Goal: Task Accomplishment & Management: Manage account settings

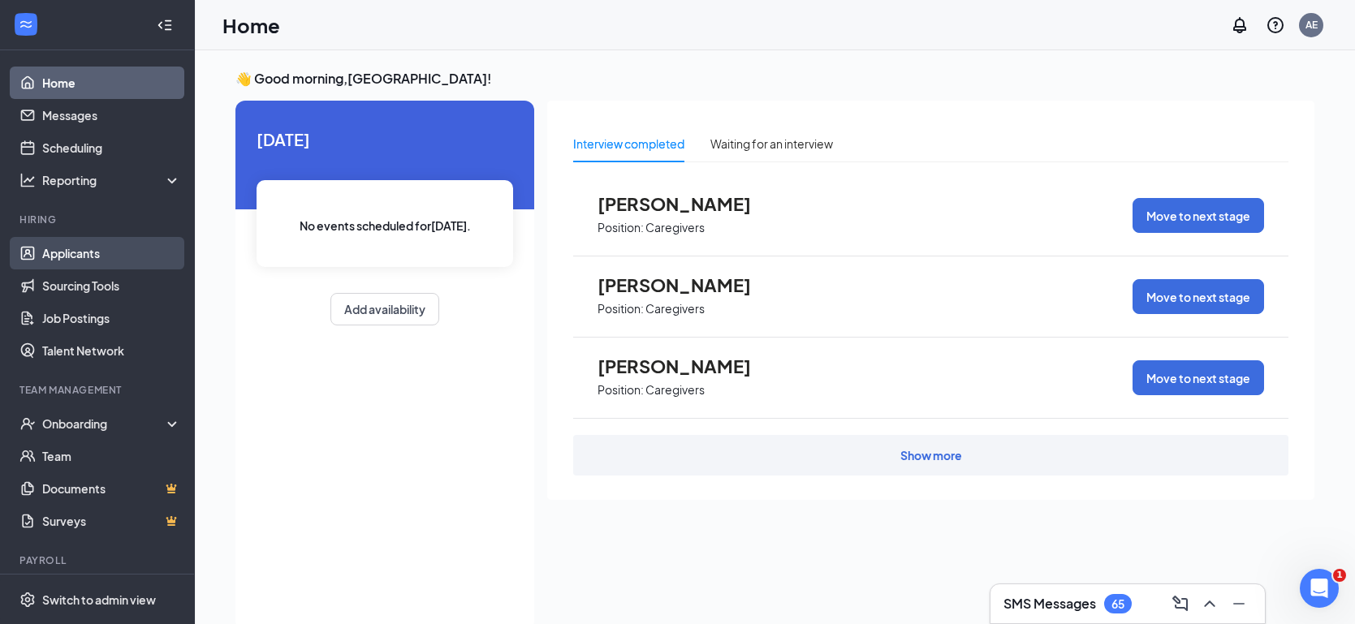
click at [78, 248] on link "Applicants" at bounding box center [111, 253] width 139 height 32
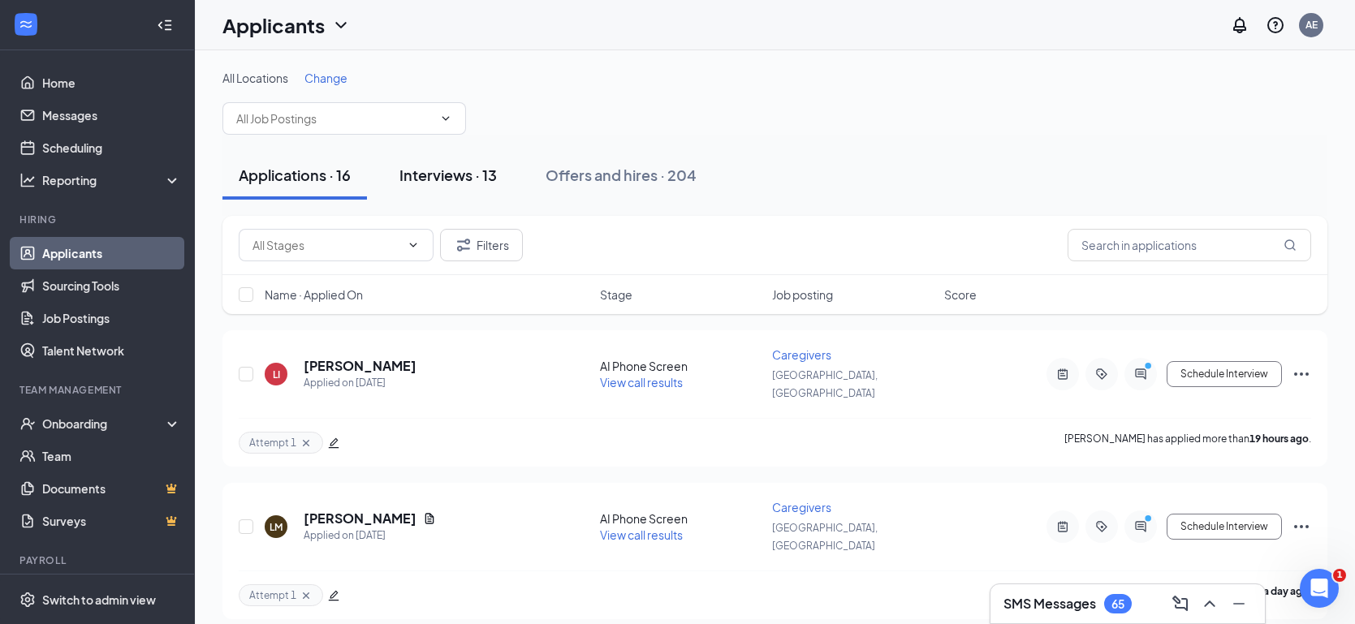
click at [428, 170] on div "Interviews · 13" at bounding box center [447, 175] width 97 height 20
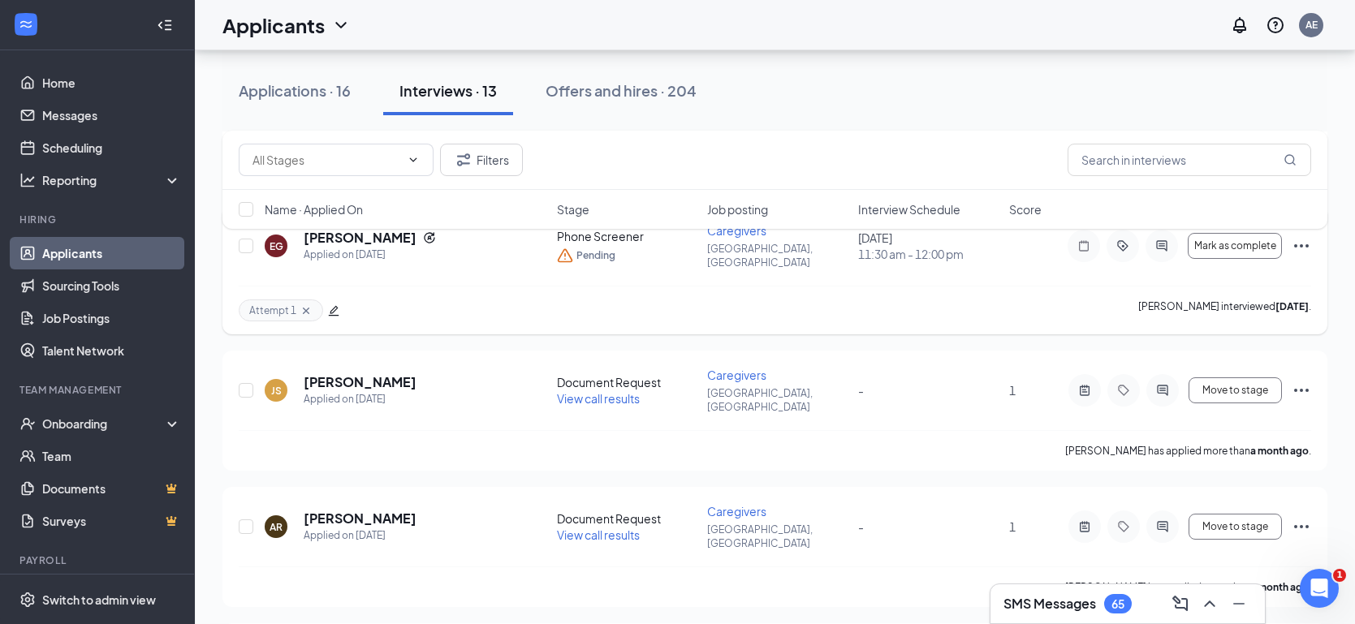
scroll to position [975, 0]
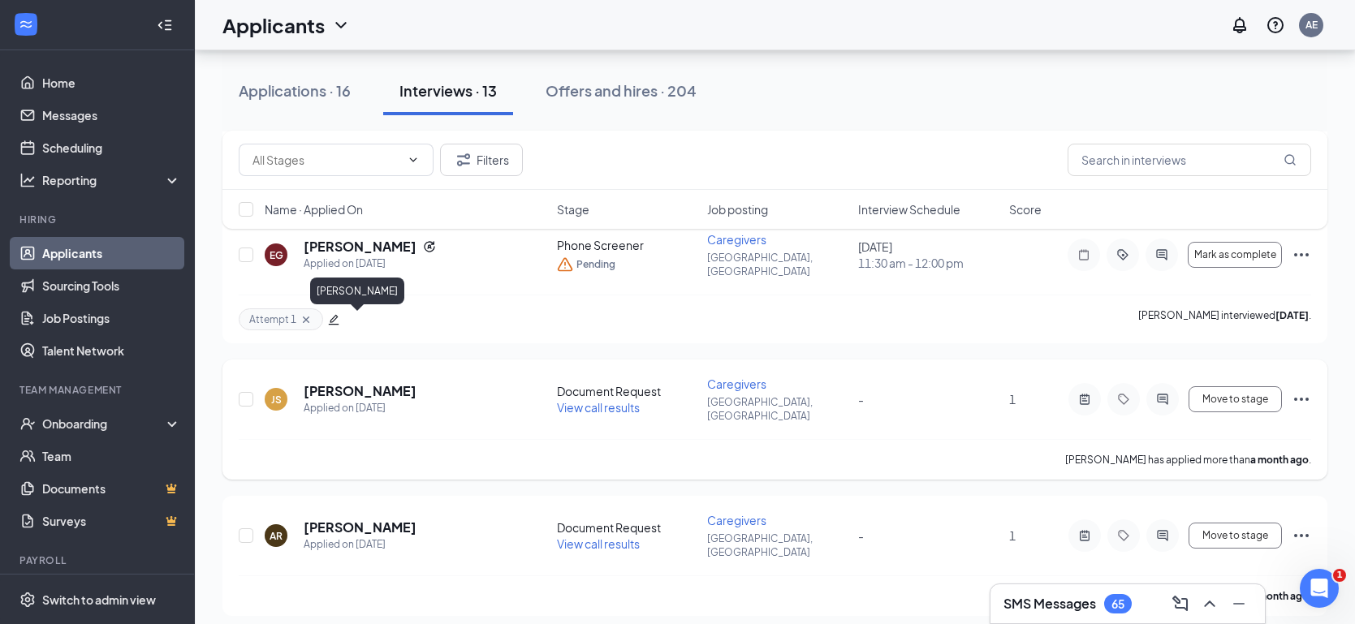
click at [351, 382] on h5 "[PERSON_NAME]" at bounding box center [360, 391] width 113 height 18
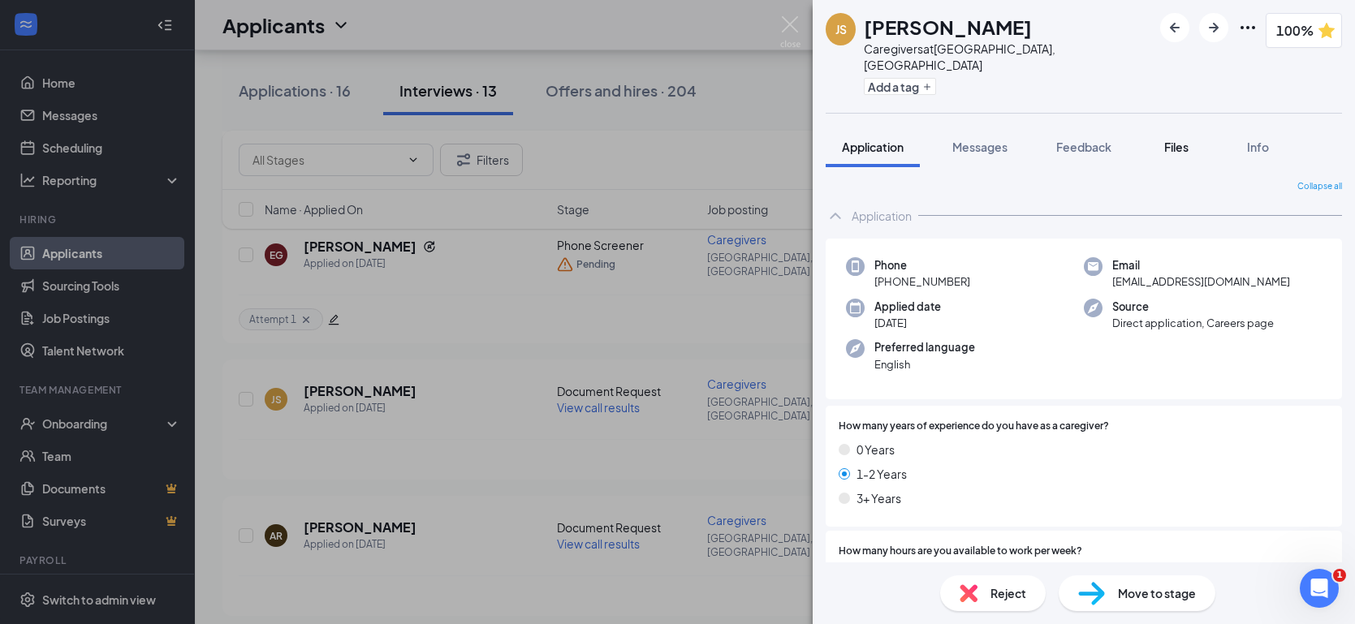
click at [1178, 140] on span "Files" at bounding box center [1176, 147] width 24 height 15
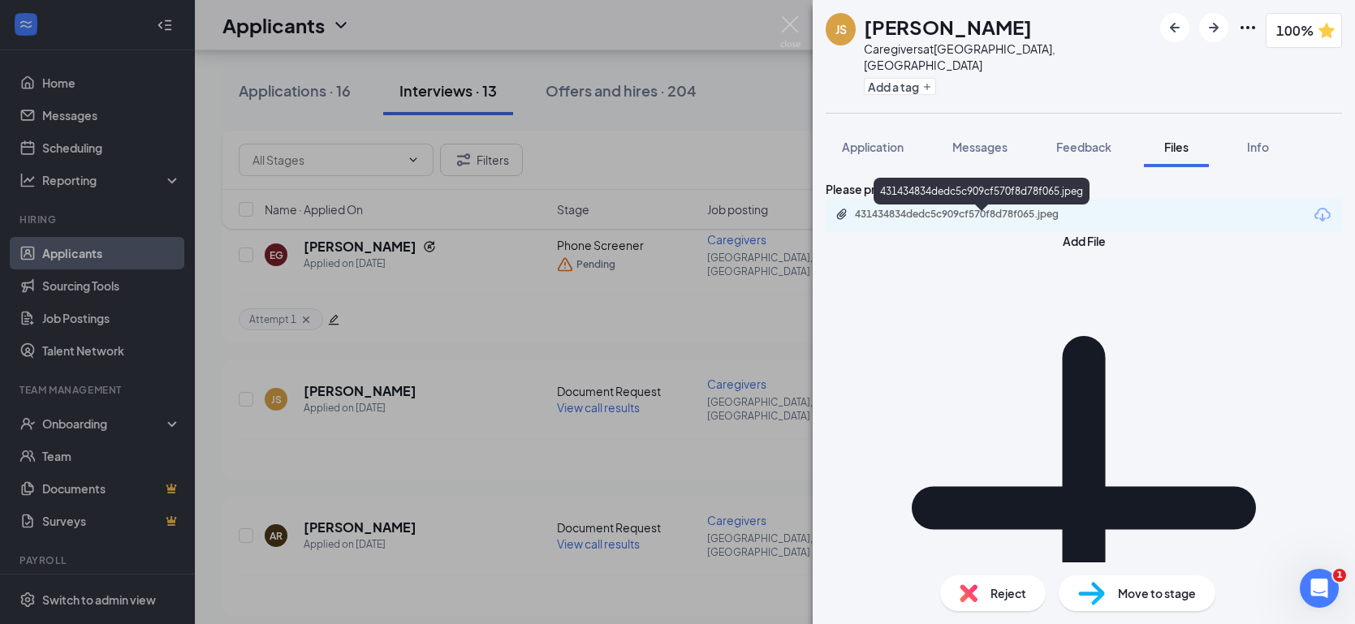
click at [971, 219] on div "431434834dedc5c909cf570f8d78f065.jpeg" at bounding box center [968, 214] width 227 height 13
click at [961, 140] on span "Messages" at bounding box center [979, 147] width 55 height 15
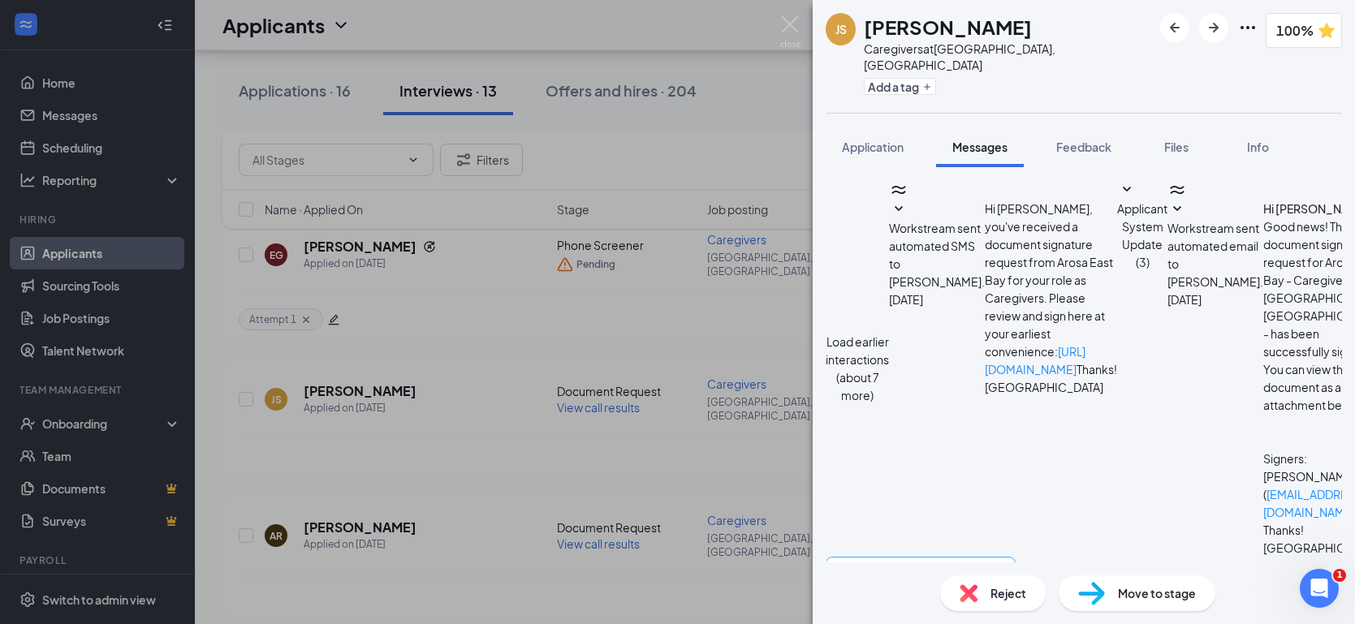
scroll to position [341, 0]
click at [903, 557] on textarea at bounding box center [920, 605] width 190 height 97
type textarea "Hi Janet, Thank you for uploading your Driver License please upload your tb tes…"
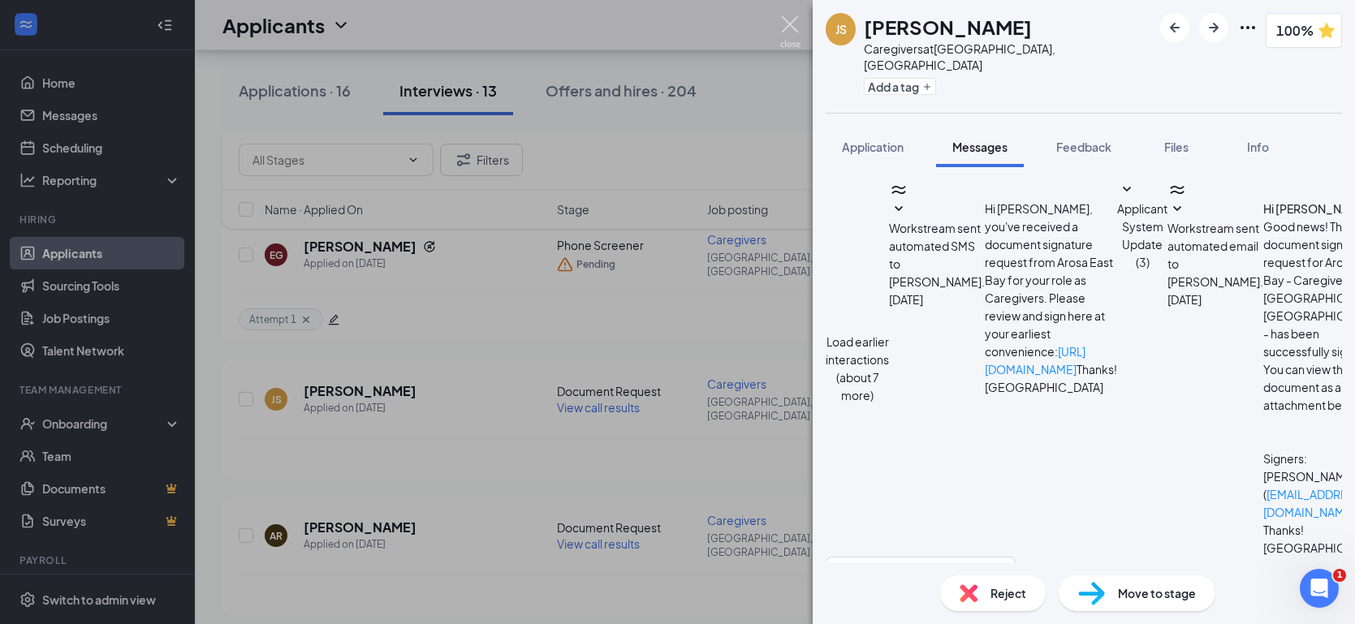
click at [790, 28] on img at bounding box center [790, 32] width 20 height 32
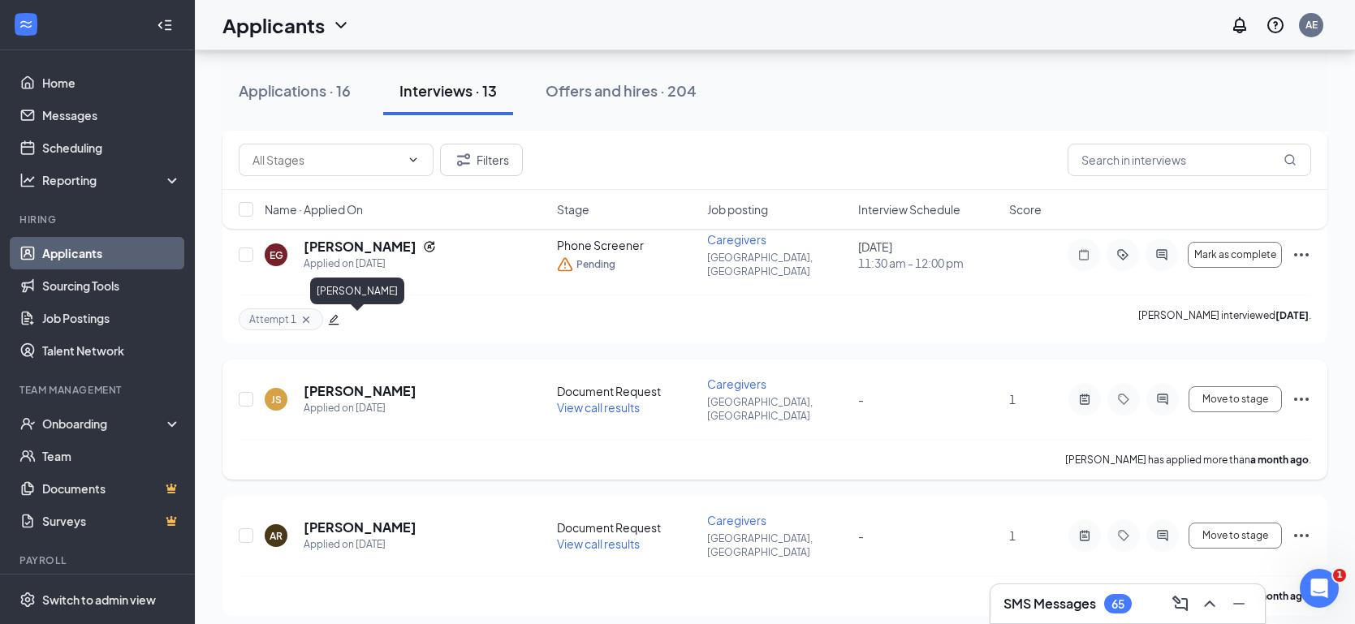
click at [348, 382] on h5 "[PERSON_NAME]" at bounding box center [360, 391] width 113 height 18
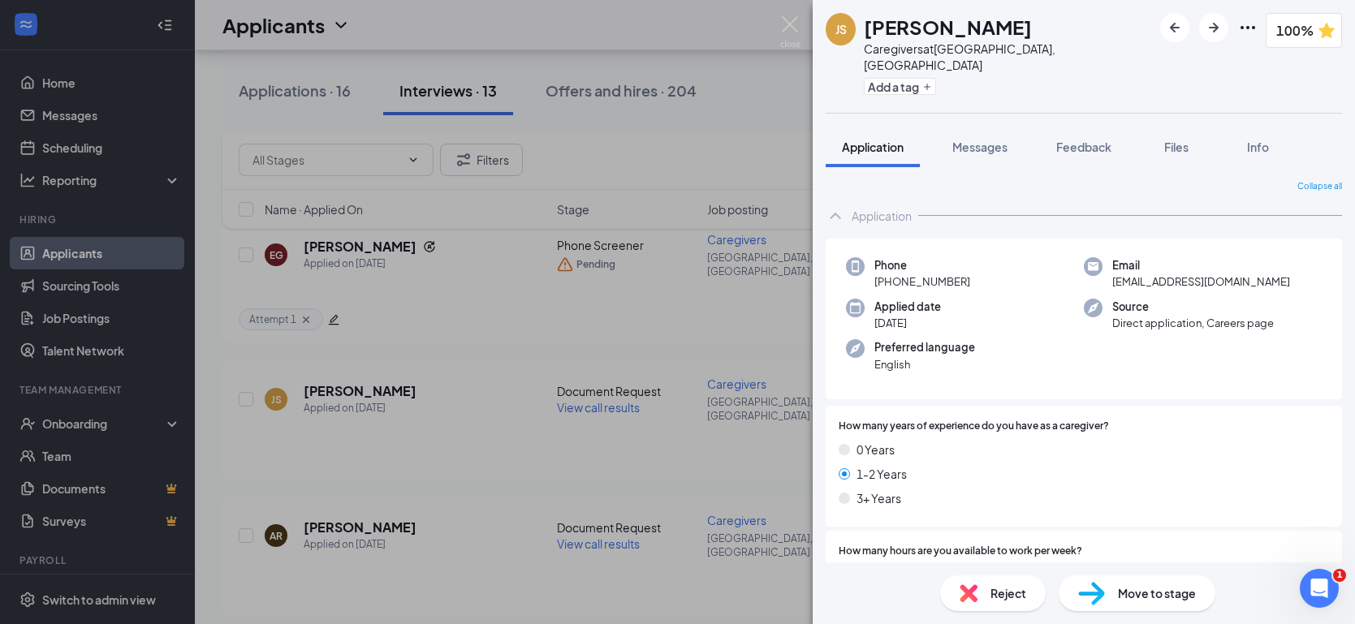
click at [1124, 593] on span "Move to stage" at bounding box center [1157, 593] width 78 height 18
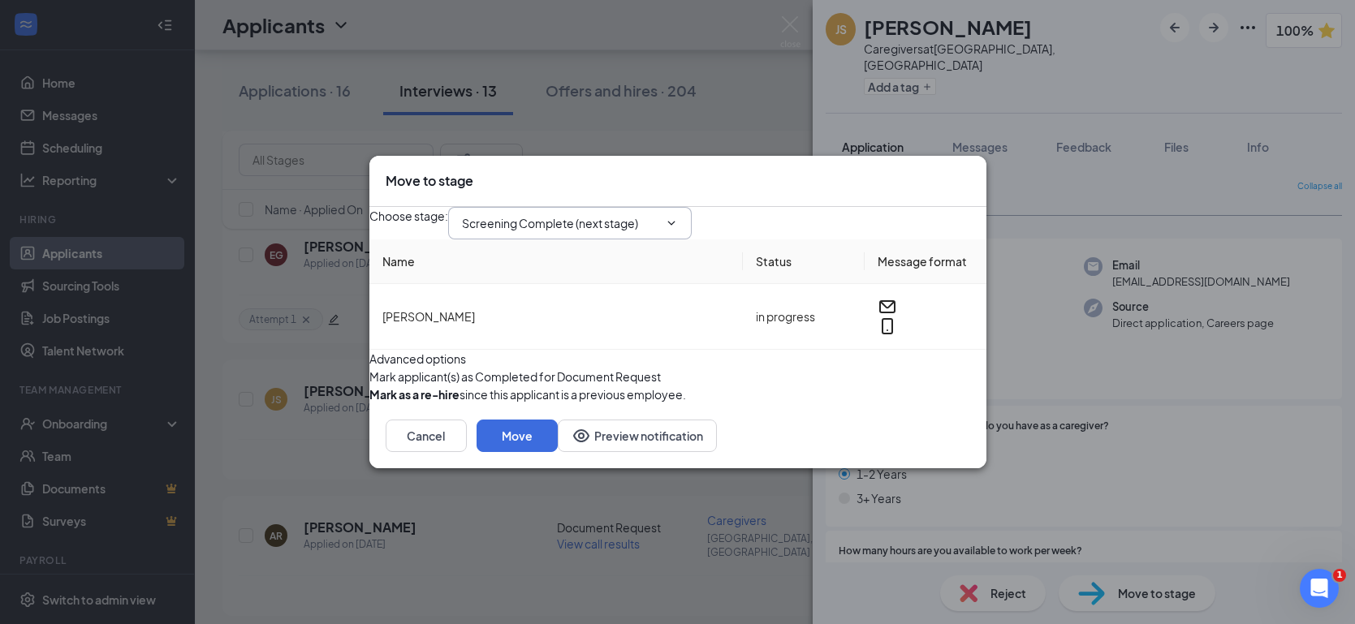
click at [658, 214] on input "Screening Complete (next stage)" at bounding box center [560, 223] width 196 height 18
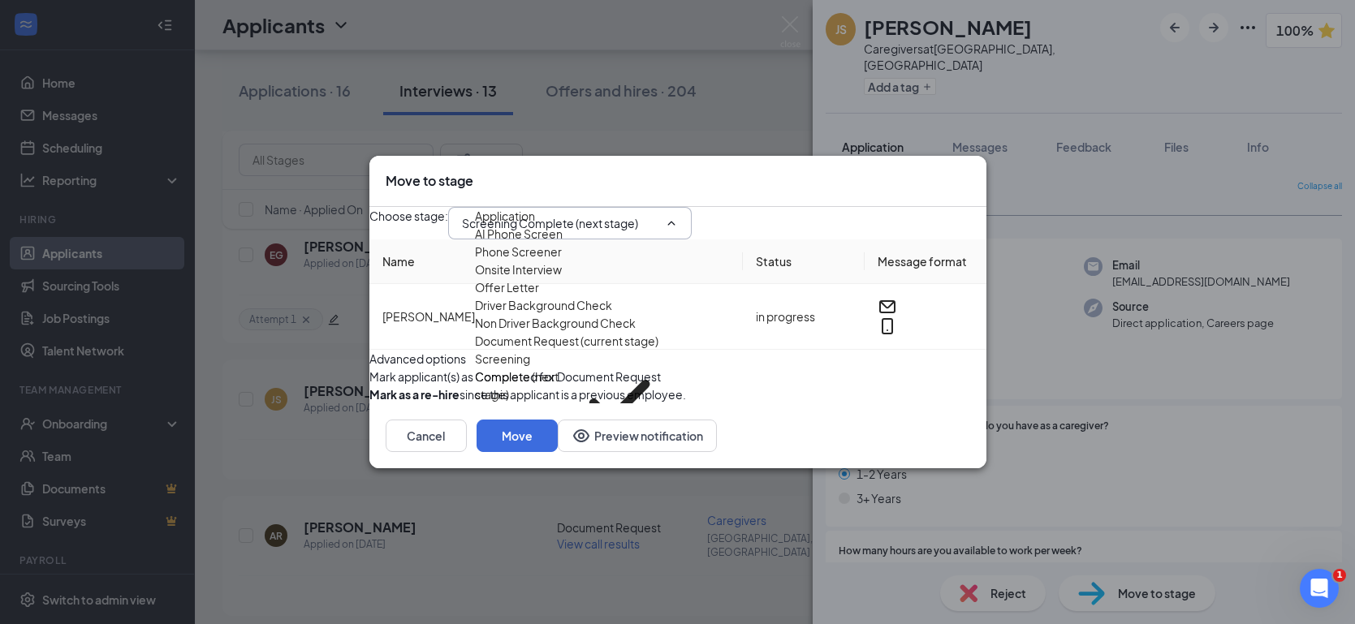
click at [893, 385] on div "Mark applicant(s) as Completed for Document Request" at bounding box center [677, 377] width 617 height 18
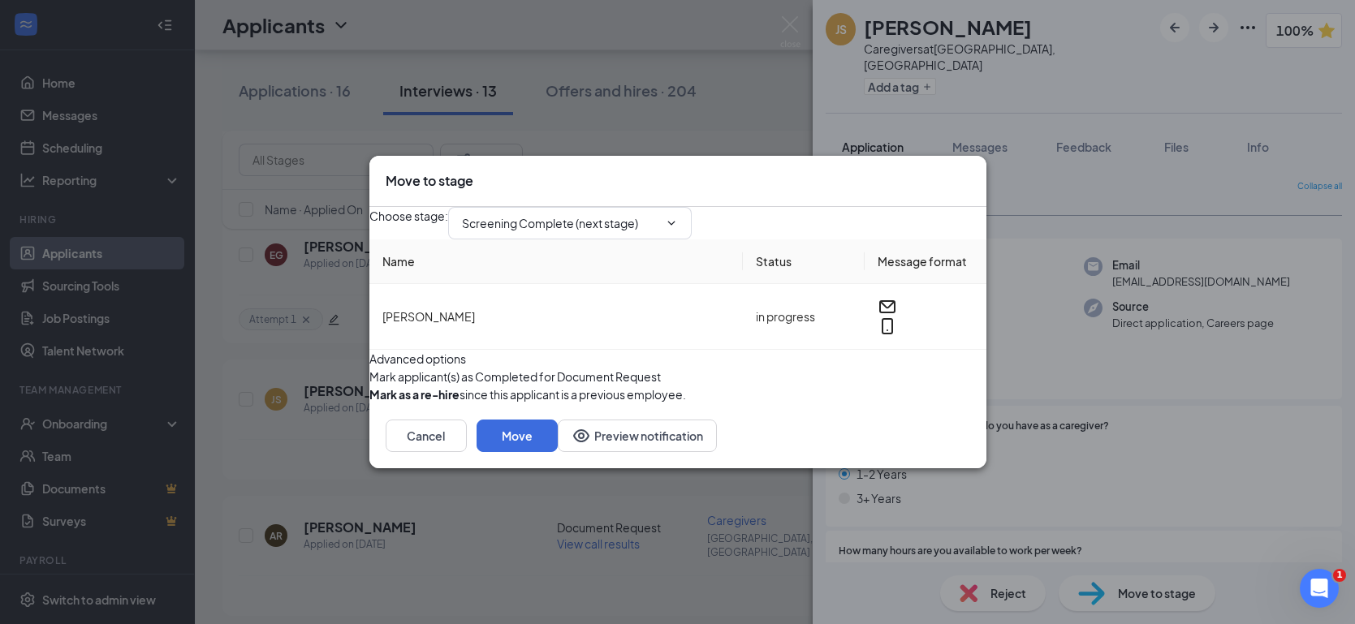
click at [369, 385] on button "button" at bounding box center [369, 377] width 0 height 18
click at [658, 214] on input "Screening Complete (next stage)" at bounding box center [560, 223] width 196 height 18
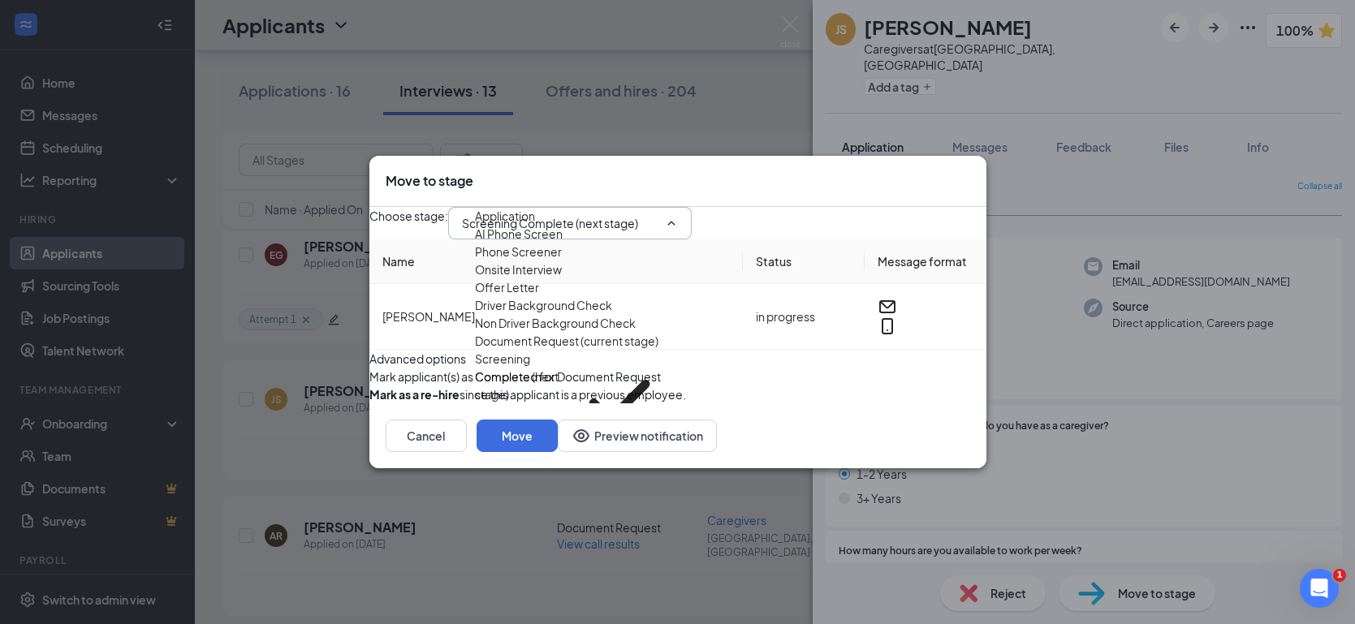
click at [524, 296] on div "Offer Letter" at bounding box center [507, 287] width 64 height 18
type input "Offer Letter"
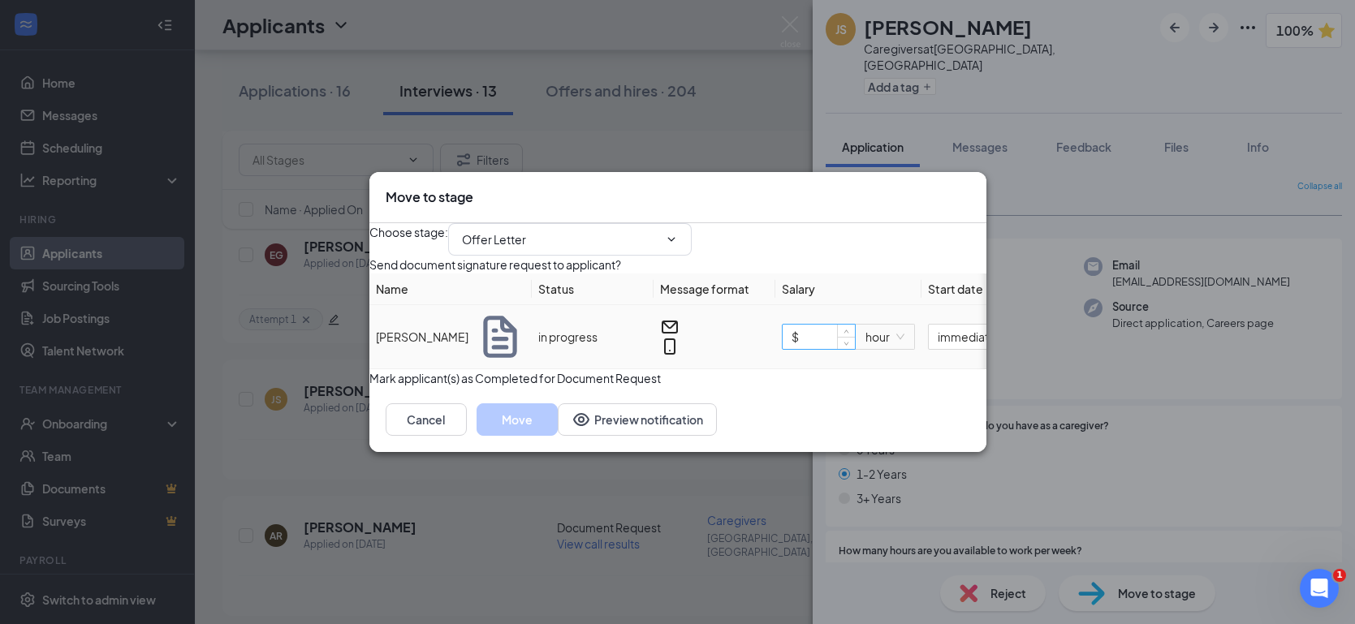
click at [820, 347] on input "$" at bounding box center [818, 337] width 72 height 24
type input "$ 20"
click at [558, 436] on button "Move" at bounding box center [516, 419] width 81 height 32
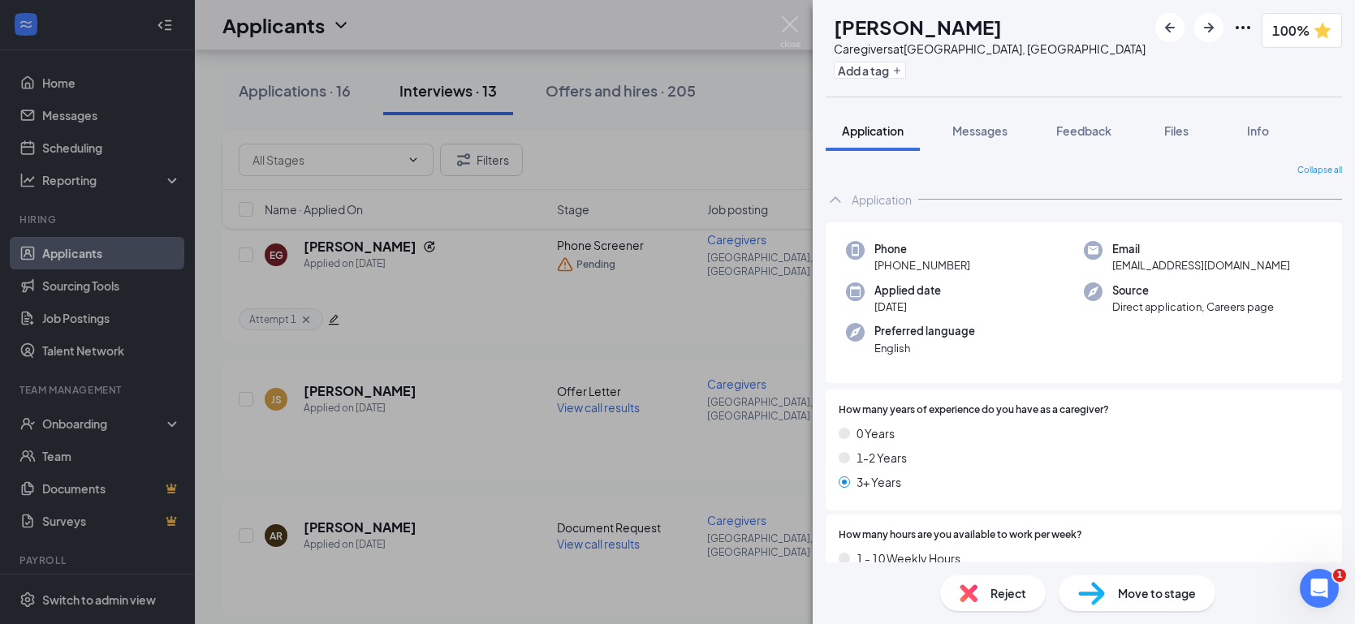
click at [1142, 599] on span "Move to stage" at bounding box center [1157, 593] width 78 height 18
type input "Screening Complete (next stage)"
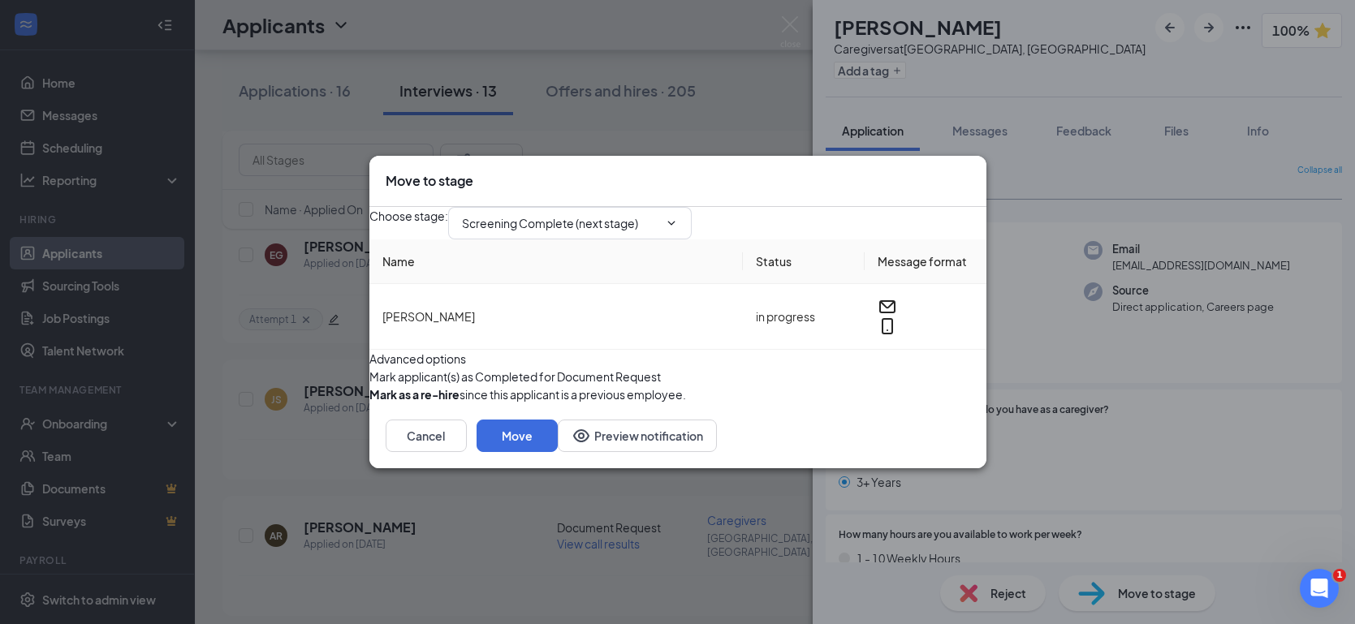
click at [970, 172] on icon "Cross" at bounding box center [970, 172] width 0 height 0
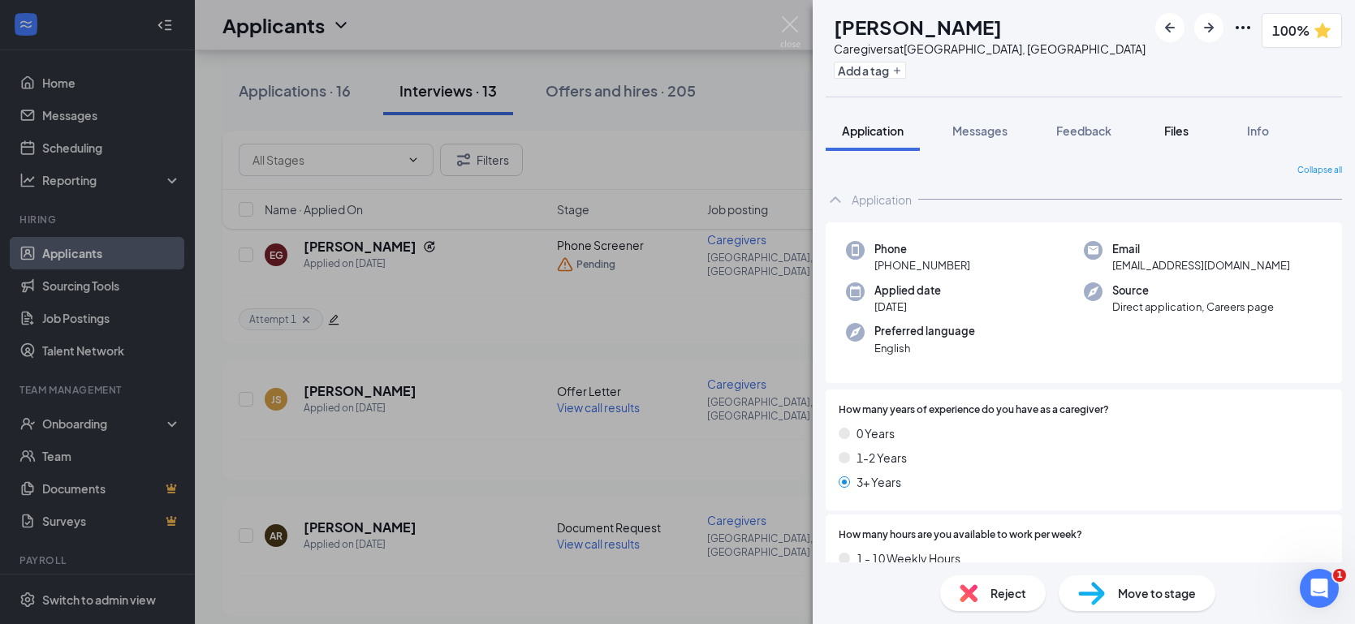
click at [1183, 132] on span "Files" at bounding box center [1176, 130] width 24 height 15
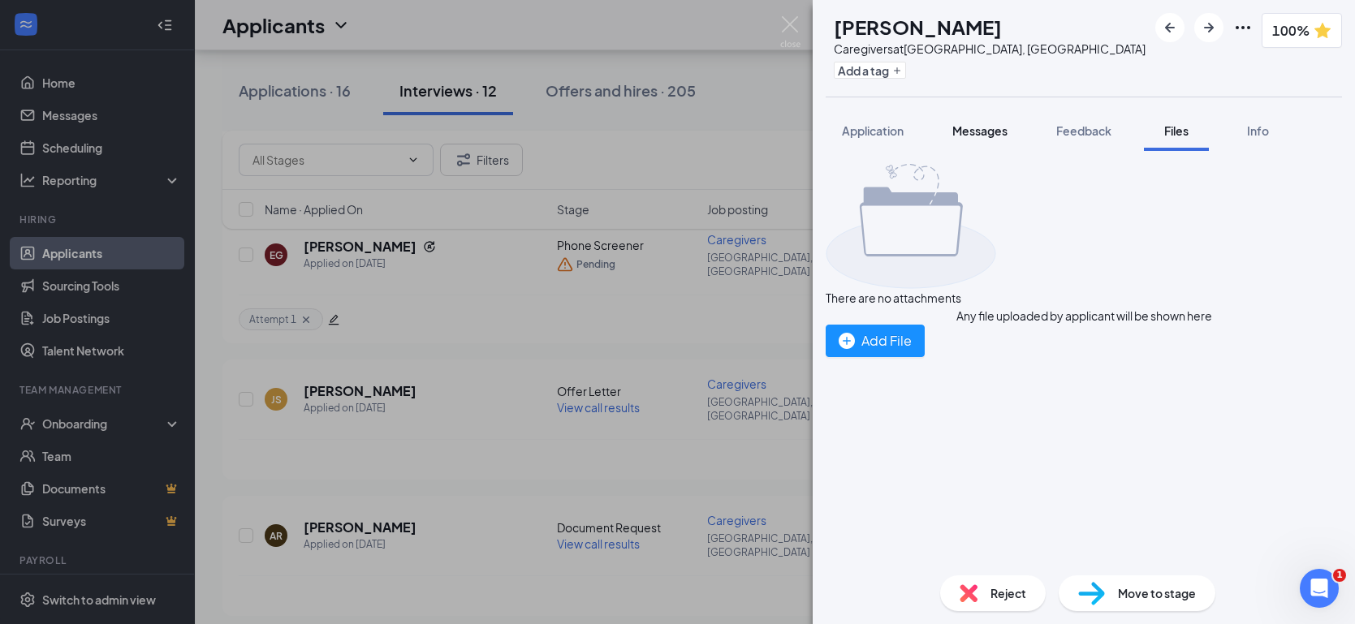
click at [991, 134] on span "Messages" at bounding box center [979, 130] width 55 height 15
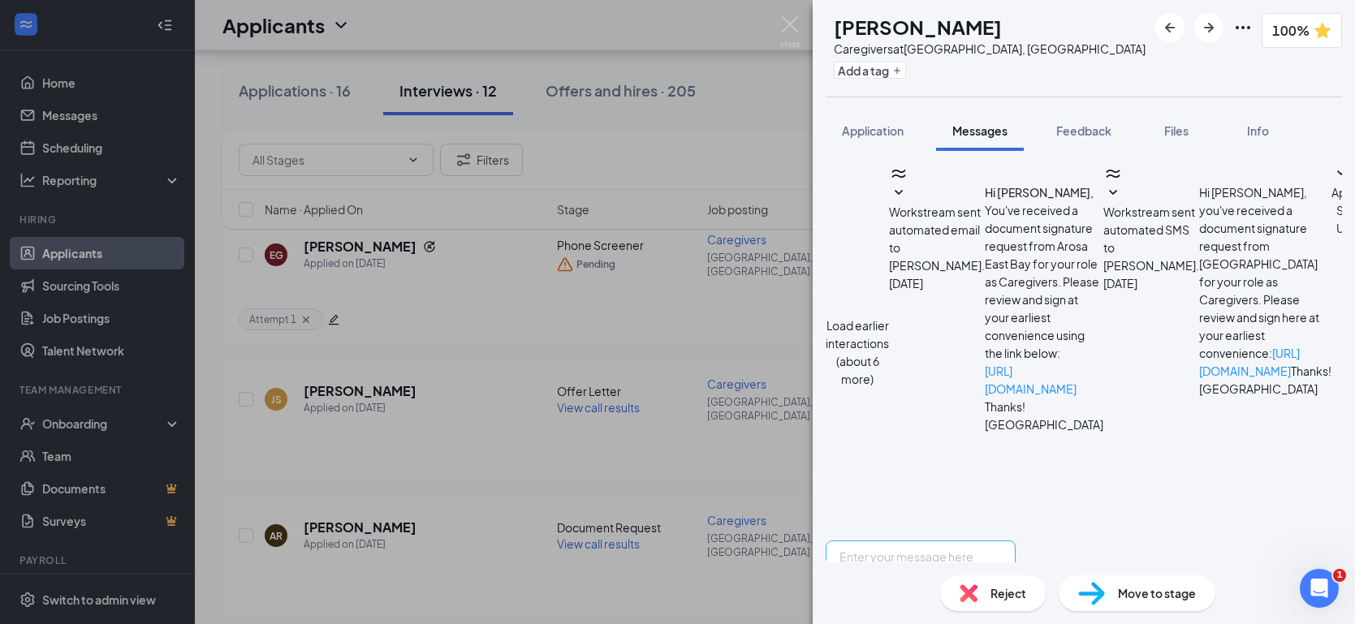
scroll to position [370, 0]
click at [922, 541] on textarea at bounding box center [920, 589] width 190 height 97
type textarea "Hi Andreana, Please upload your documents social security card, auto insurance,…"
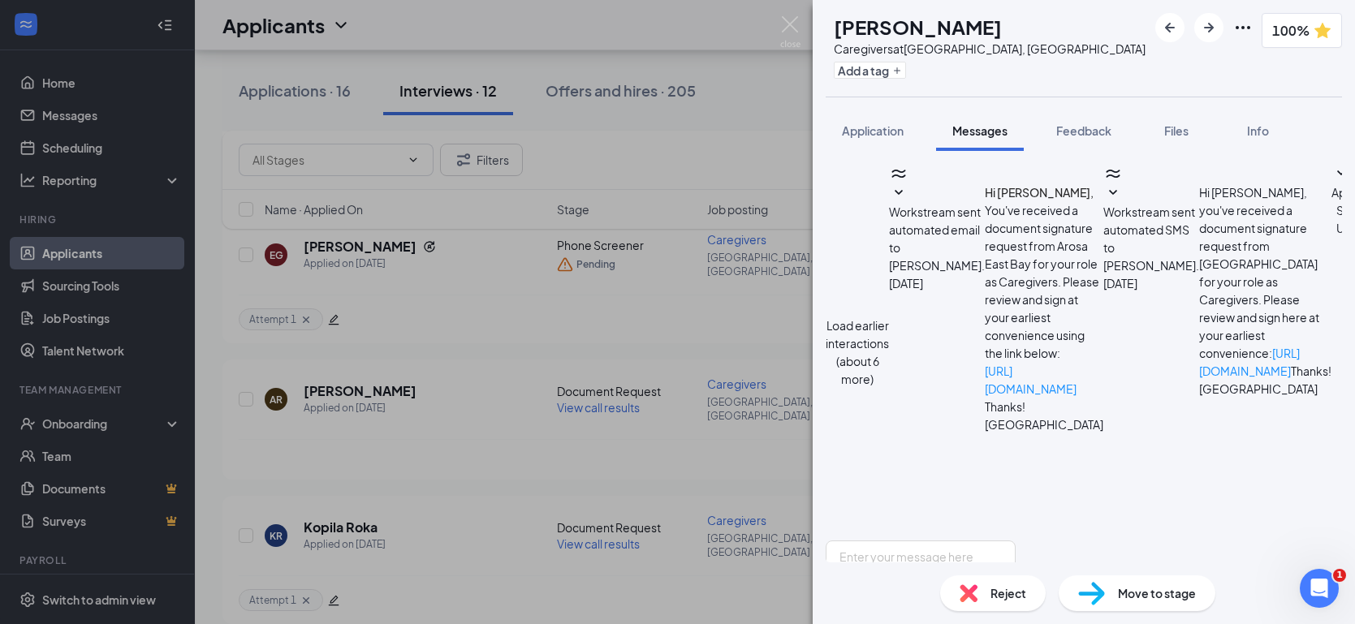
scroll to position [545, 0]
click at [1135, 594] on span "Move to stage" at bounding box center [1157, 593] width 78 height 18
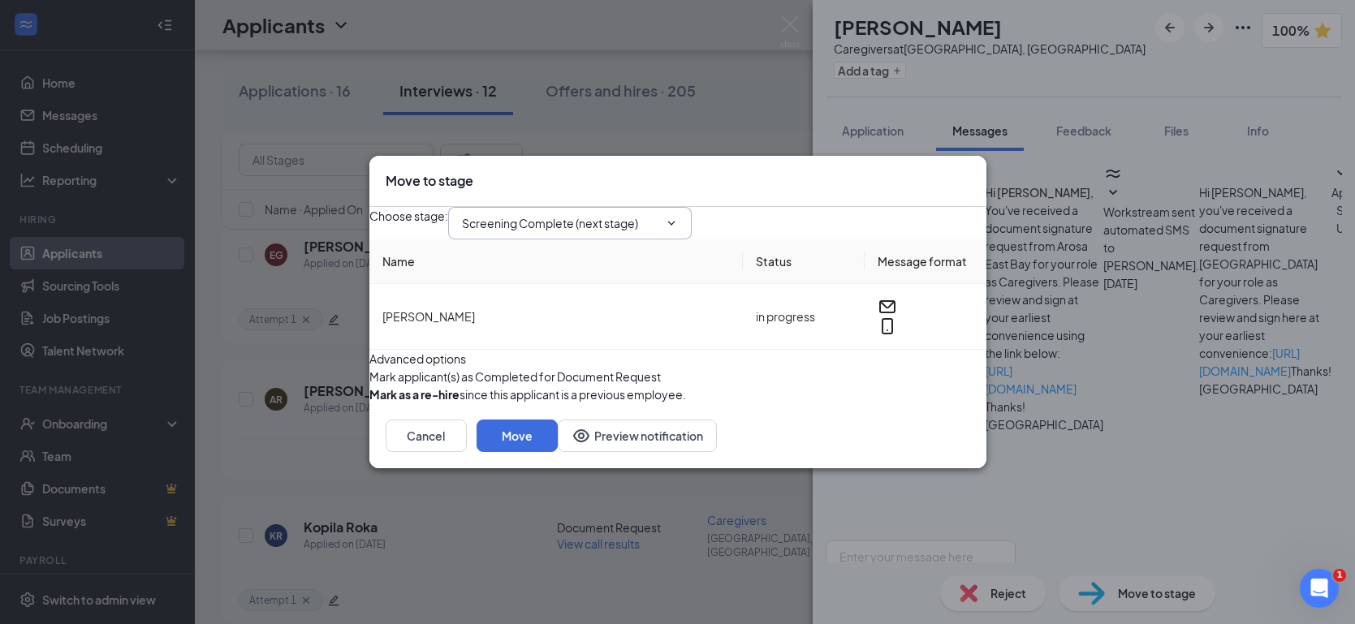
click at [617, 214] on input "Screening Complete (next stage)" at bounding box center [560, 223] width 196 height 18
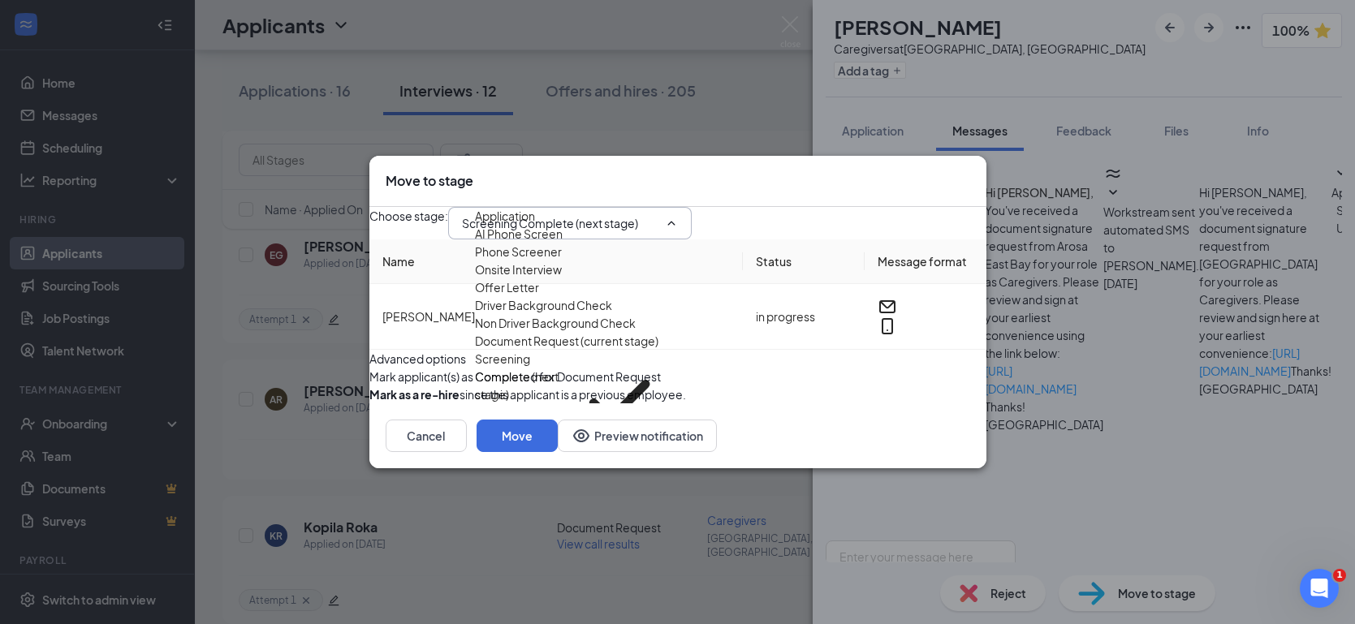
click at [539, 296] on div "Offer Letter" at bounding box center [507, 287] width 64 height 18
type input "Offer Letter"
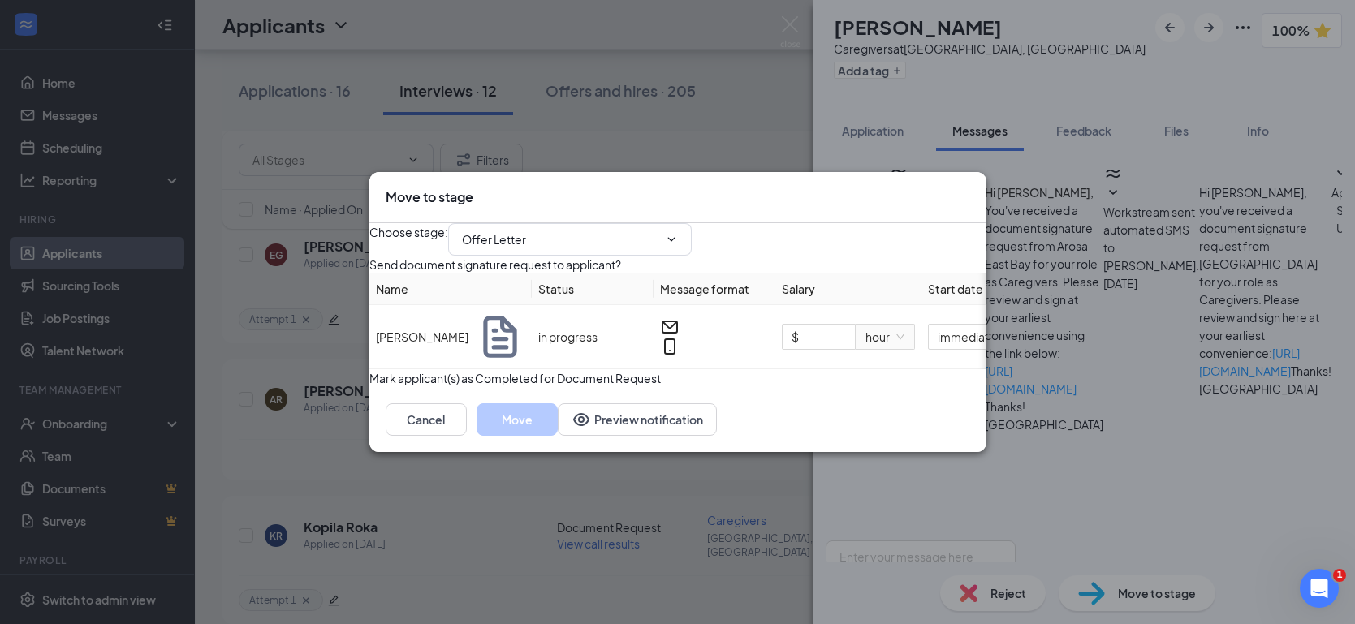
click at [369, 387] on button "button" at bounding box center [369, 378] width 0 height 18
click at [829, 344] on input "$" at bounding box center [818, 337] width 72 height 24
type input "$ 20"
click at [921, 452] on div "Cancel Move Preview notification" at bounding box center [677, 419] width 617 height 65
click at [558, 436] on button "Move" at bounding box center [516, 419] width 81 height 32
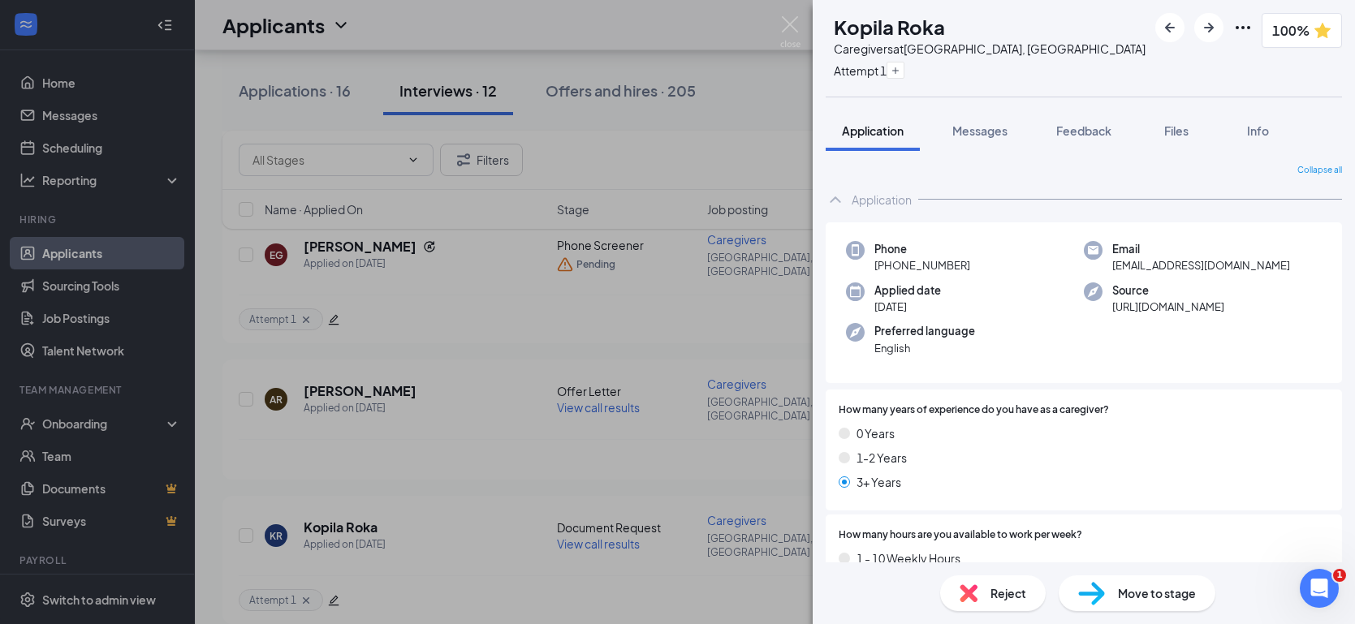
click at [1135, 604] on div "Move to stage" at bounding box center [1136, 593] width 157 height 36
type input "Screening Complete (next stage)"
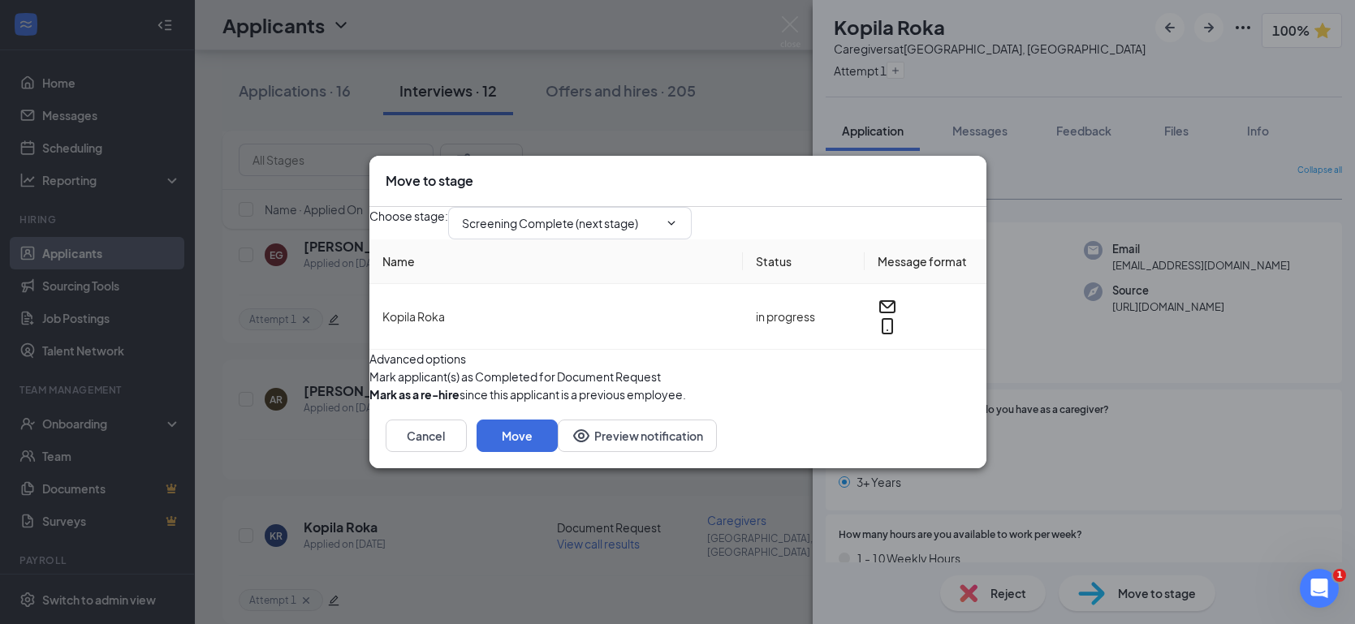
click at [1238, 457] on div "Move to stage Choose stage : Screening Complete (next stage) Name Status Messag…" at bounding box center [677, 312] width 1355 height 624
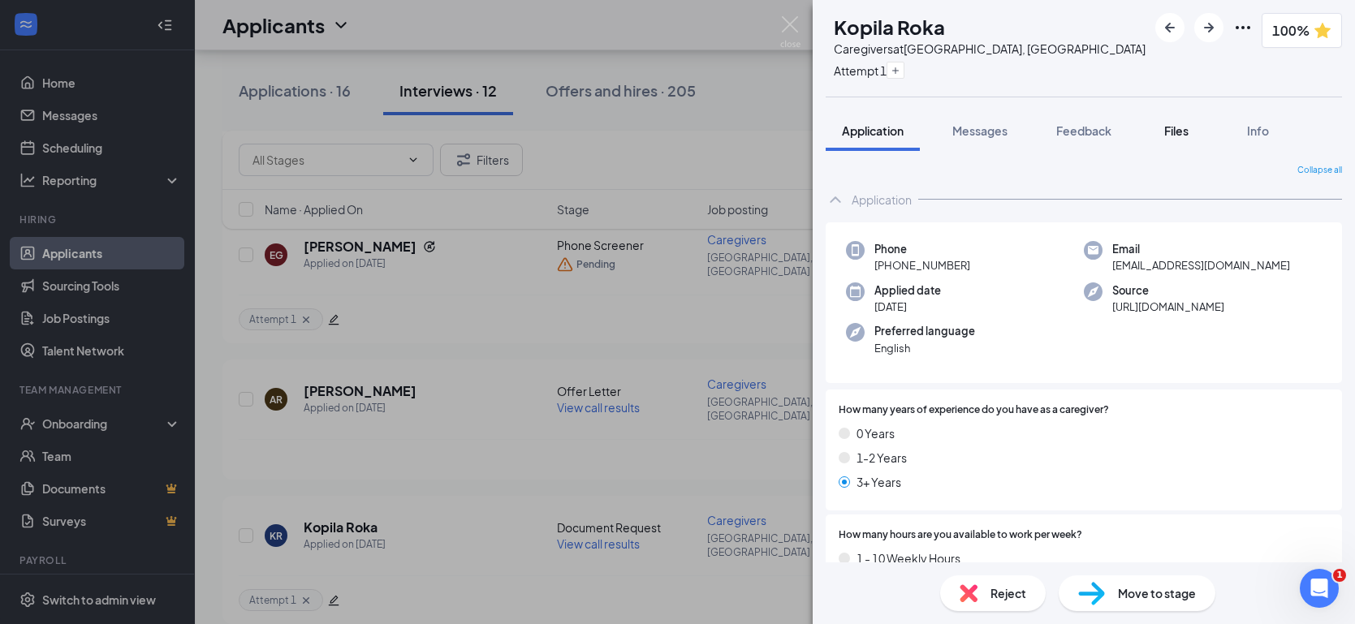
click at [1174, 129] on span "Files" at bounding box center [1176, 130] width 24 height 15
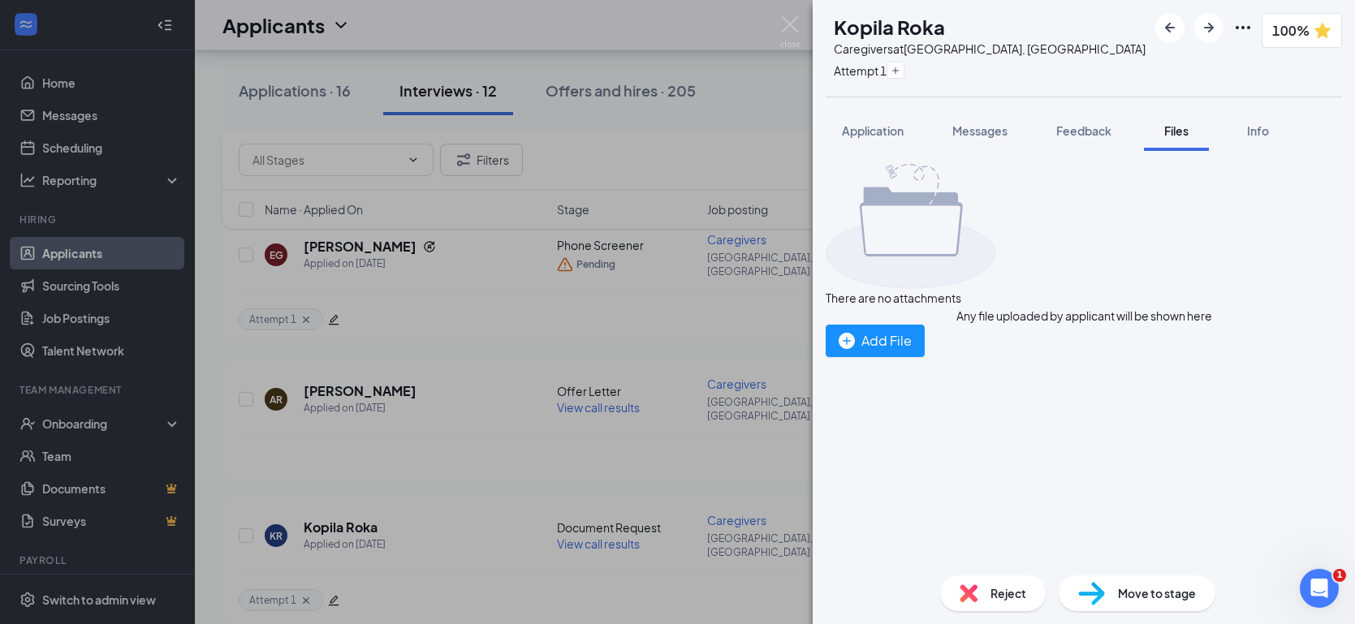
click at [998, 595] on span "Reject" at bounding box center [1008, 593] width 36 height 18
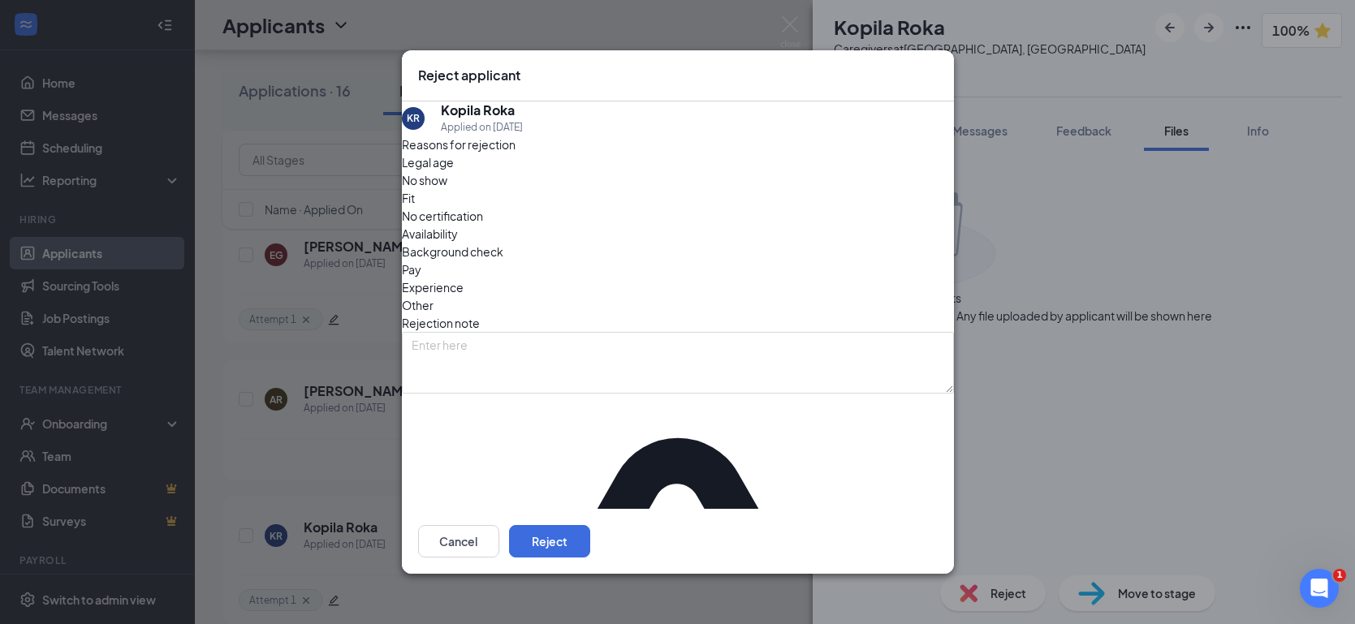
click at [433, 296] on span "Other" at bounding box center [418, 305] width 32 height 18
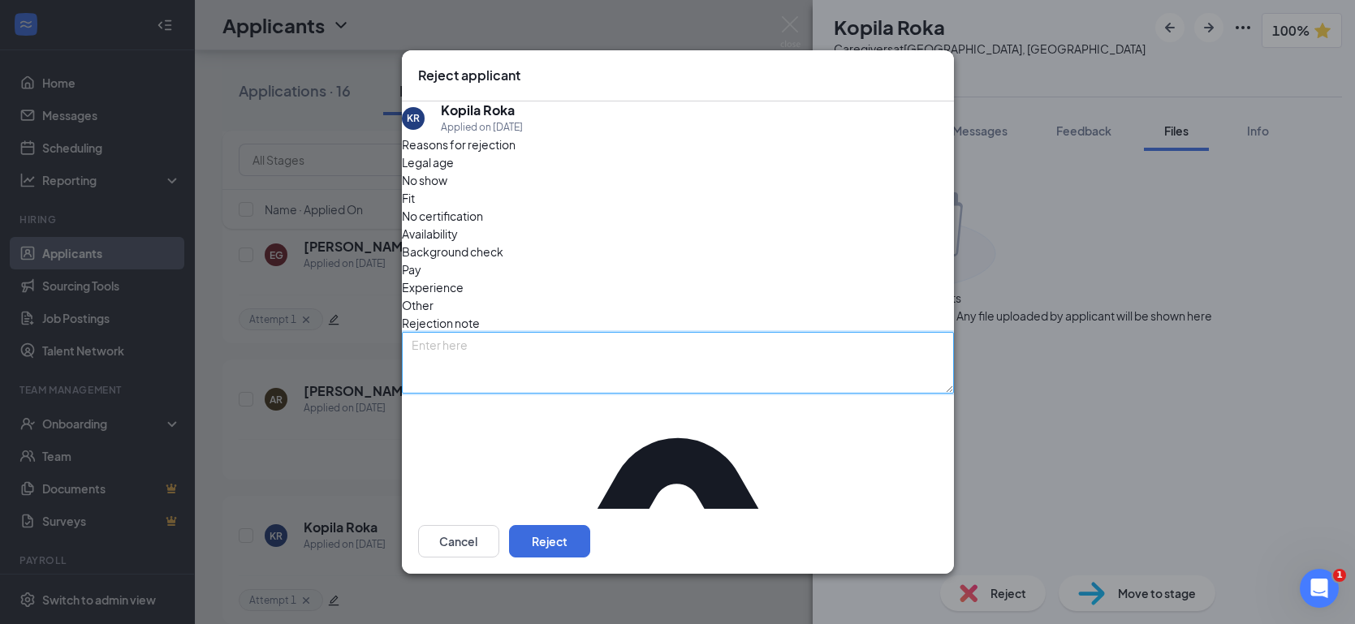
click at [695, 337] on textarea at bounding box center [678, 363] width 552 height 62
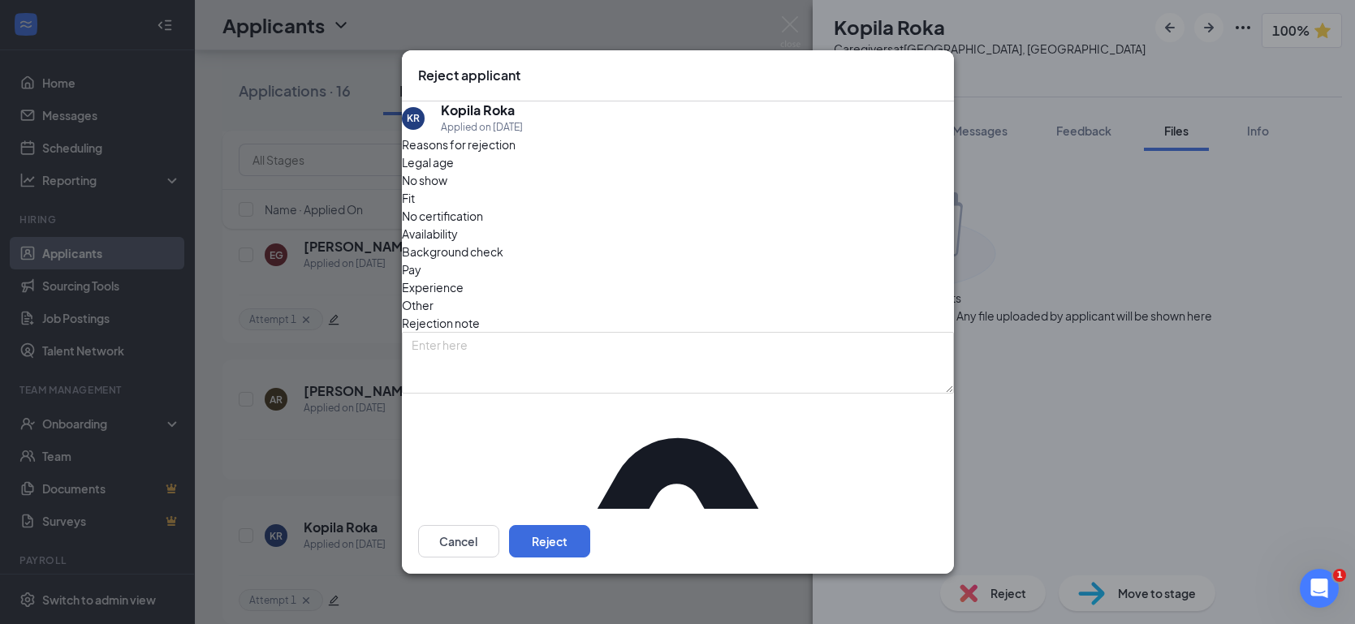
click at [937, 67] on icon "Cross" at bounding box center [937, 67] width 0 height 0
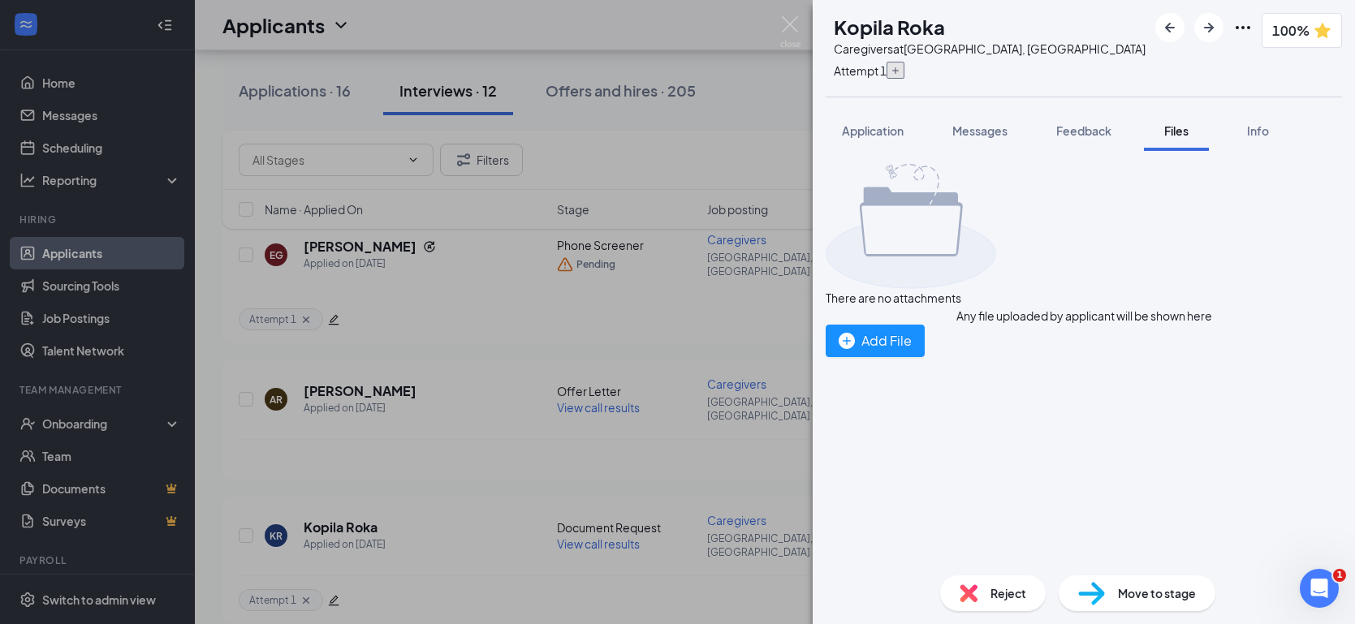
click at [904, 75] on button "button" at bounding box center [895, 70] width 18 height 17
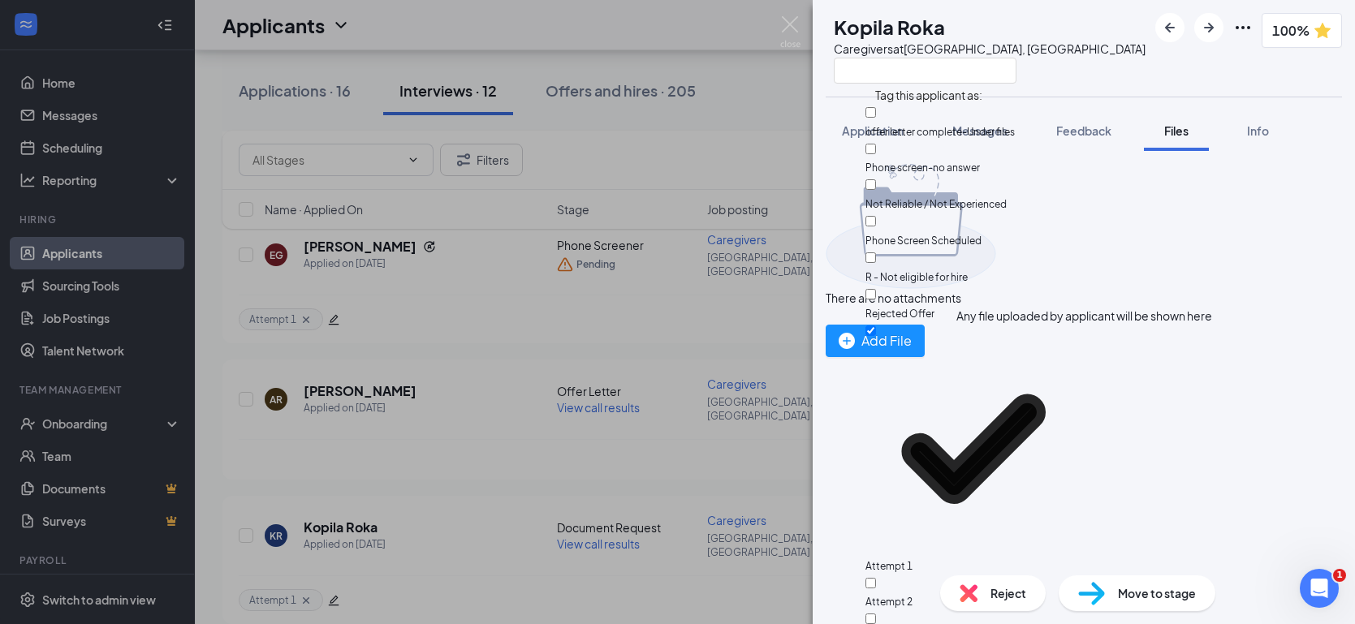
scroll to position [57, 0]
click at [876, 578] on input "Attempt 2" at bounding box center [870, 583] width 11 height 11
checkbox input "true"
click at [1190, 448] on div "There are no attachments Any file uploaded by applicant will be shown here Add …" at bounding box center [1083, 356] width 542 height 411
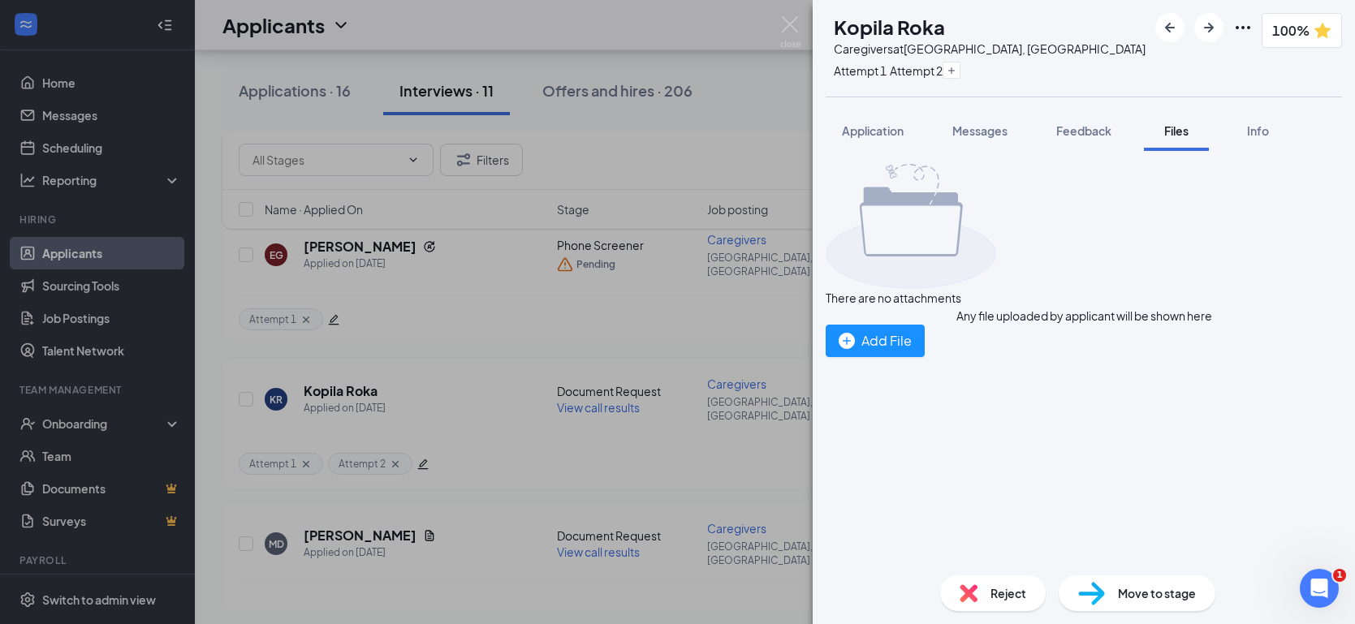
click at [999, 587] on span "Reject" at bounding box center [1008, 593] width 36 height 18
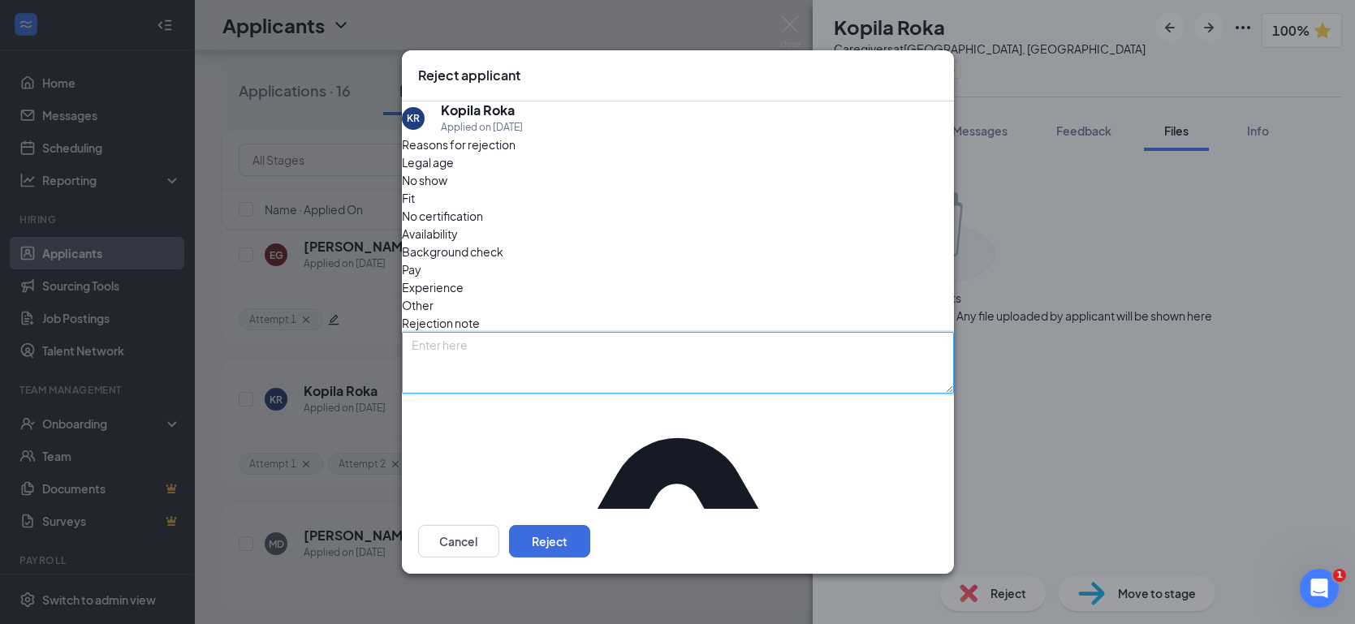
click at [446, 332] on textarea at bounding box center [678, 363] width 552 height 62
type textarea "applicant has not completed the requirement documents to start the hiring proce…"
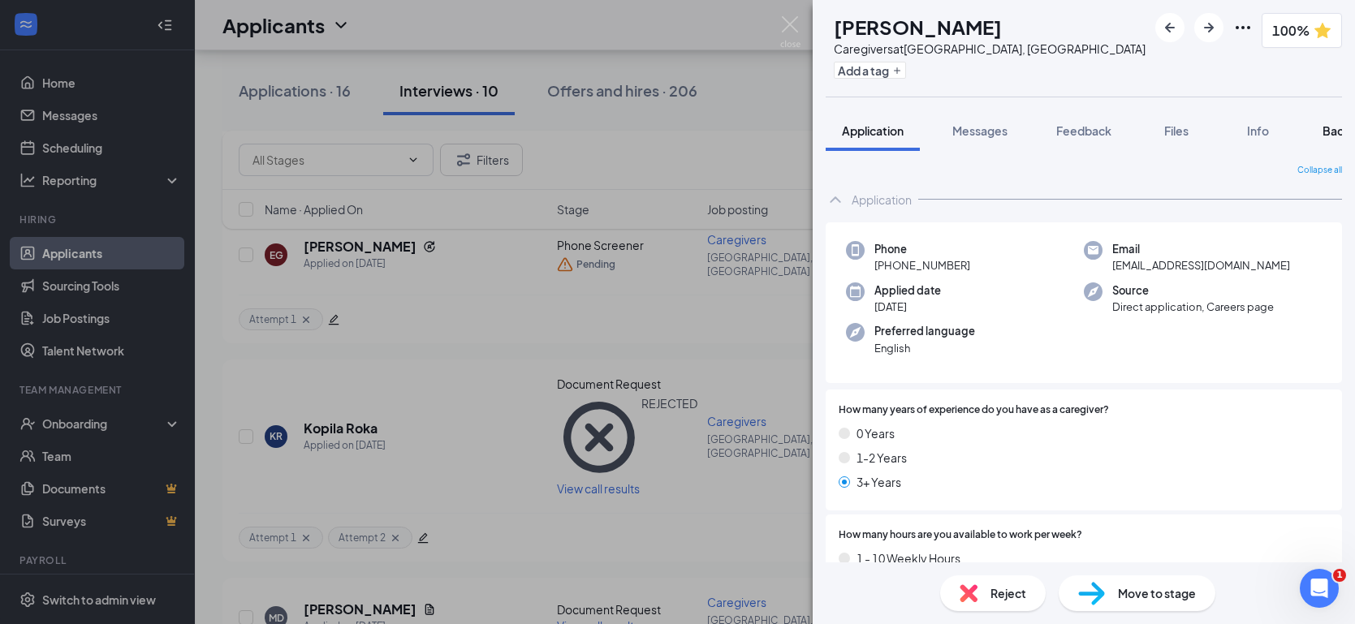
click at [1320, 134] on button "Background" at bounding box center [1355, 130] width 99 height 41
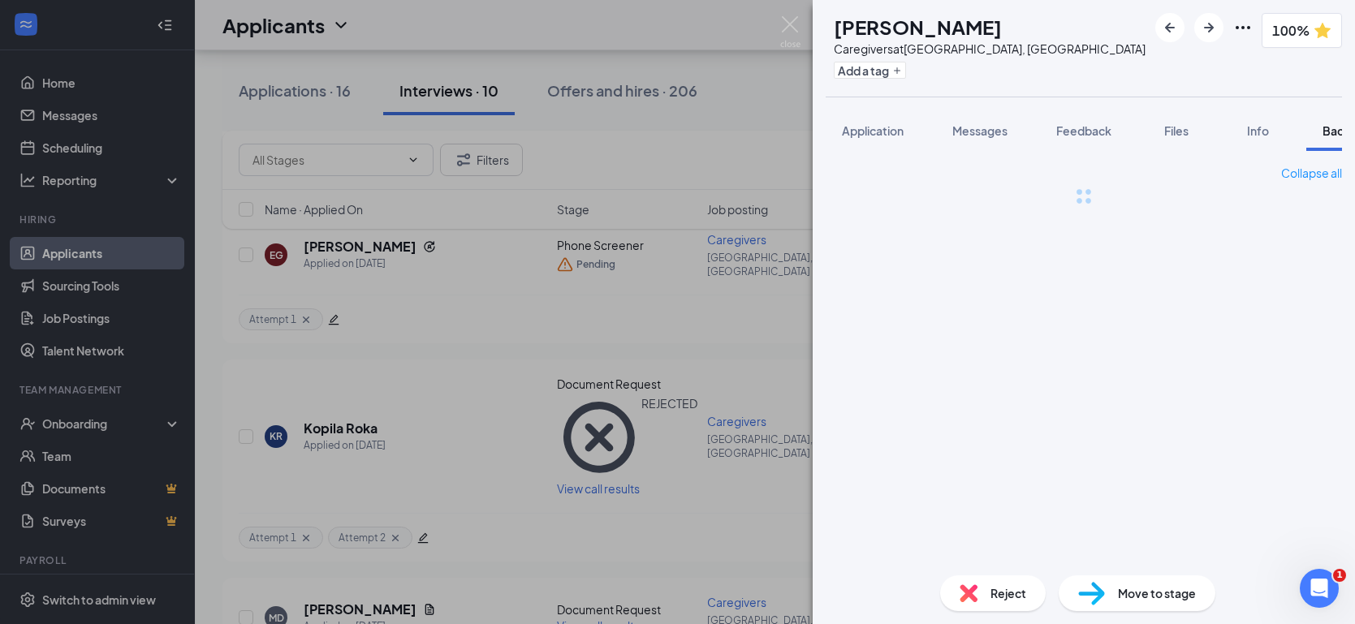
scroll to position [0, 66]
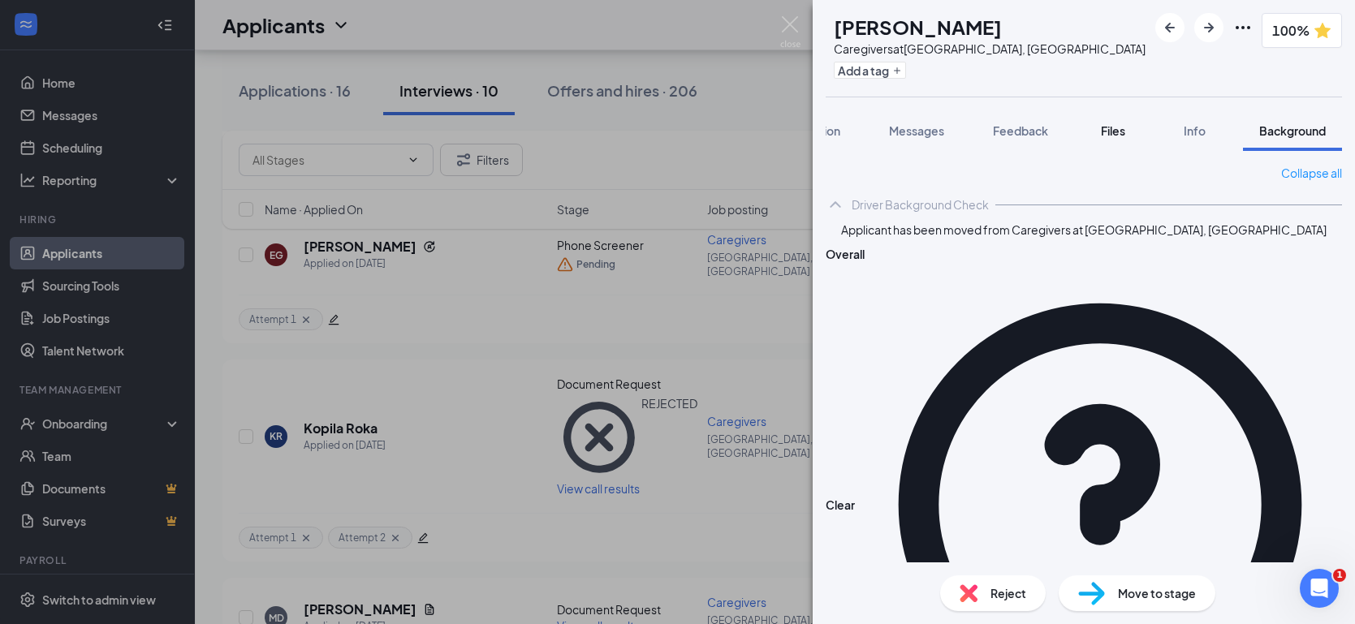
click at [1107, 131] on span "Files" at bounding box center [1112, 130] width 24 height 15
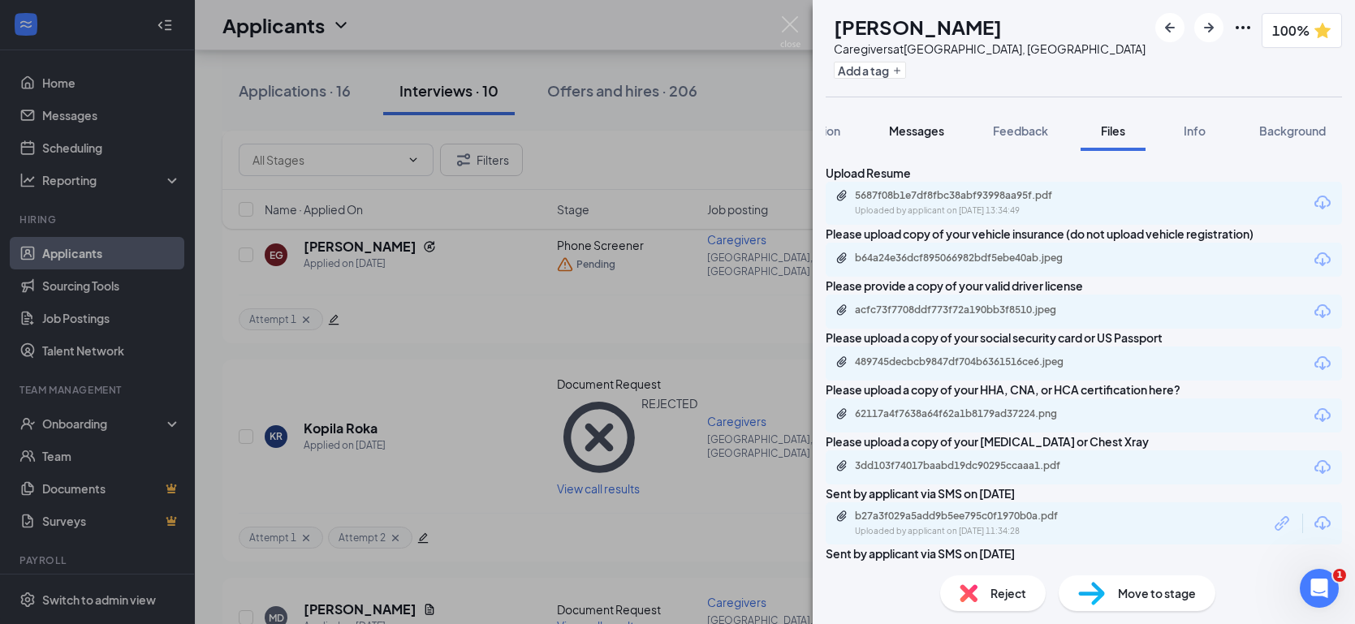
click at [924, 130] on span "Messages" at bounding box center [916, 130] width 55 height 15
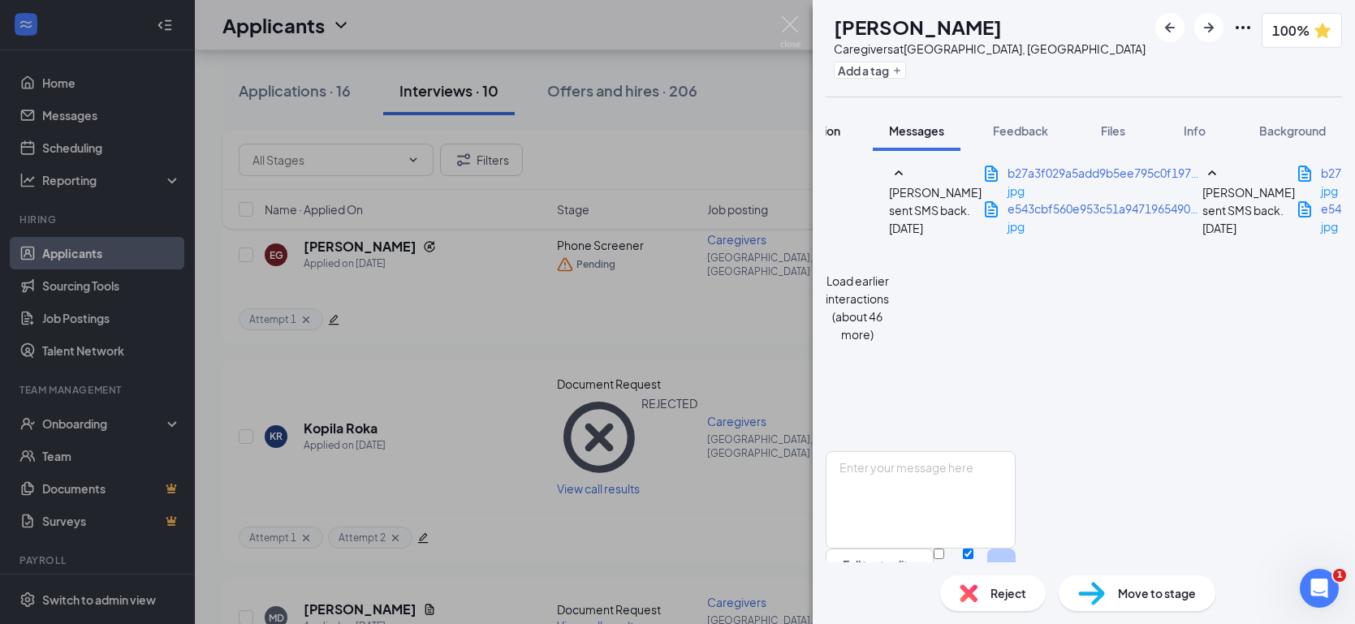
scroll to position [1043, 0]
click at [834, 127] on span "Application" at bounding box center [809, 130] width 62 height 15
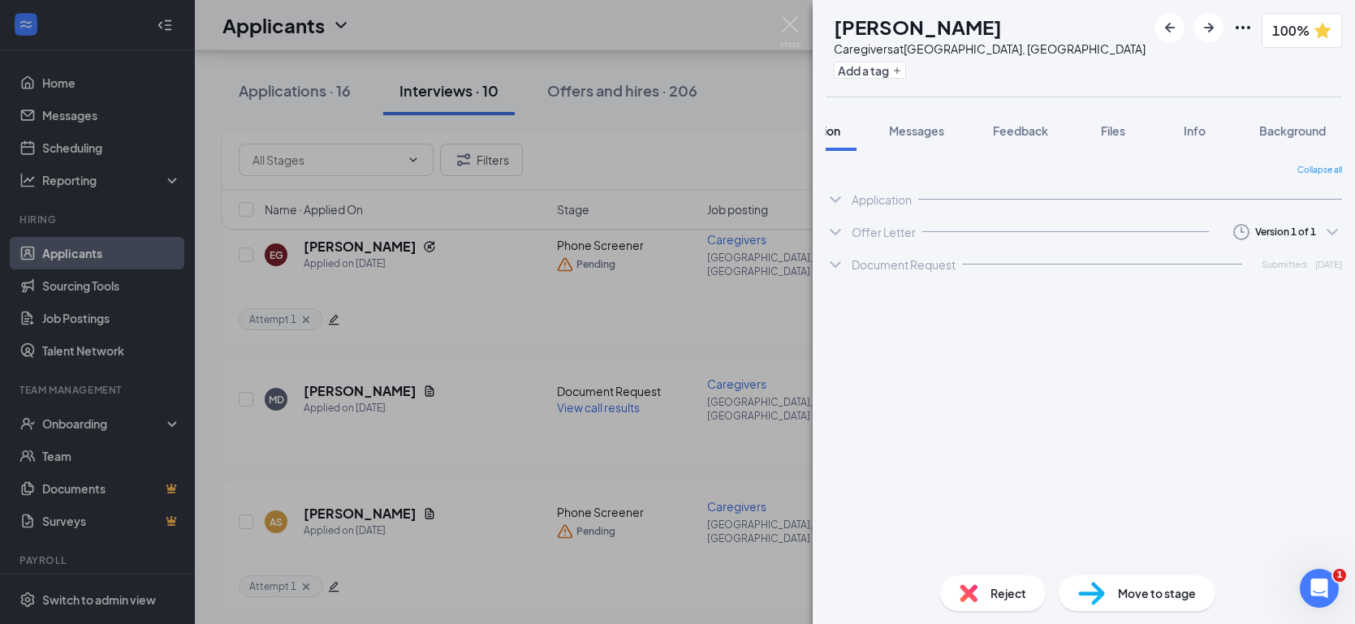
click at [1092, 430] on div "Collapse all Application Phone +1 (925) 434-2051 Email mitchelldavies7@gmail.co…" at bounding box center [1083, 363] width 516 height 398
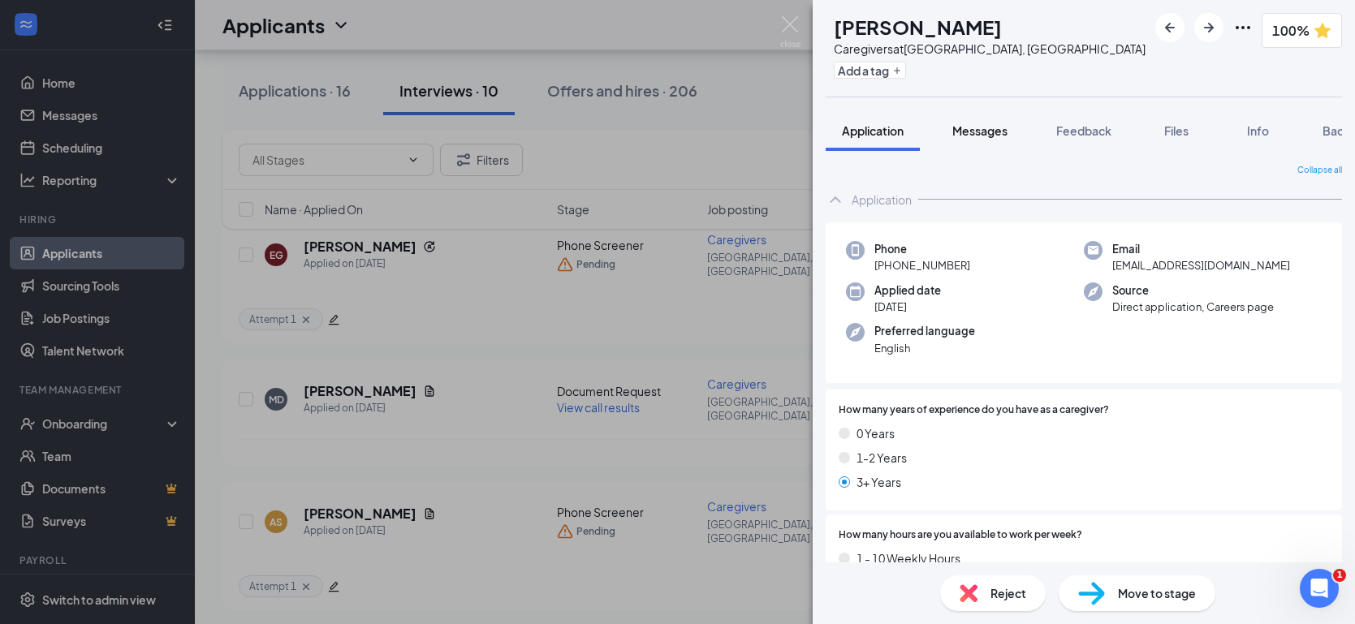
click at [1011, 128] on button "Messages" at bounding box center [980, 130] width 88 height 41
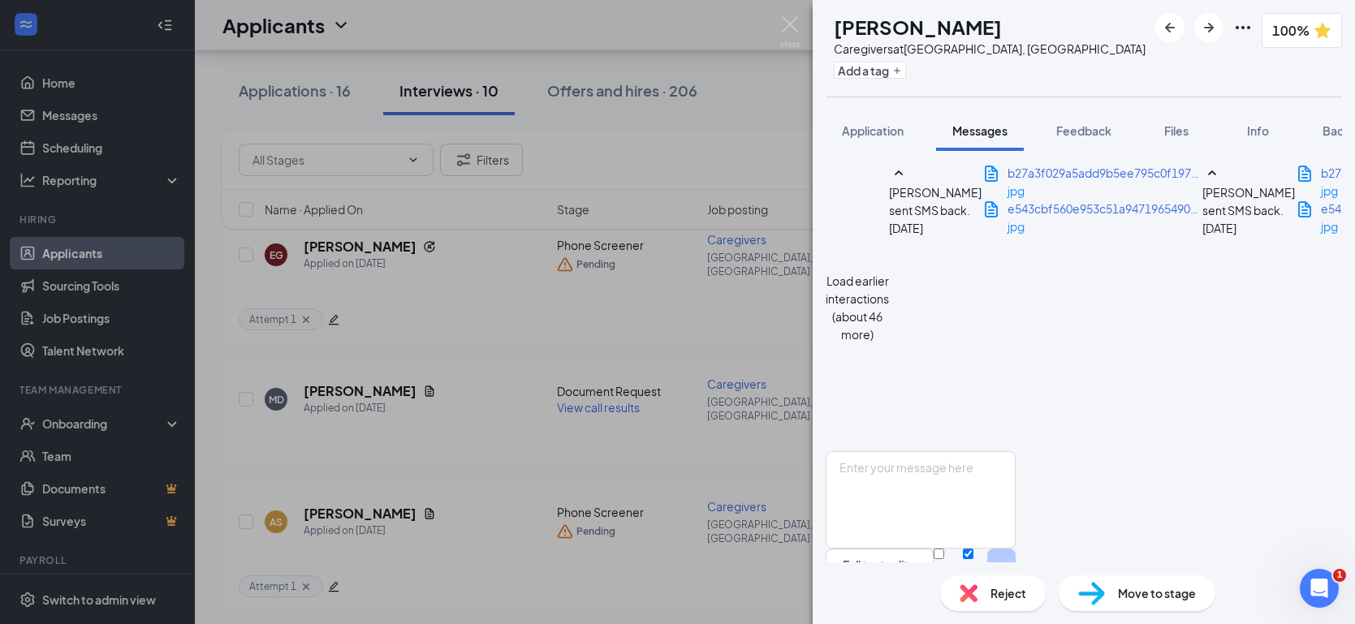
scroll to position [1114, 0]
click at [855, 135] on span "Application" at bounding box center [873, 130] width 62 height 15
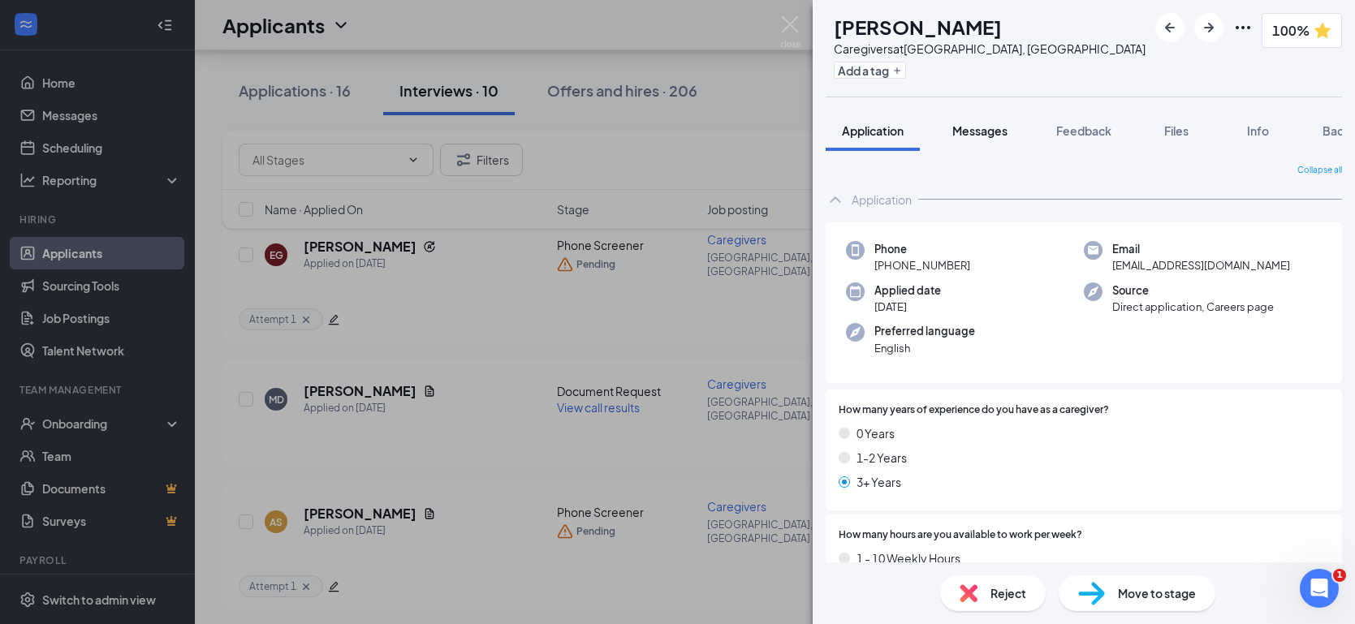
click at [974, 127] on span "Messages" at bounding box center [979, 130] width 55 height 15
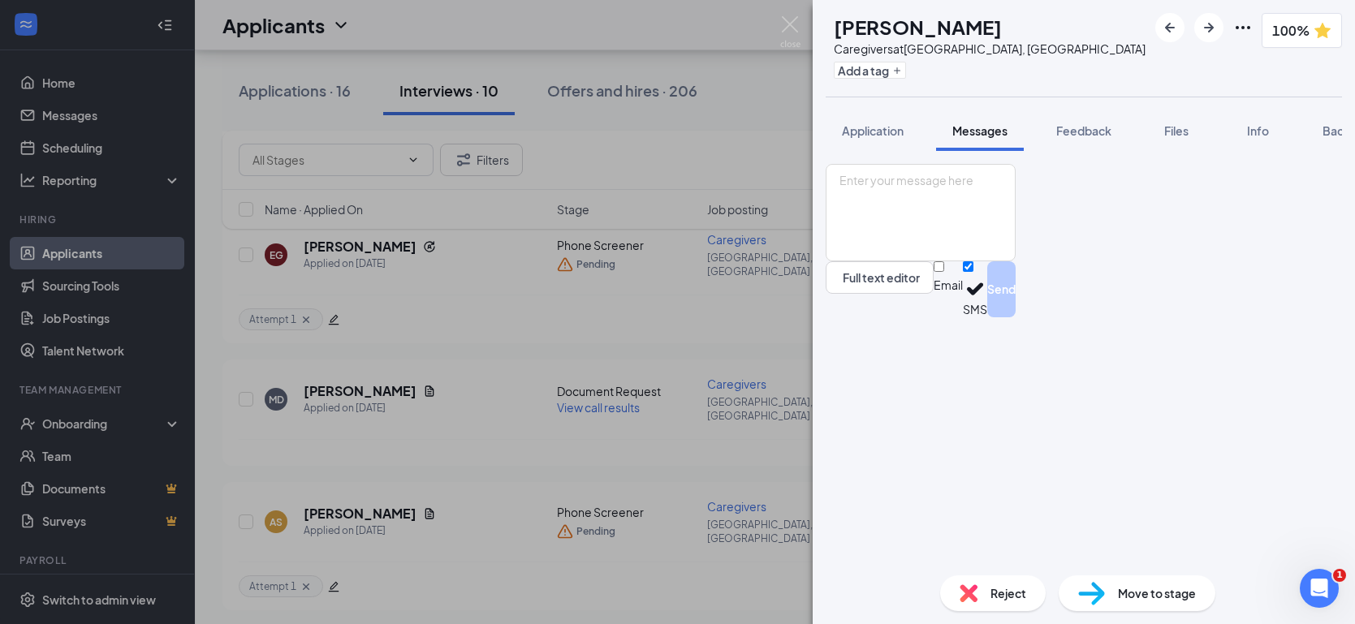
click at [991, 127] on span "Messages" at bounding box center [979, 130] width 55 height 15
click at [911, 261] on textarea at bounding box center [920, 212] width 190 height 97
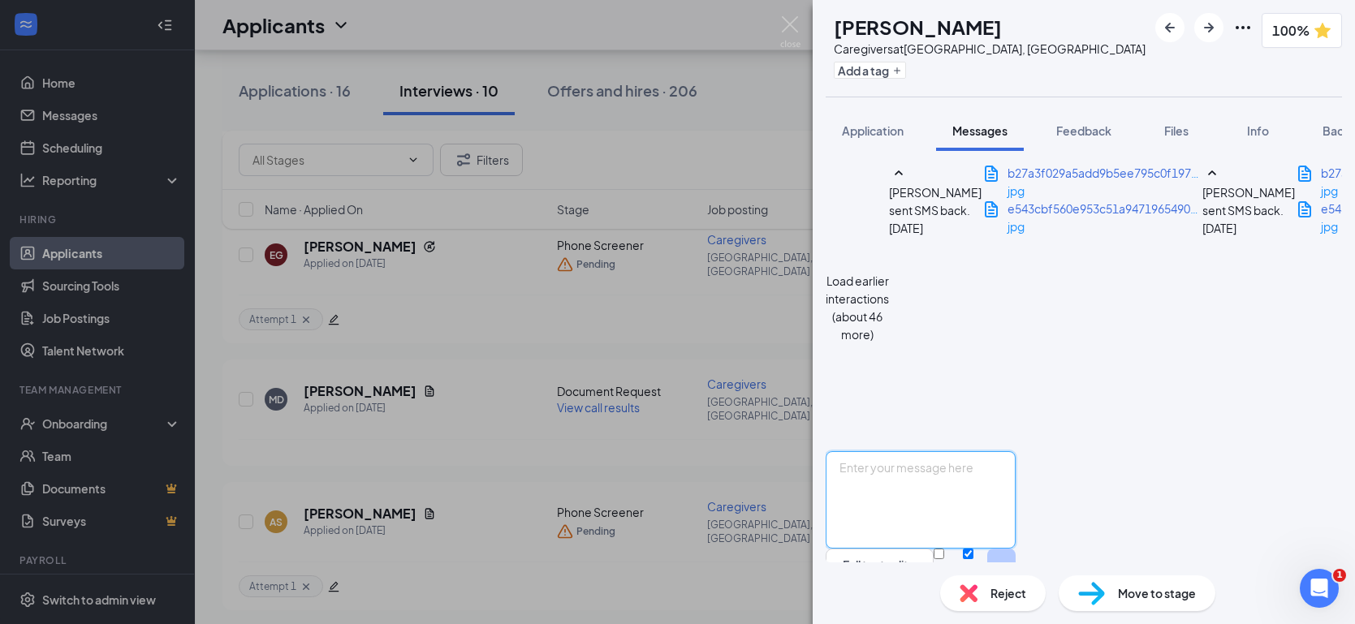
scroll to position [1114, 0]
type textarea "yes i'm working on an orientation [DATE] are you available at 11am"
click at [1015, 549] on button "Send" at bounding box center [1001, 577] width 28 height 56
click at [881, 140] on button "Application" at bounding box center [872, 130] width 94 height 41
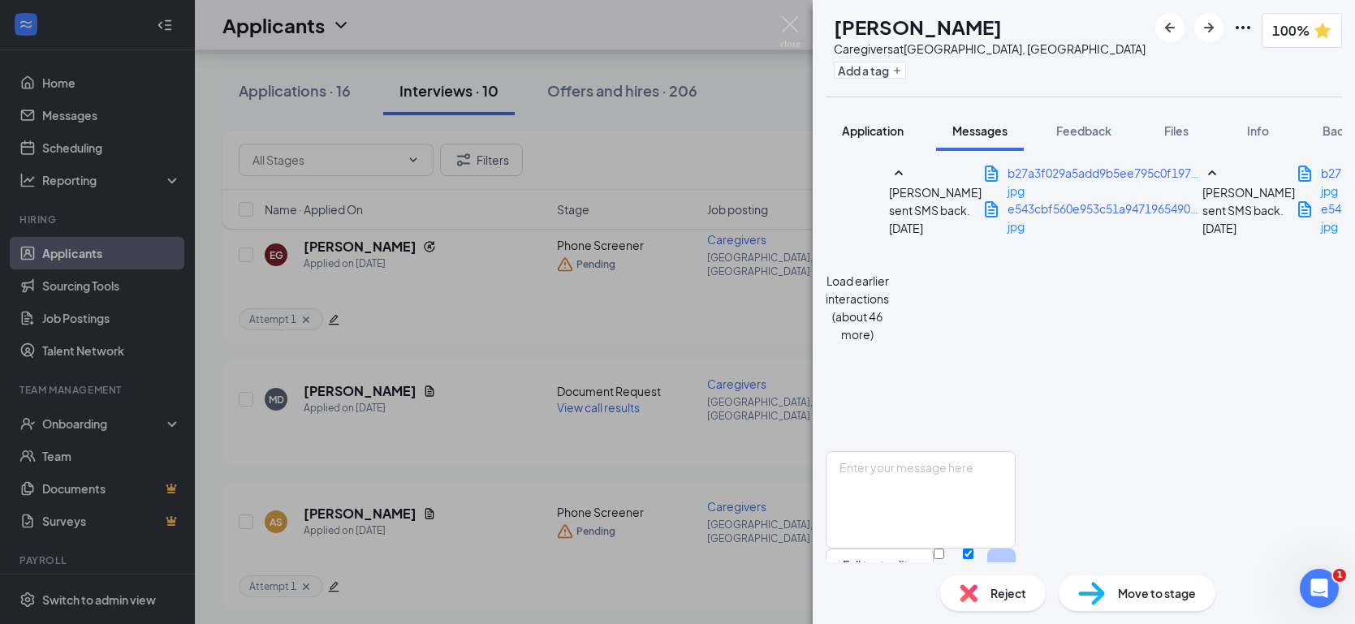
click at [881, 128] on span "Application" at bounding box center [873, 130] width 62 height 15
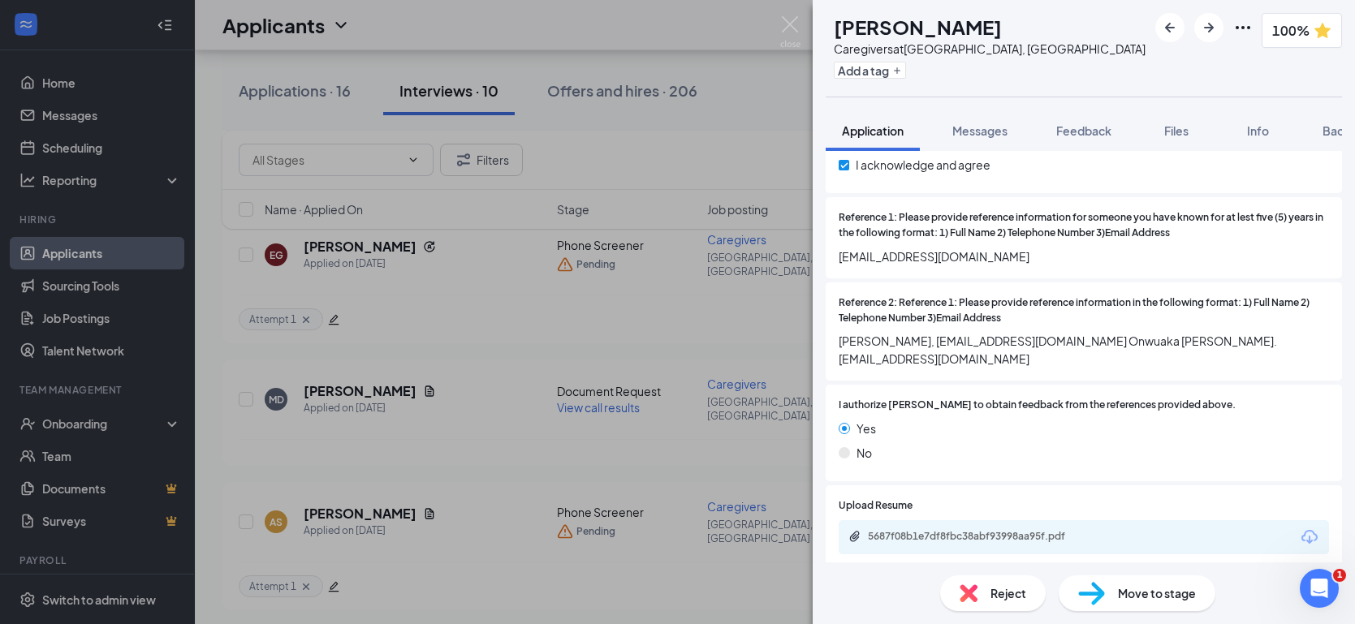
scroll to position [2062, 0]
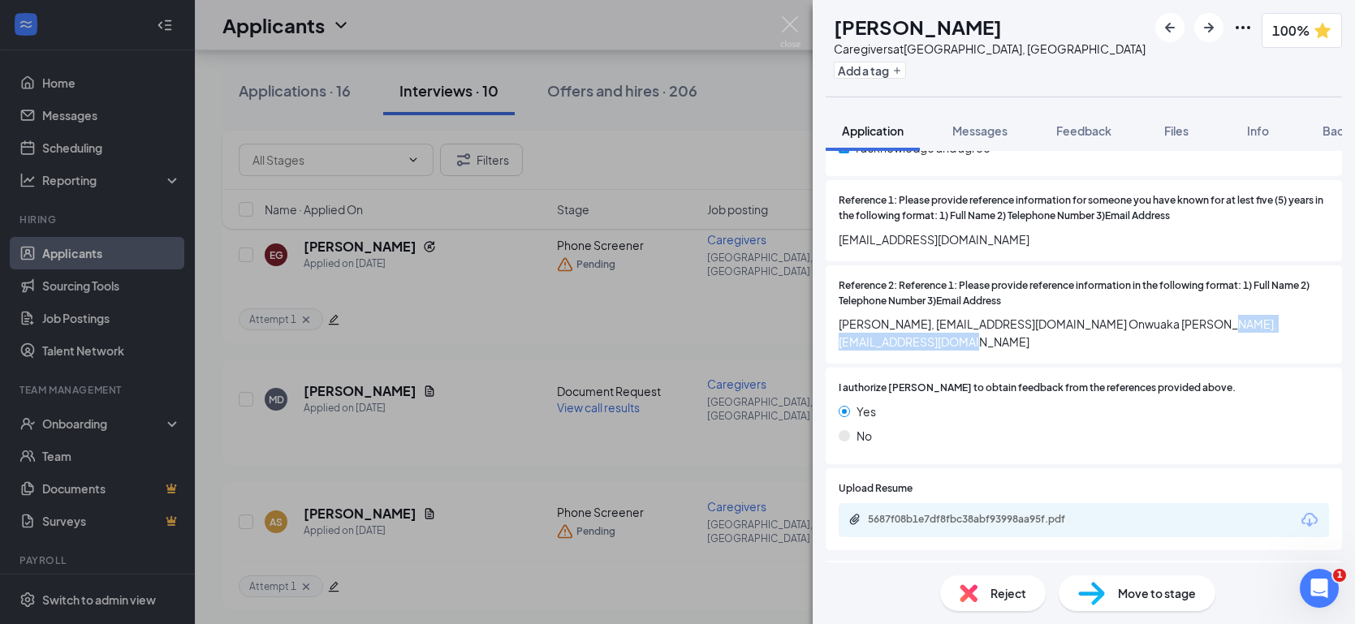
drag, startPoint x: 1020, startPoint y: 338, endPoint x: 835, endPoint y: 348, distance: 185.3
click at [835, 348] on div "Reference 2: Reference 1: Please provide reference information in the following…" at bounding box center [1083, 314] width 516 height 99
copy span "jennifersochiam540@gmail.com"
drag, startPoint x: 1045, startPoint y: 325, endPoint x: 939, endPoint y: 329, distance: 106.4
click at [939, 329] on span "[PERSON_NAME], [EMAIL_ADDRESS][DOMAIN_NAME] Onwuaka [PERSON_NAME]. [EMAIL_ADDRE…" at bounding box center [1083, 333] width 490 height 36
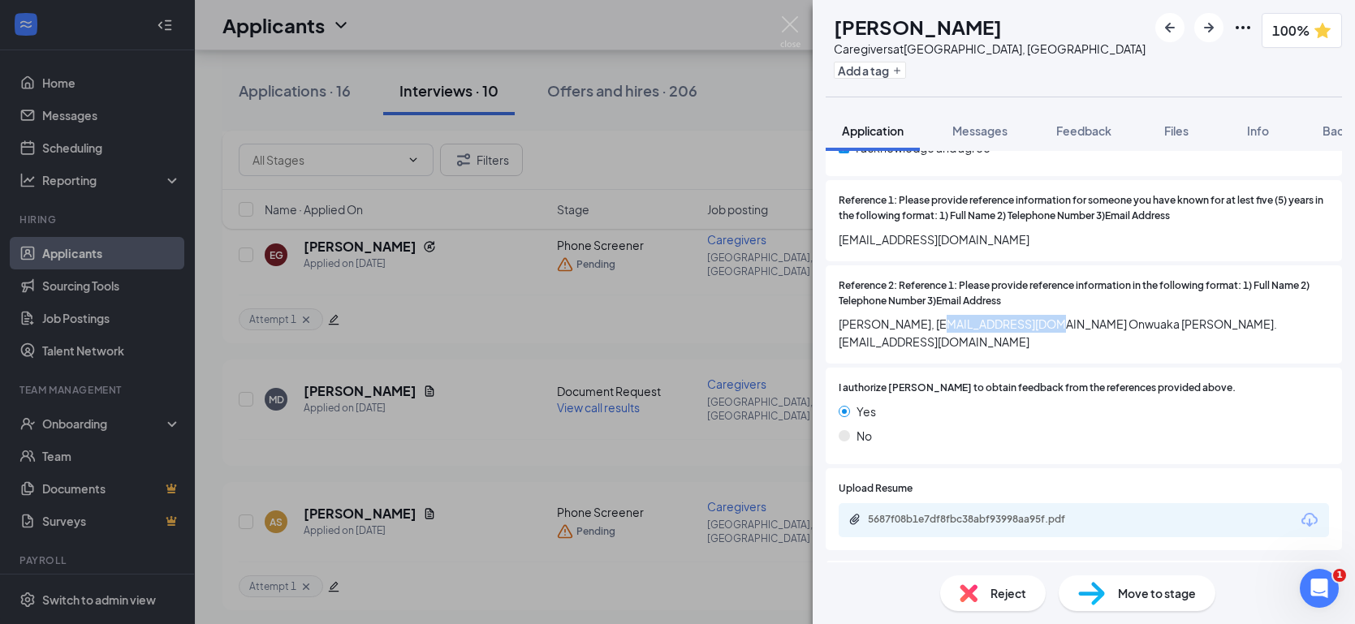
copy span "rhagba@gmail.com"
click at [1329, 377] on div "I authorize Arosa to obtain feedback from the references provided above. Yes No" at bounding box center [1083, 416] width 516 height 97
click at [780, 32] on img at bounding box center [790, 32] width 20 height 32
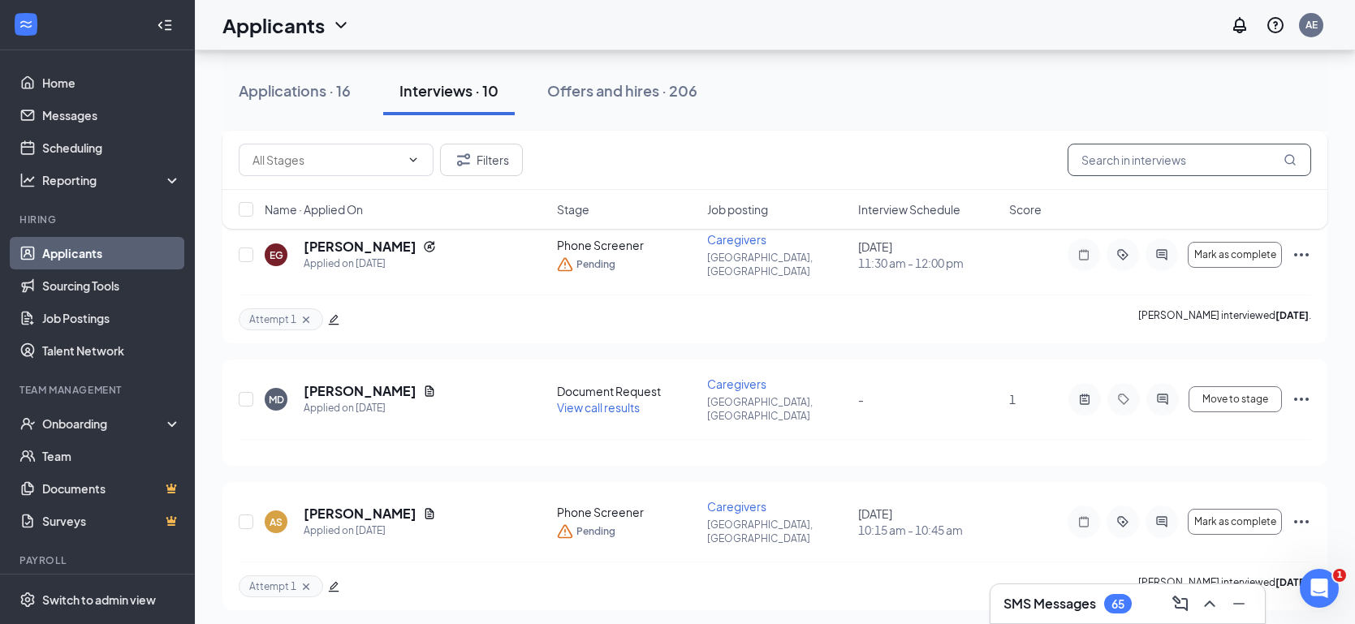
click at [1138, 165] on input "text" at bounding box center [1188, 160] width 243 height 32
type input "[PERSON_NAME]"
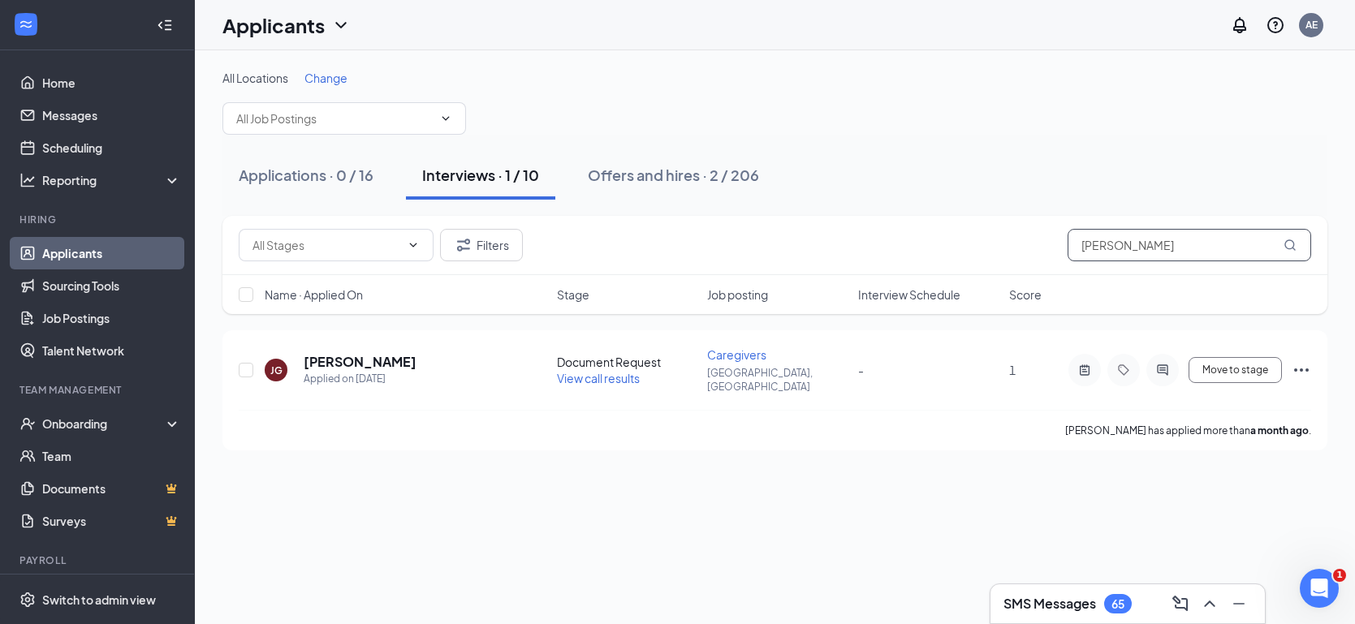
type input "[PERSON_NAME]"
click at [1292, 248] on icon "MagnifyingGlass" at bounding box center [1289, 244] width 11 height 11
click at [704, 181] on div "Offers and hires · 2 / 206" at bounding box center [673, 175] width 171 height 20
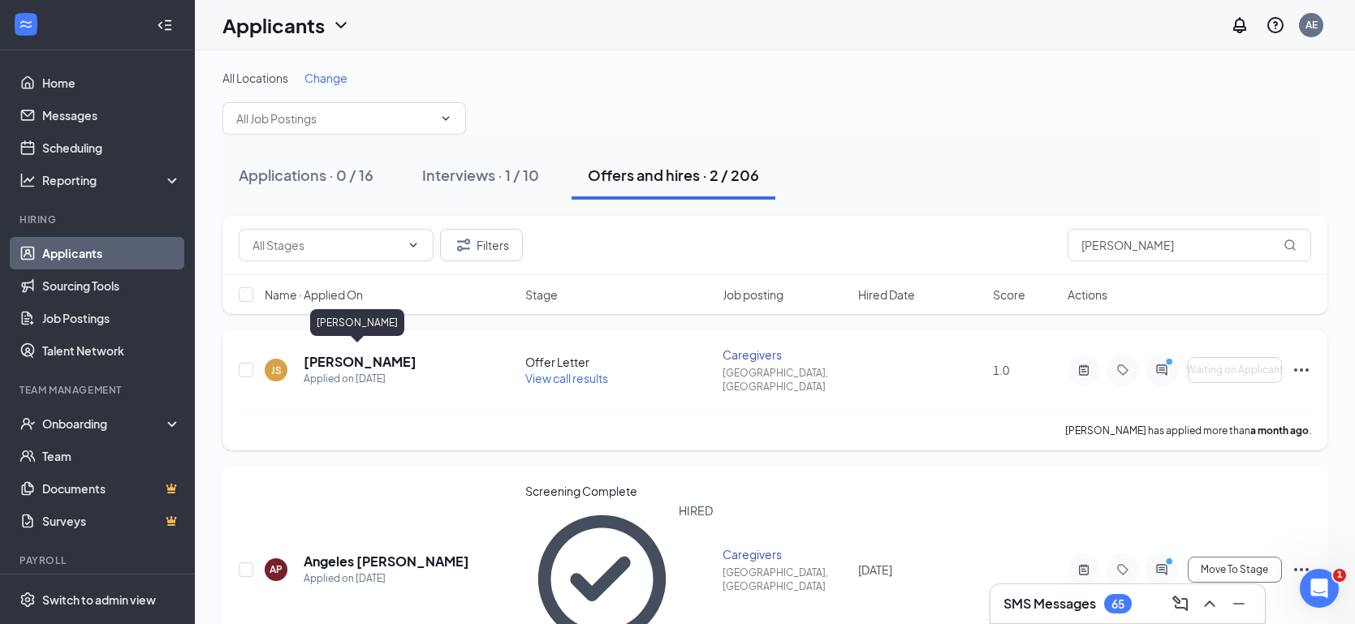
click at [367, 359] on h5 "[PERSON_NAME]" at bounding box center [360, 362] width 113 height 18
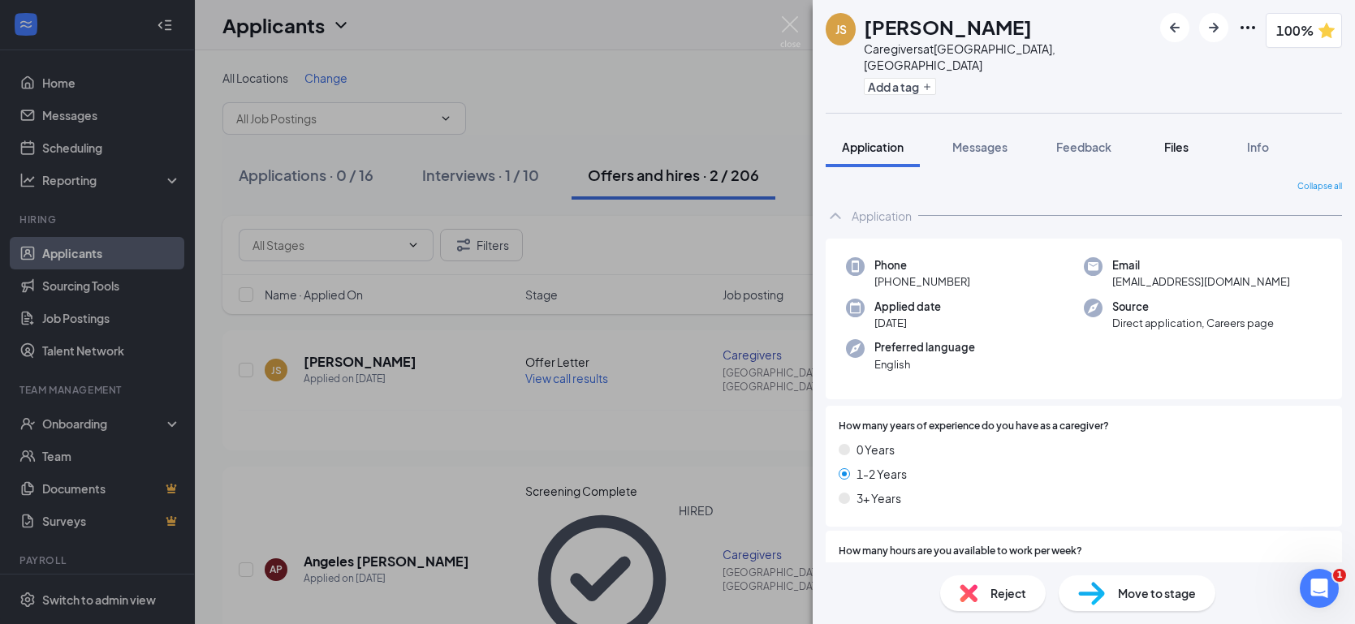
click at [1188, 140] on span "Files" at bounding box center [1176, 147] width 24 height 15
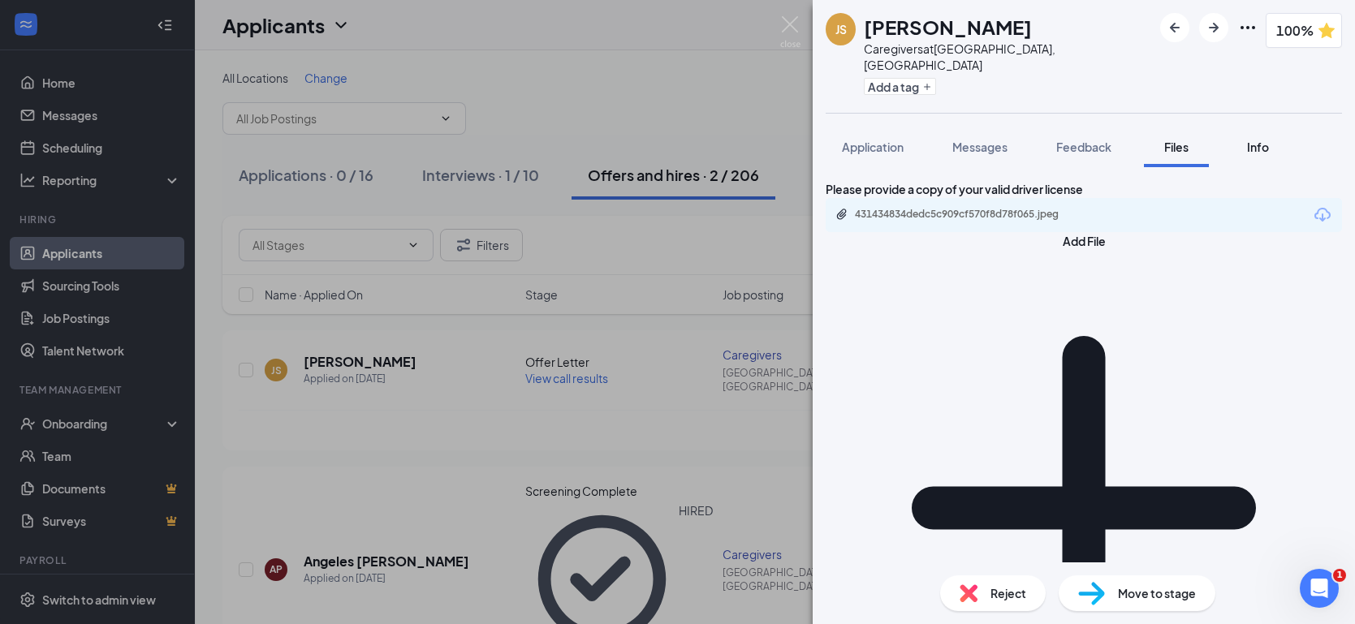
click at [1251, 140] on span "Info" at bounding box center [1258, 147] width 22 height 15
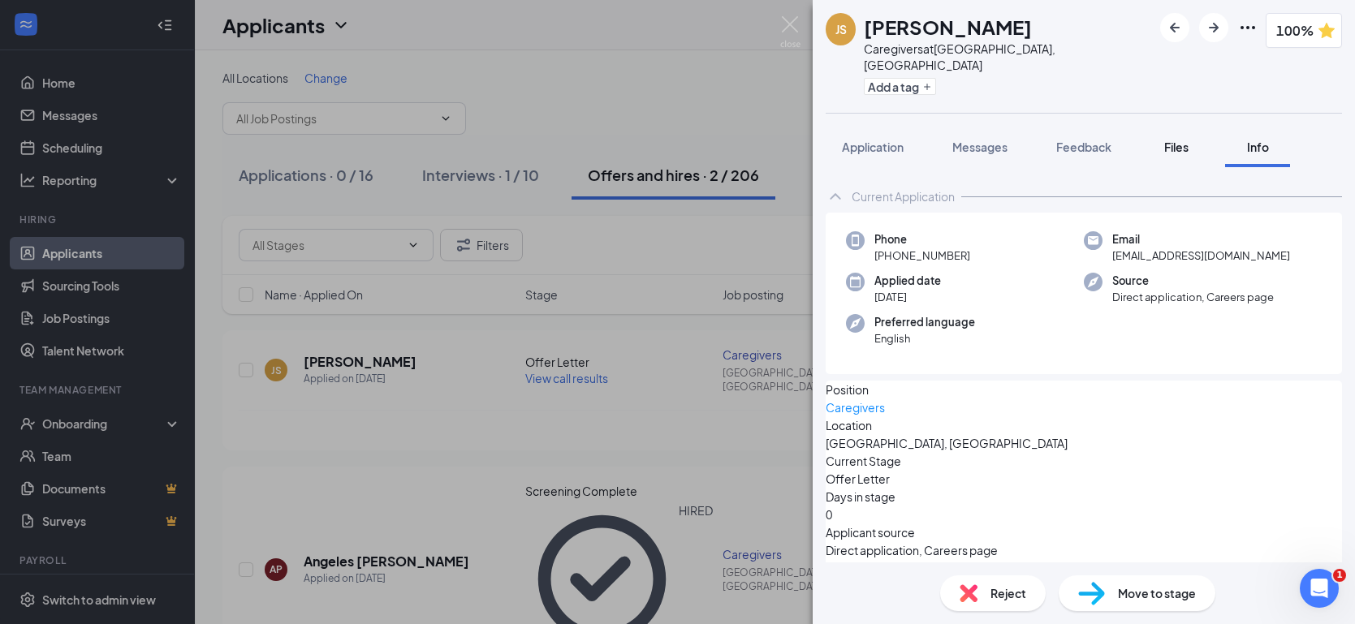
click at [1181, 140] on span "Files" at bounding box center [1176, 147] width 24 height 15
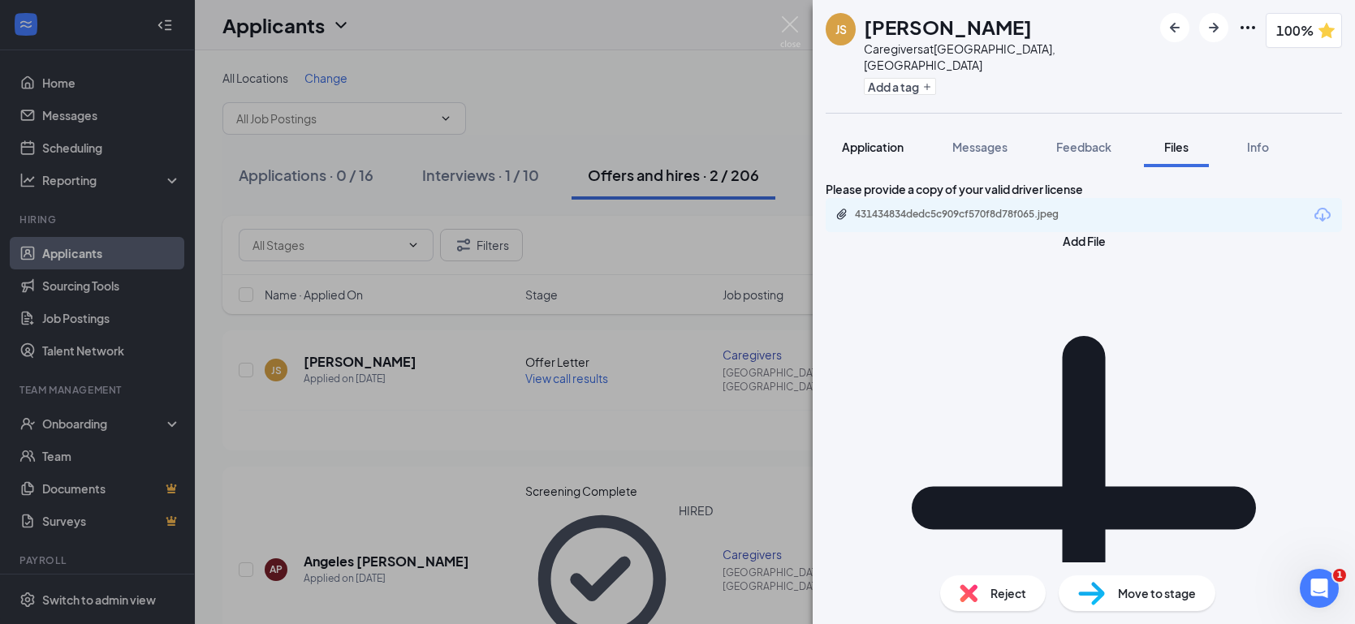
click at [886, 140] on span "Application" at bounding box center [873, 147] width 62 height 15
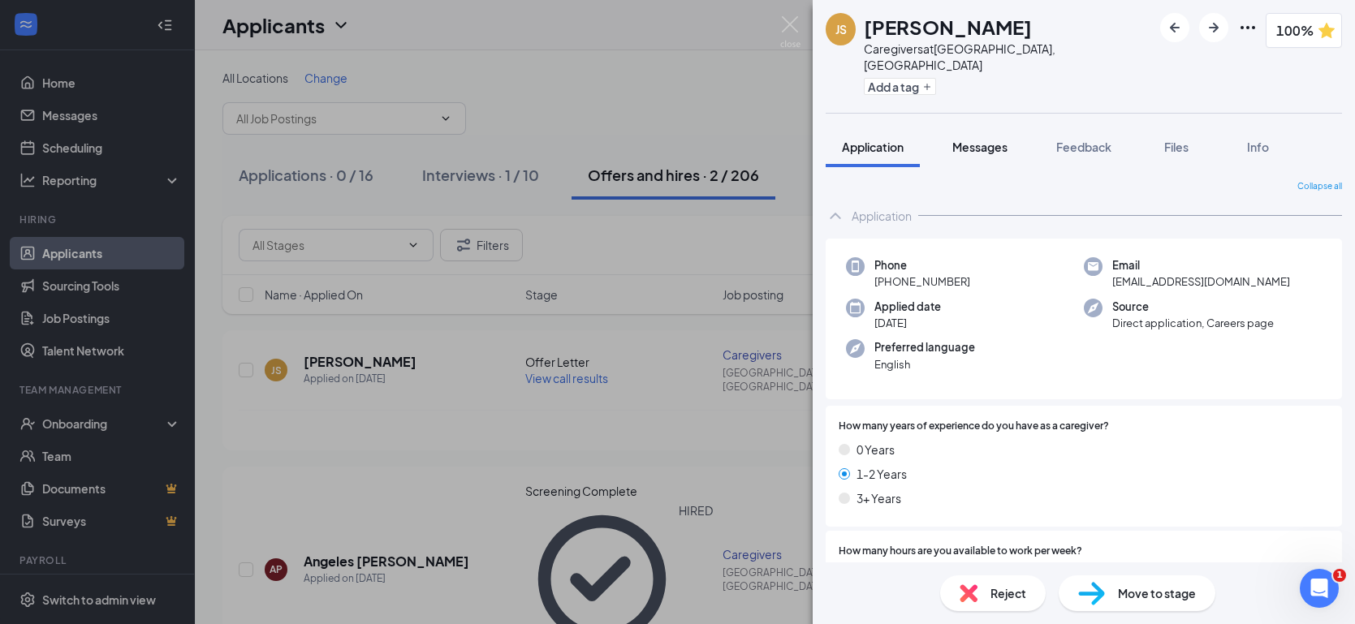
click at [984, 140] on span "Messages" at bounding box center [979, 147] width 55 height 15
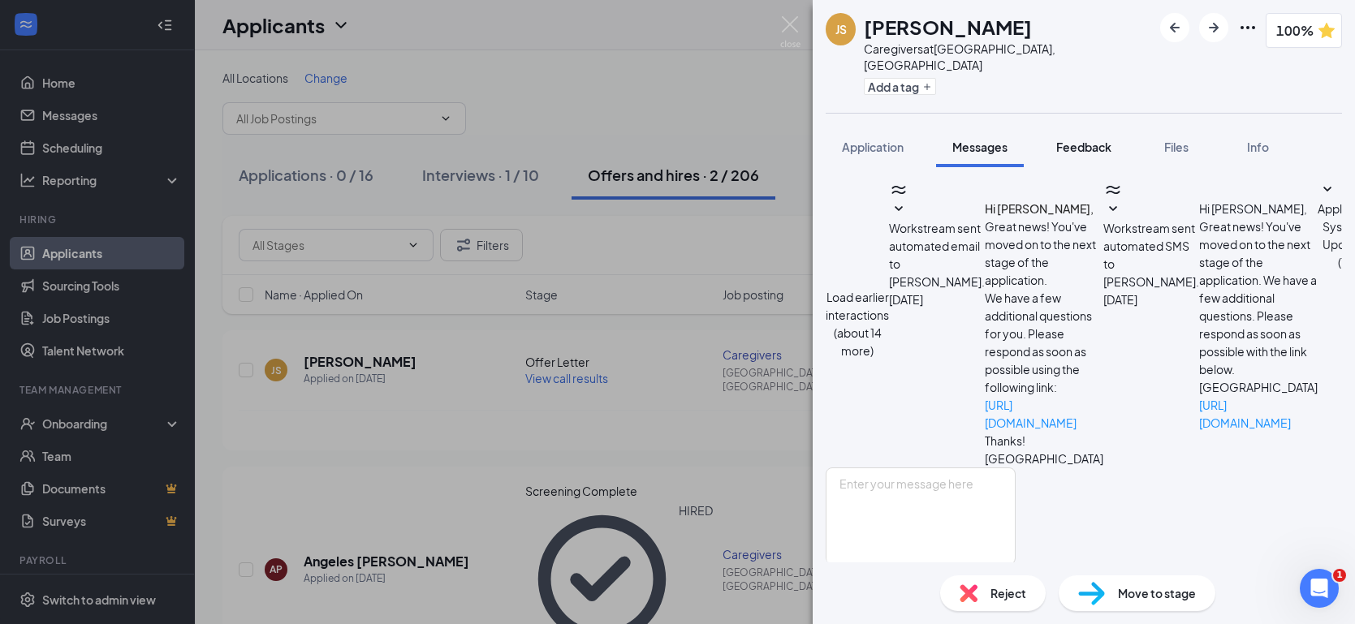
click at [1109, 140] on span "Feedback" at bounding box center [1083, 147] width 55 height 15
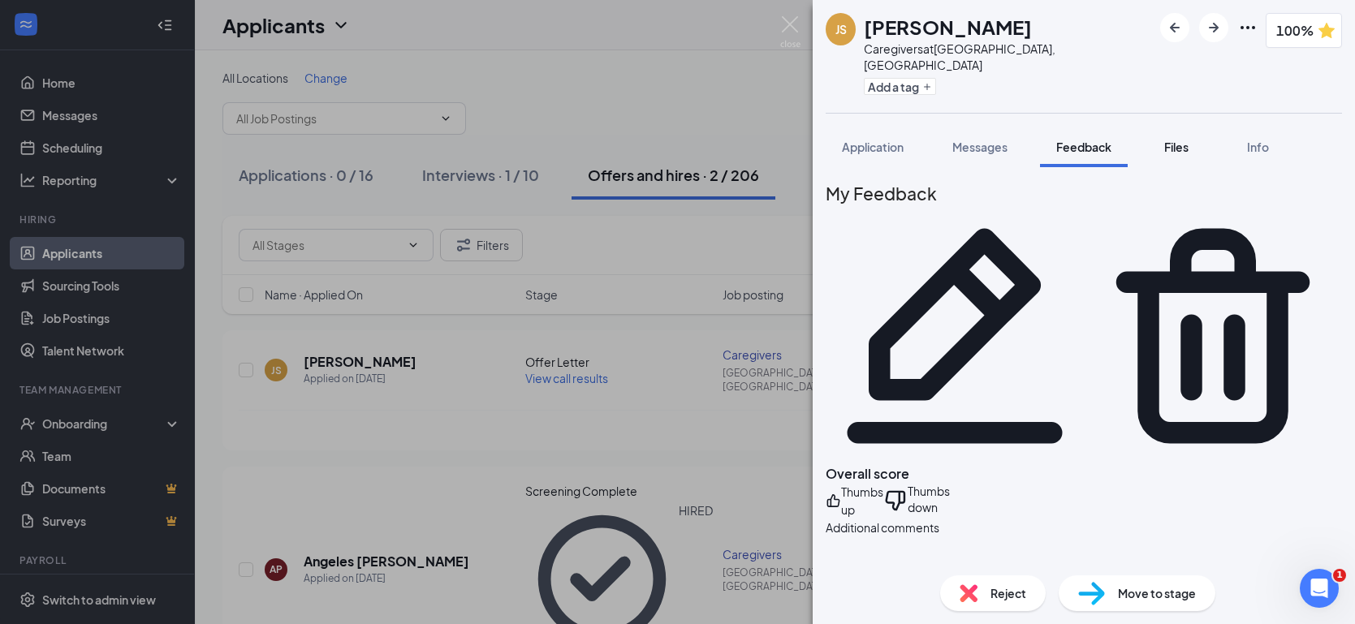
click at [1186, 140] on span "Files" at bounding box center [1176, 147] width 24 height 15
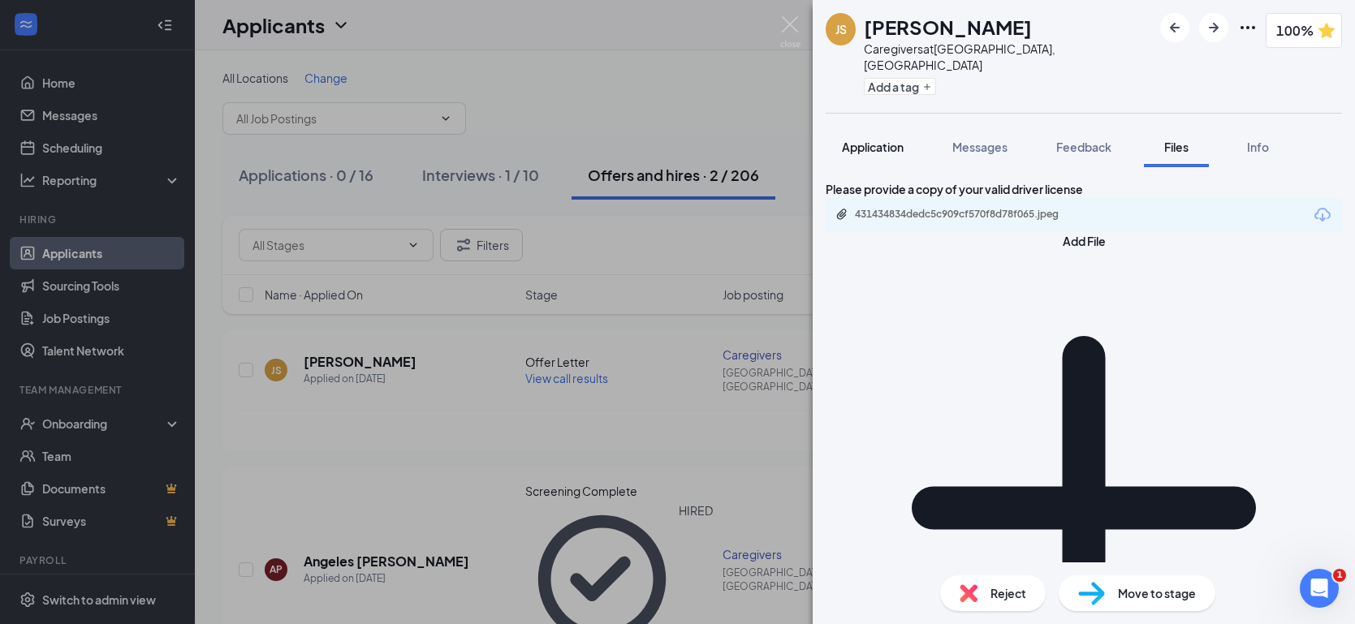
click at [887, 140] on span "Application" at bounding box center [873, 147] width 62 height 15
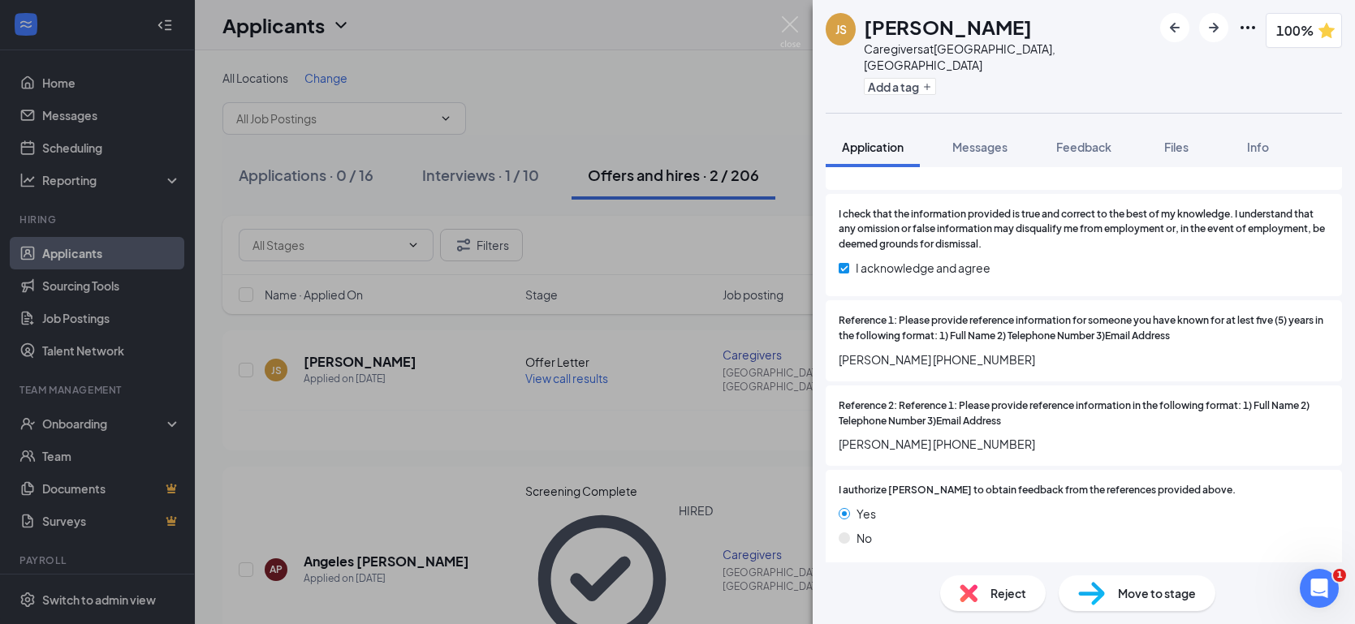
scroll to position [1962, 0]
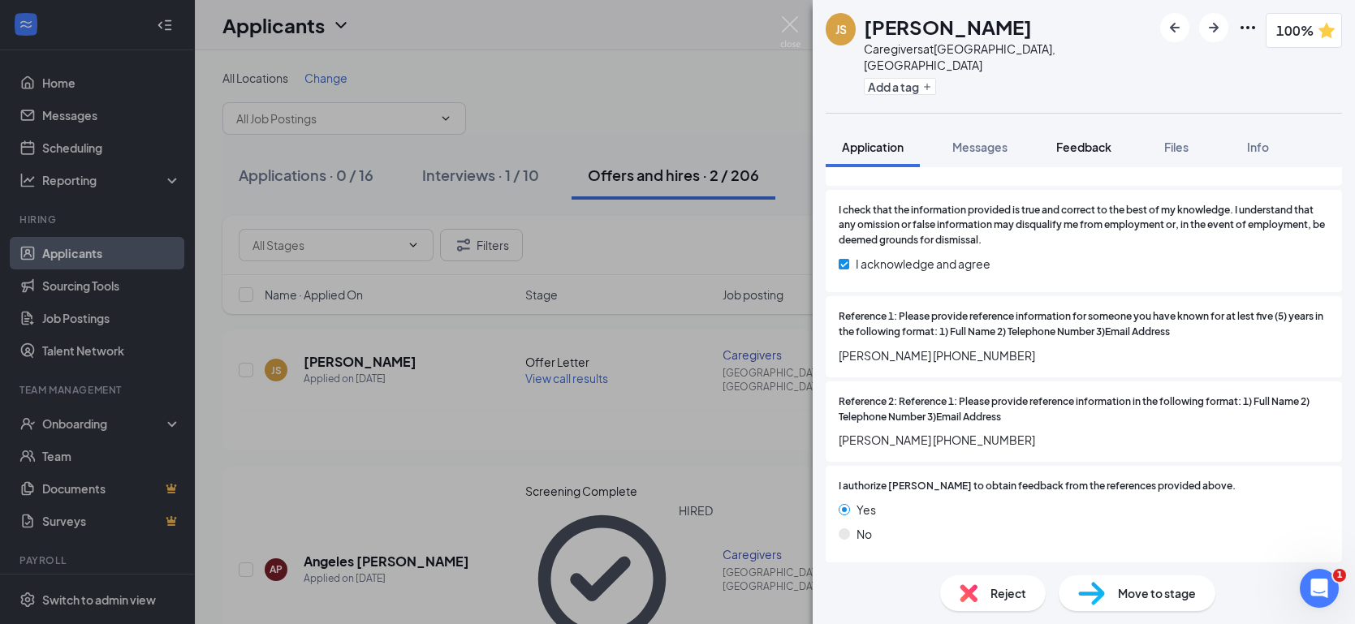
click at [1092, 140] on span "Feedback" at bounding box center [1083, 147] width 55 height 15
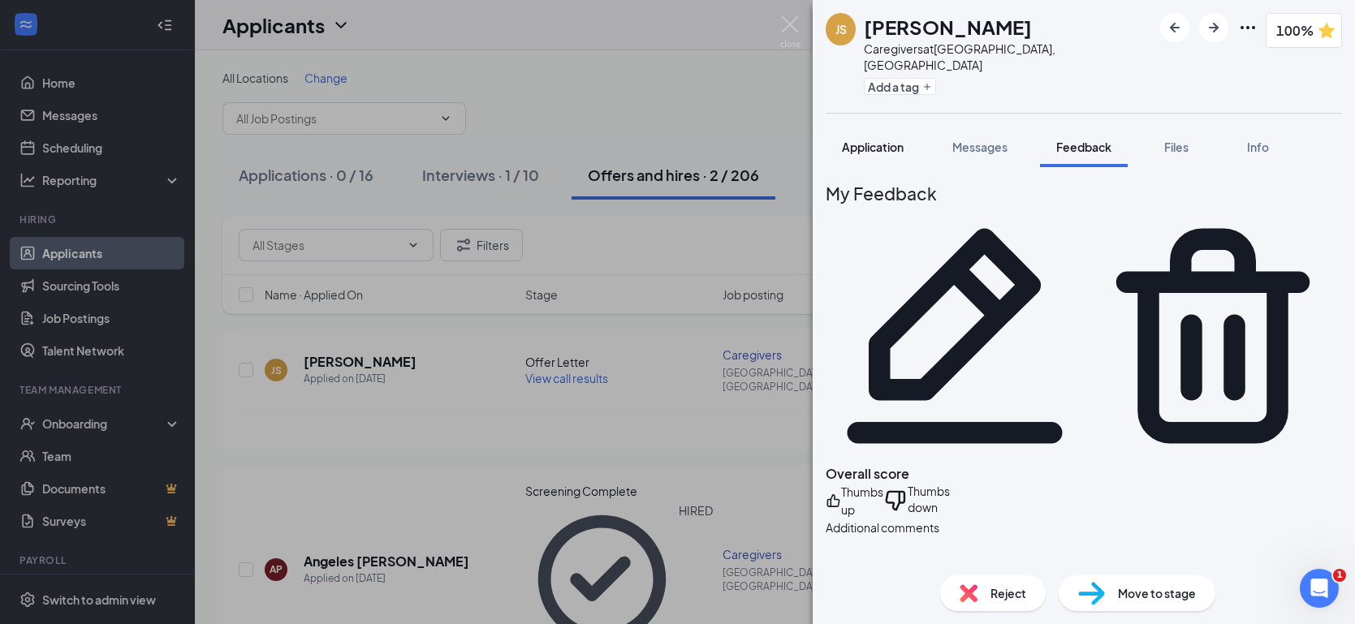
click at [896, 140] on span "Application" at bounding box center [873, 147] width 62 height 15
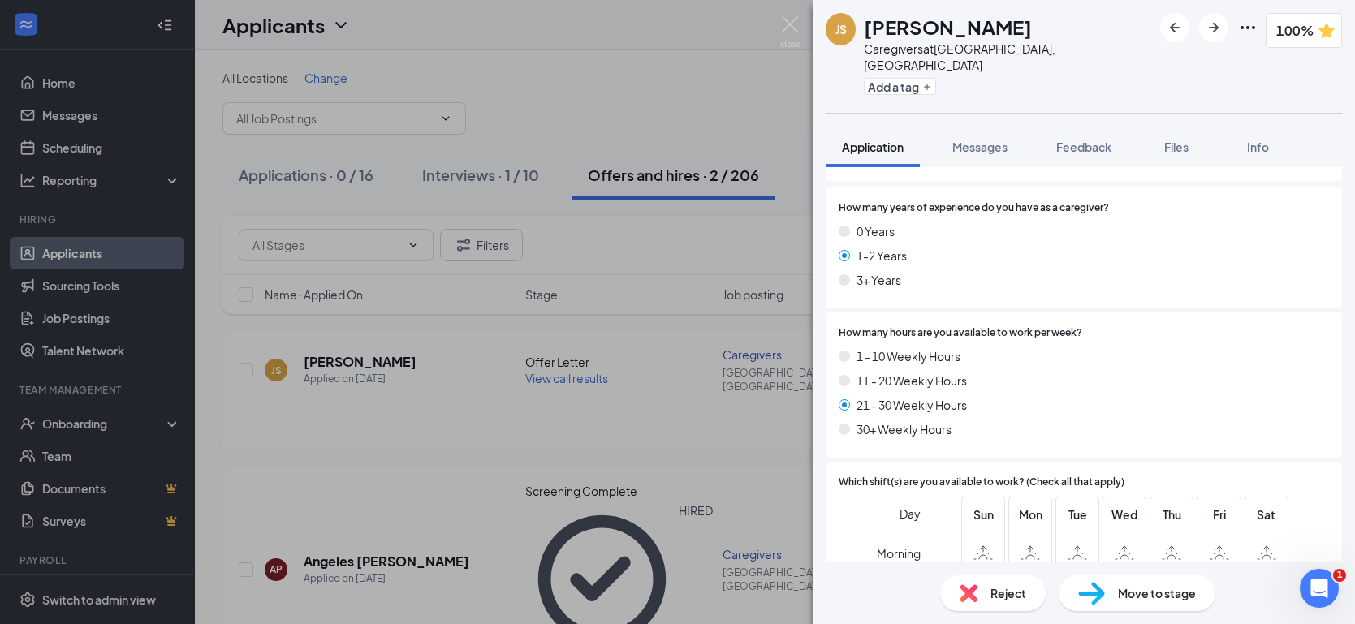
scroll to position [424, 0]
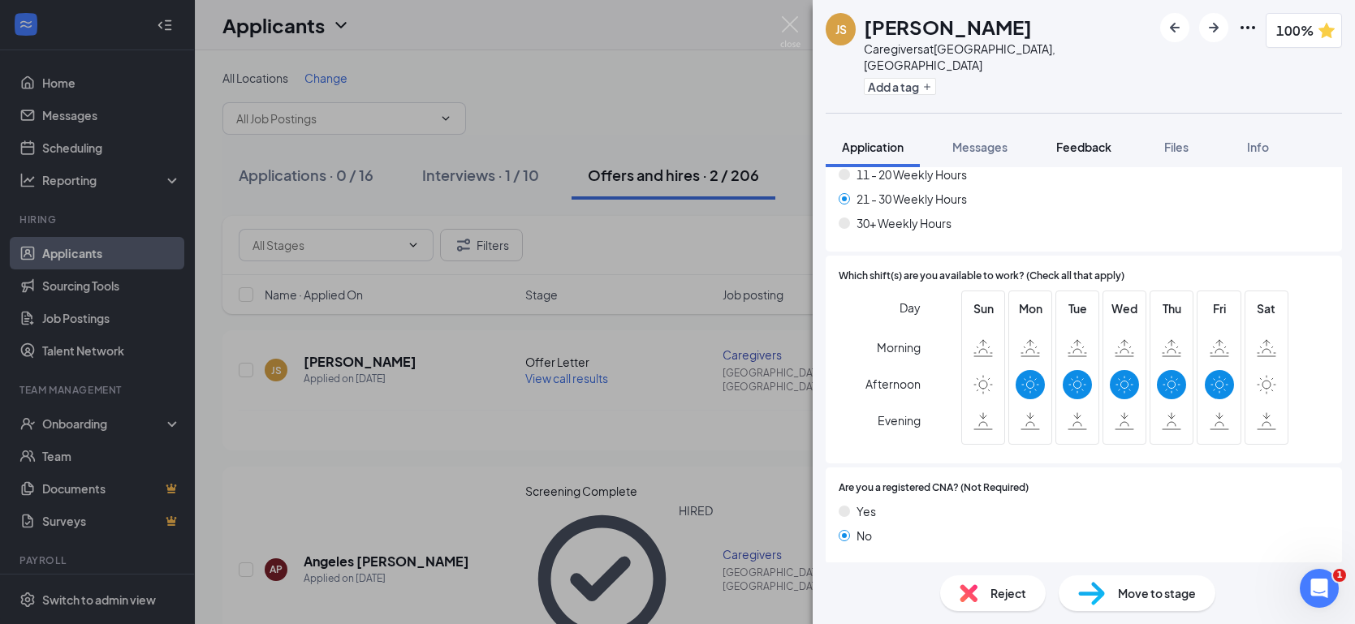
click at [1074, 140] on span "Feedback" at bounding box center [1083, 147] width 55 height 15
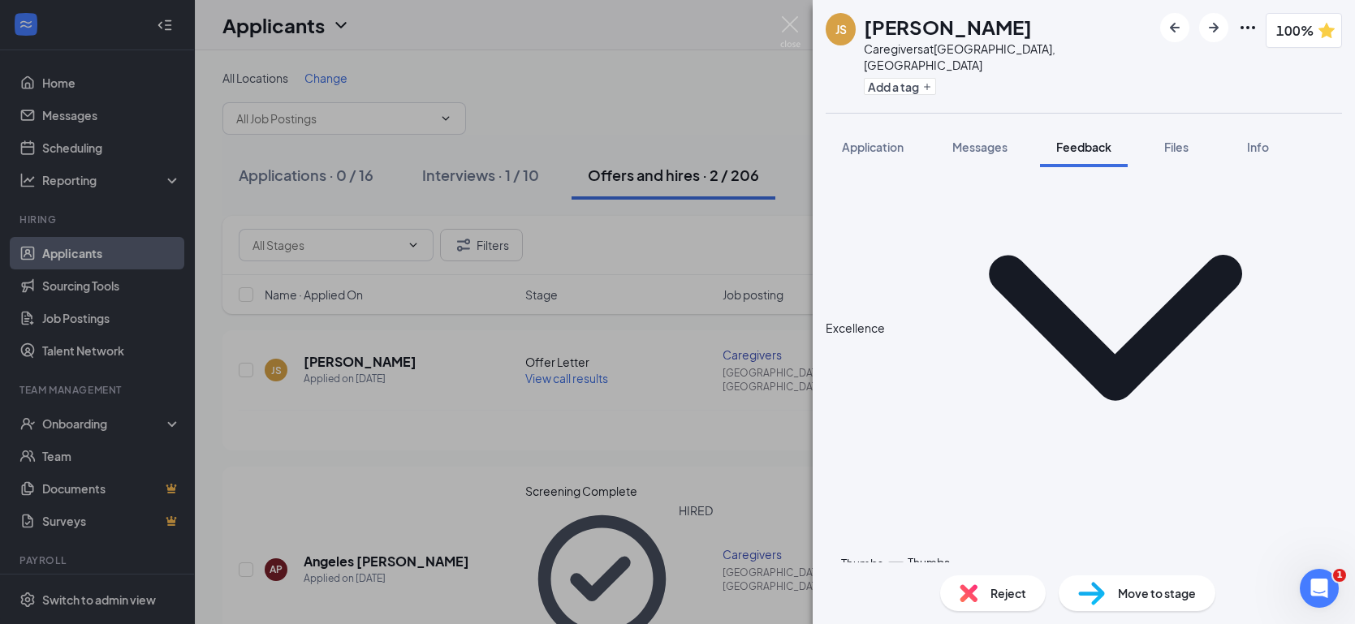
scroll to position [1014, 0]
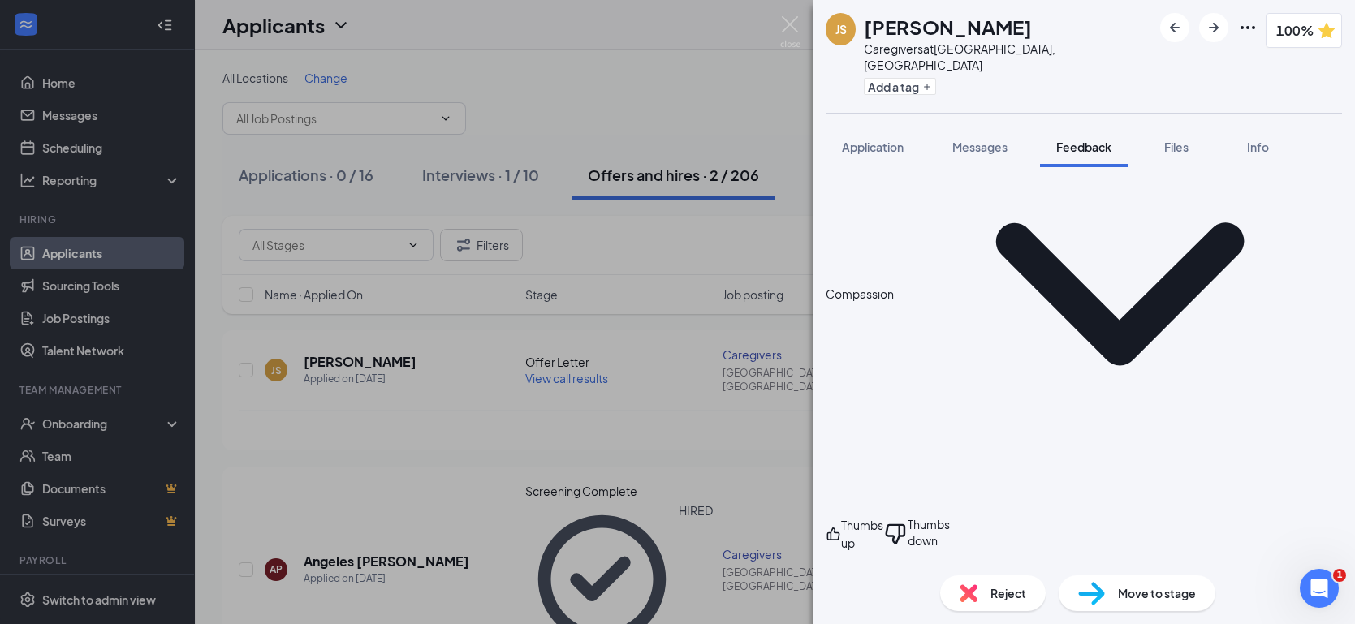
scroll to position [408, 0]
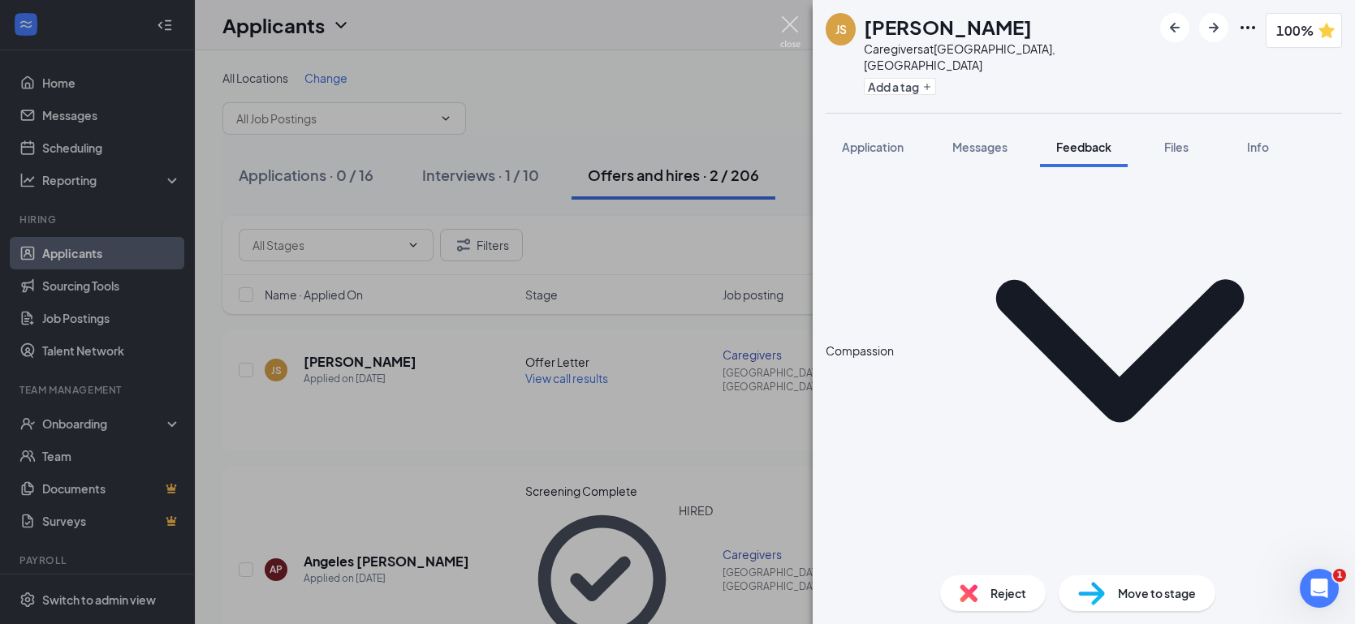
click at [780, 19] on img at bounding box center [790, 32] width 20 height 32
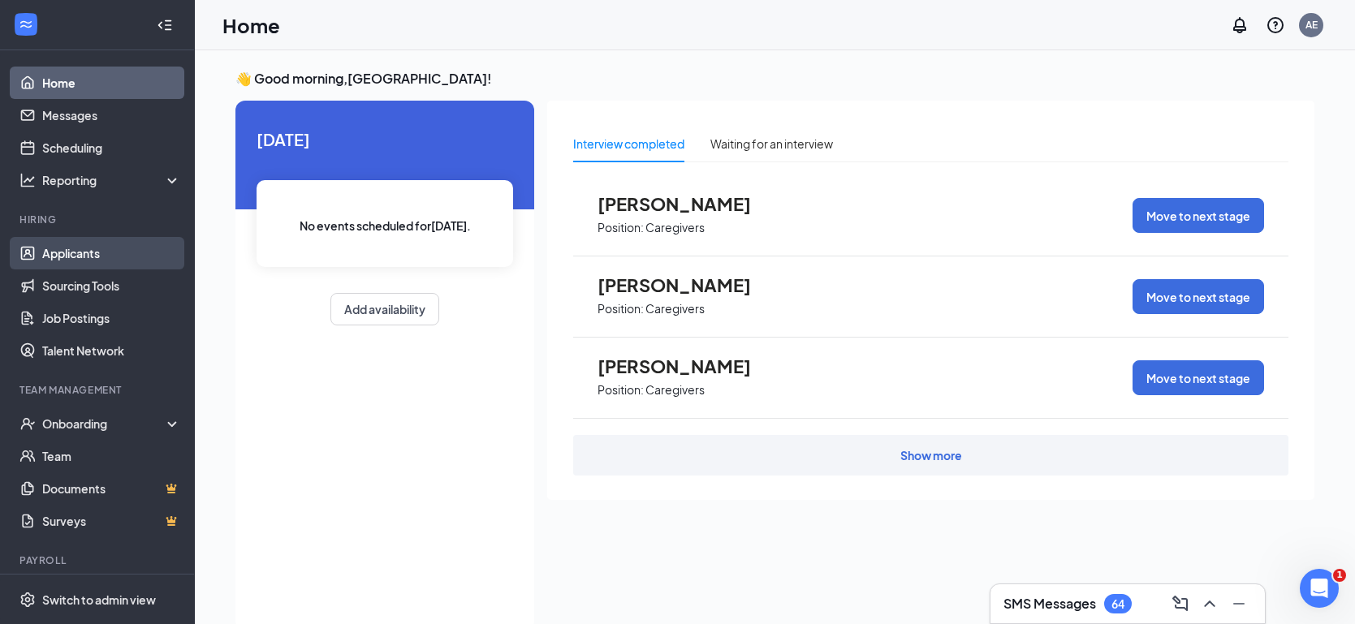
click at [93, 254] on link "Applicants" at bounding box center [111, 253] width 139 height 32
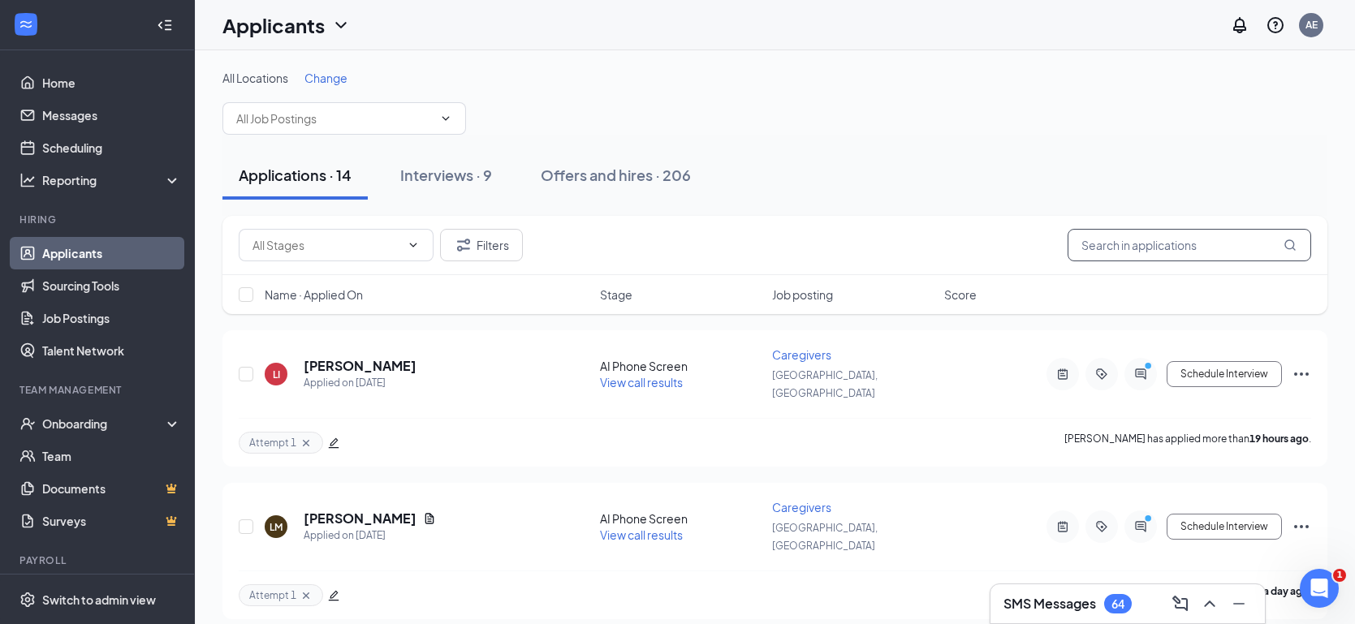
click at [1112, 240] on input "text" at bounding box center [1188, 245] width 243 height 32
type input "[PERSON_NAME]"
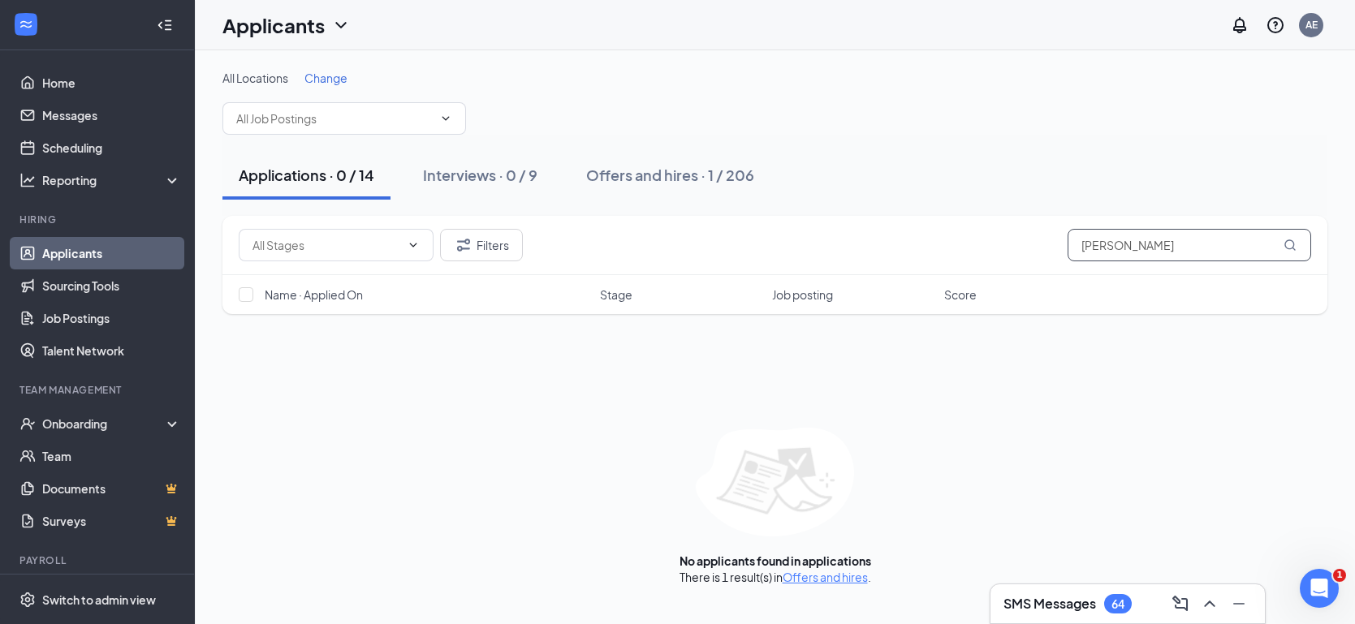
type input "[PERSON_NAME]"
click at [695, 174] on div "Offers and hires · 1 / 206" at bounding box center [670, 175] width 168 height 20
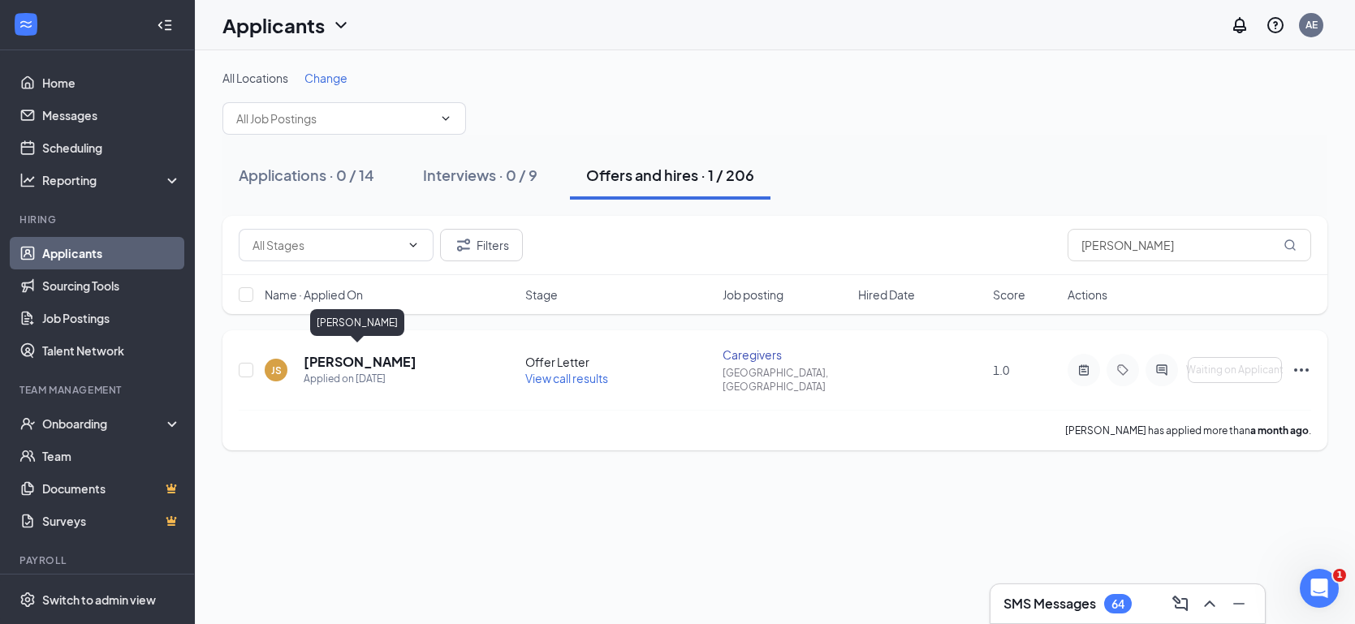
click at [398, 353] on h5 "[PERSON_NAME]" at bounding box center [360, 362] width 113 height 18
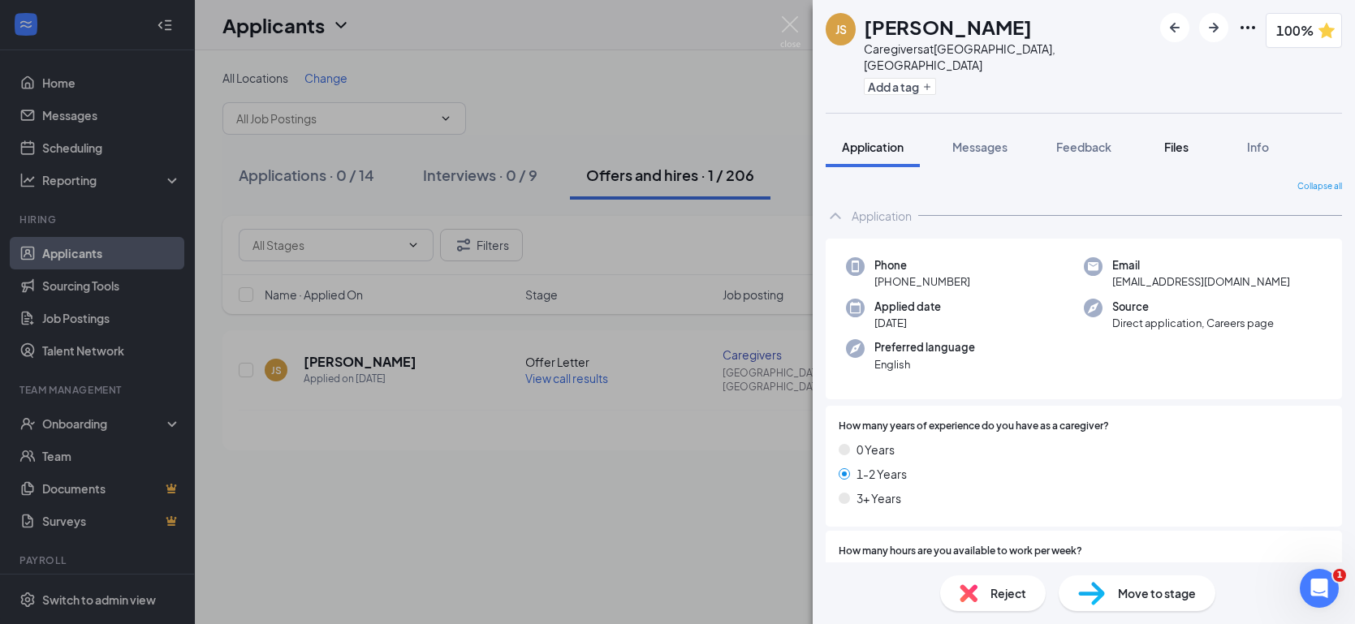
click at [1176, 140] on span "Files" at bounding box center [1176, 147] width 24 height 15
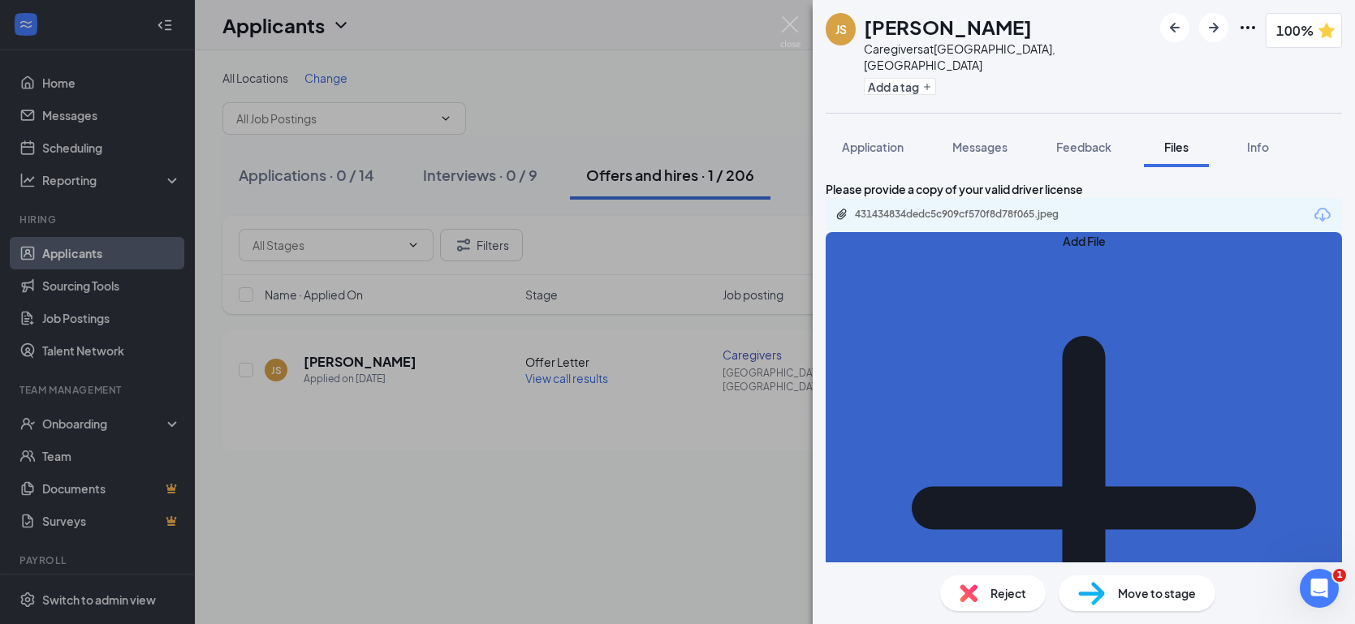
click at [896, 284] on button "Add File" at bounding box center [1083, 499] width 516 height 534
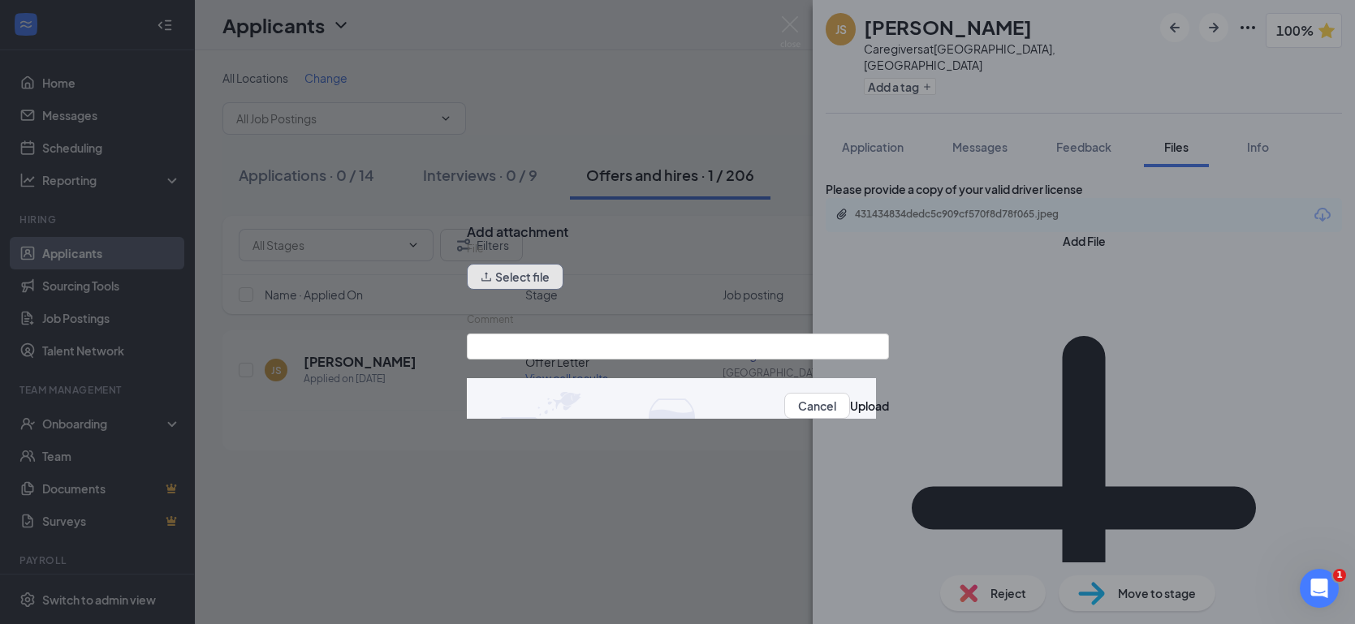
click at [536, 290] on button "Select file" at bounding box center [515, 277] width 97 height 26
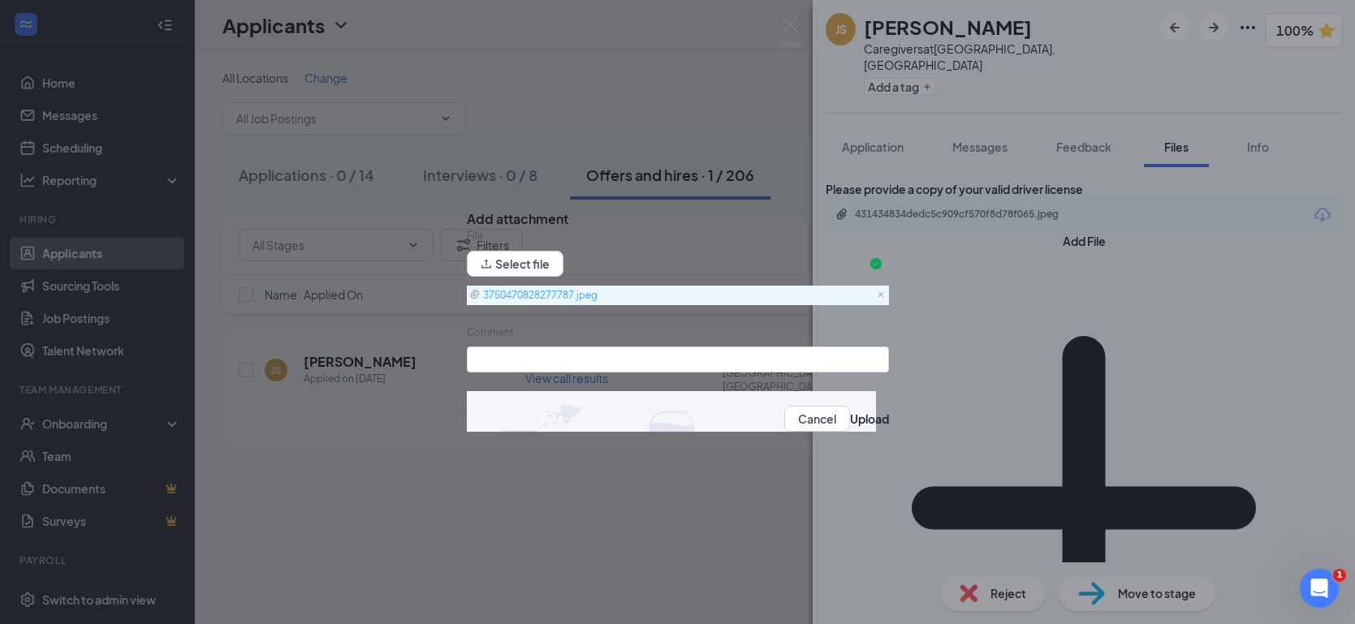
click at [562, 301] on link "3750470828277787.jpeg" at bounding box center [674, 295] width 409 height 19
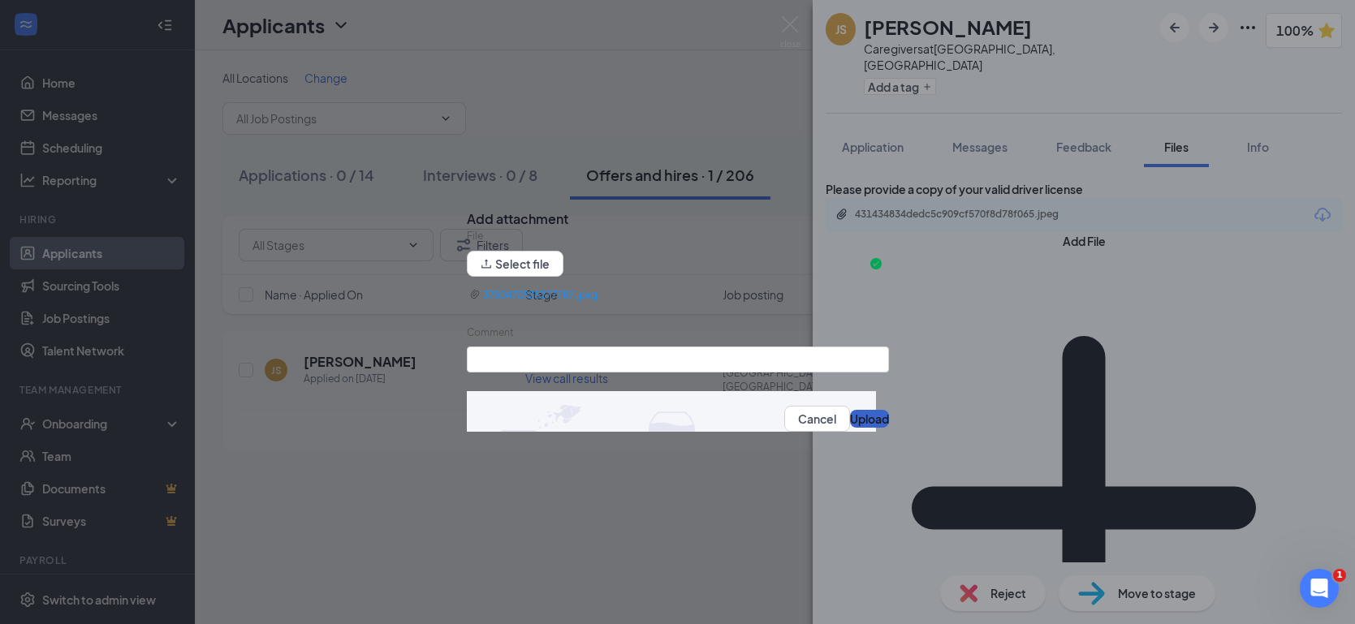
click at [850, 420] on button "Upload" at bounding box center [869, 419] width 39 height 18
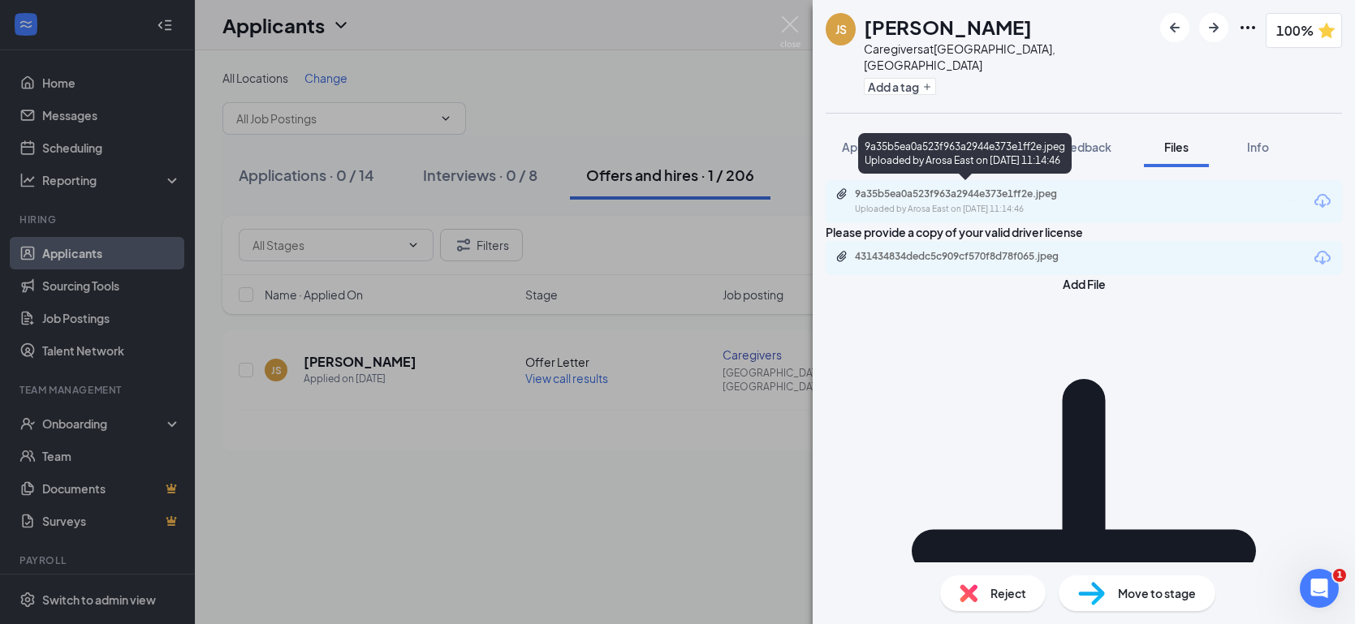
click at [1016, 196] on div "9a35b5ea0a523f963a2944e373e1ff2e.jpeg Uploaded by [GEOGRAPHIC_DATA] on [DATE] 1…" at bounding box center [966, 201] width 263 height 28
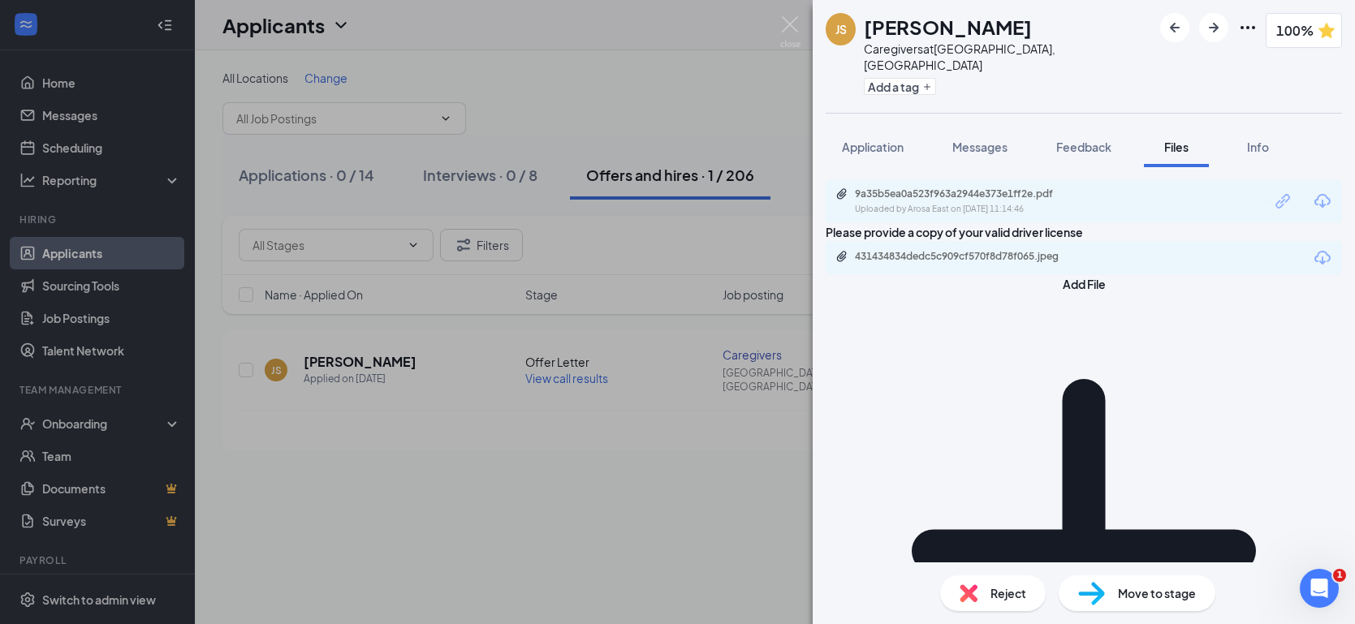
click at [1266, 196] on icon "Pencil" at bounding box center [1266, 201] width 1 height 19
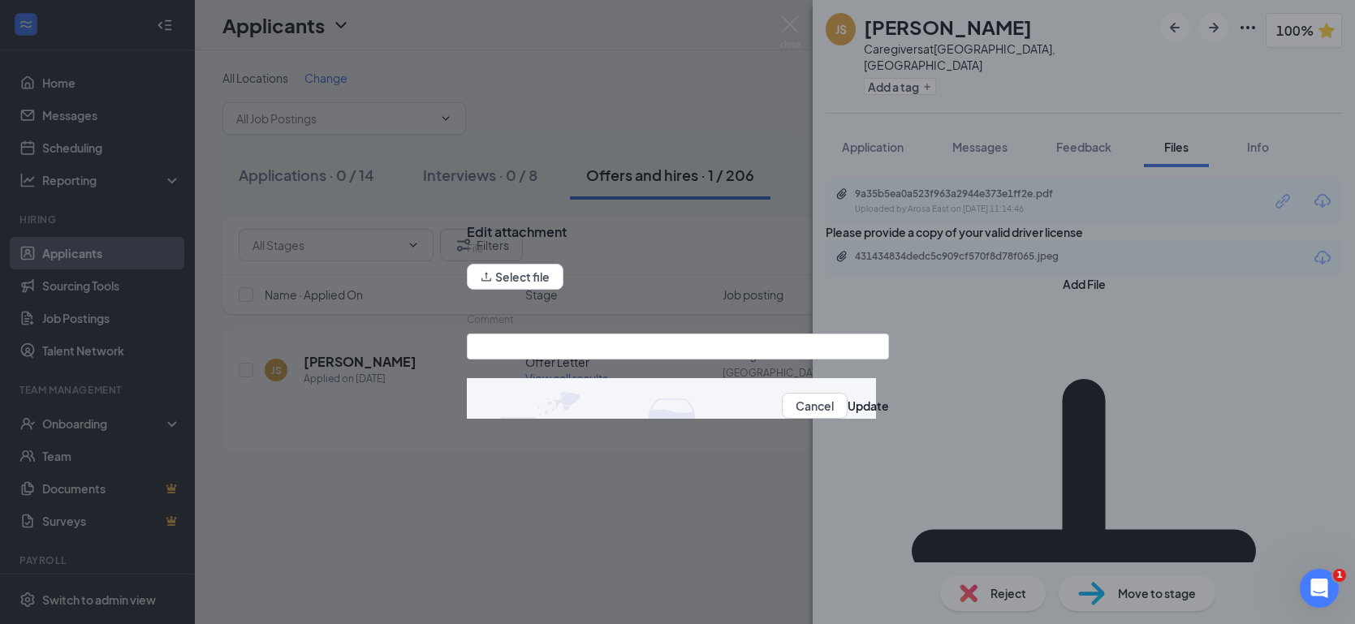
click at [519, 255] on div "File" at bounding box center [678, 252] width 422 height 23
click at [1040, 411] on div "Edit attachment File Select file Comment Cancel Update" at bounding box center [677, 312] width 1355 height 624
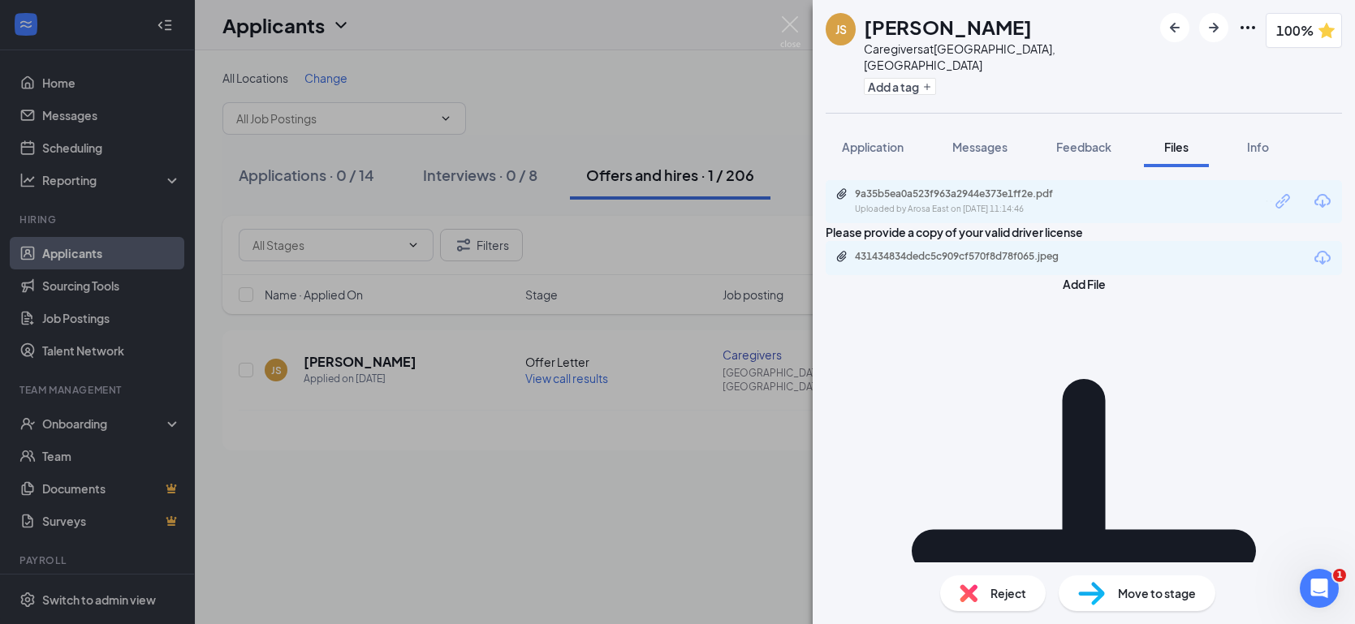
click at [1266, 196] on icon "Pencil" at bounding box center [1266, 201] width 1 height 19
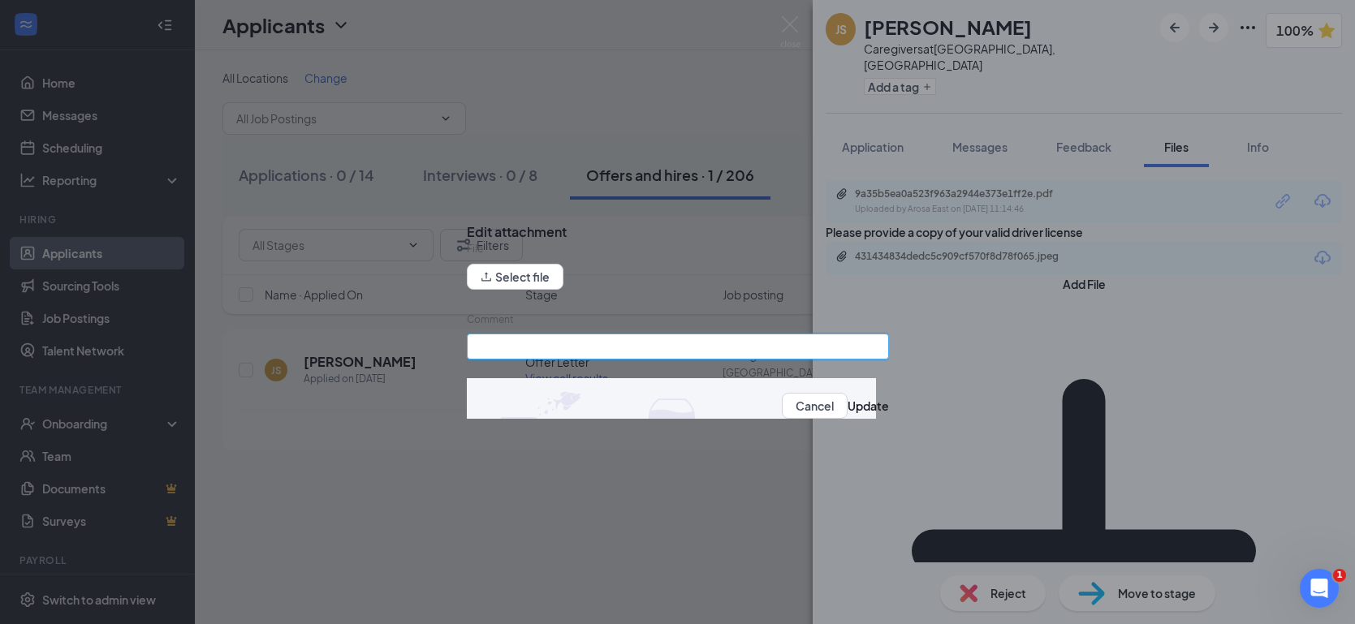
click at [592, 353] on input "Comment" at bounding box center [678, 347] width 422 height 26
type input "TB"
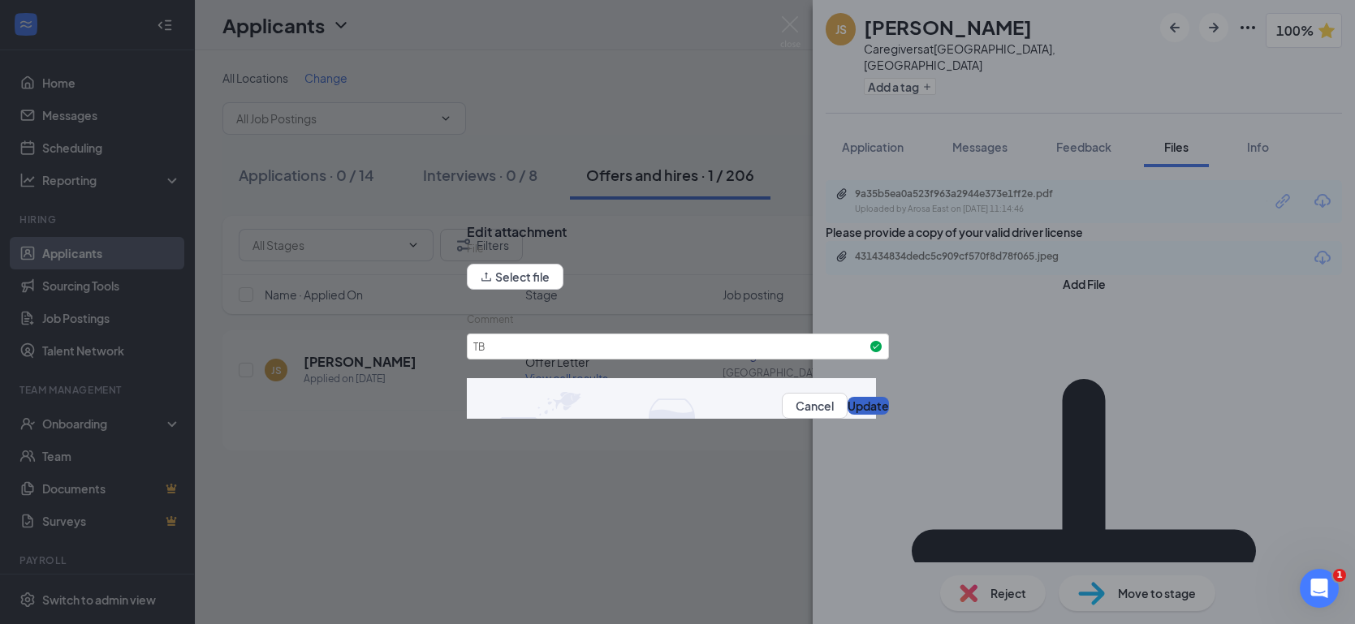
click at [864, 407] on button "Update" at bounding box center [867, 406] width 41 height 18
click at [783, 404] on button "Cancel" at bounding box center [815, 406] width 66 height 26
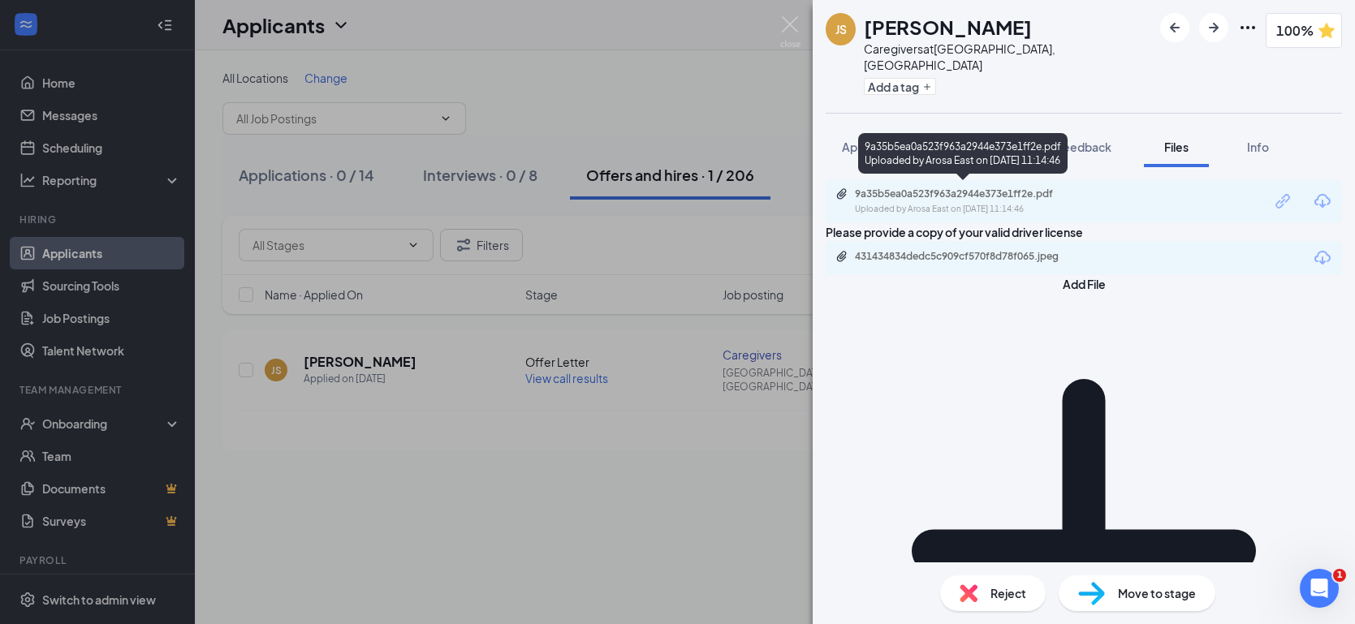
click at [920, 196] on div "9a35b5ea0a523f963a2944e373e1ff2e.pdf Uploaded by [GEOGRAPHIC_DATA] on [DATE] 11…" at bounding box center [966, 201] width 263 height 28
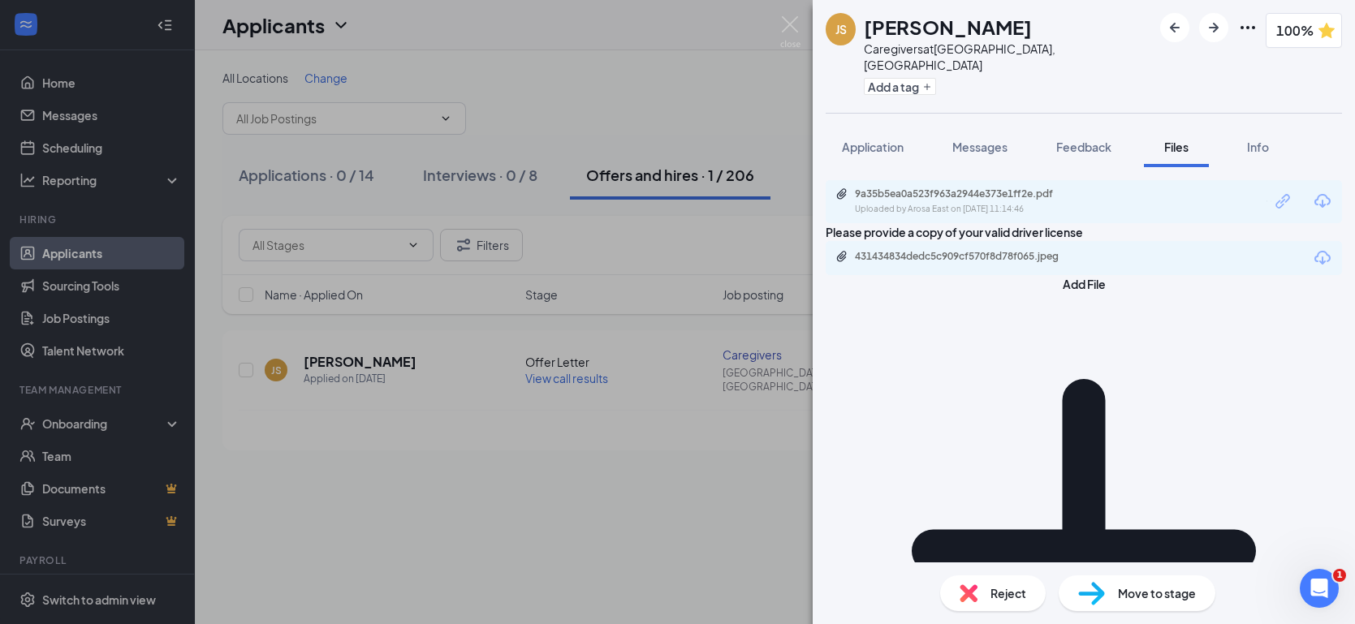
click at [1266, 196] on icon "Pencil" at bounding box center [1266, 201] width 1 height 19
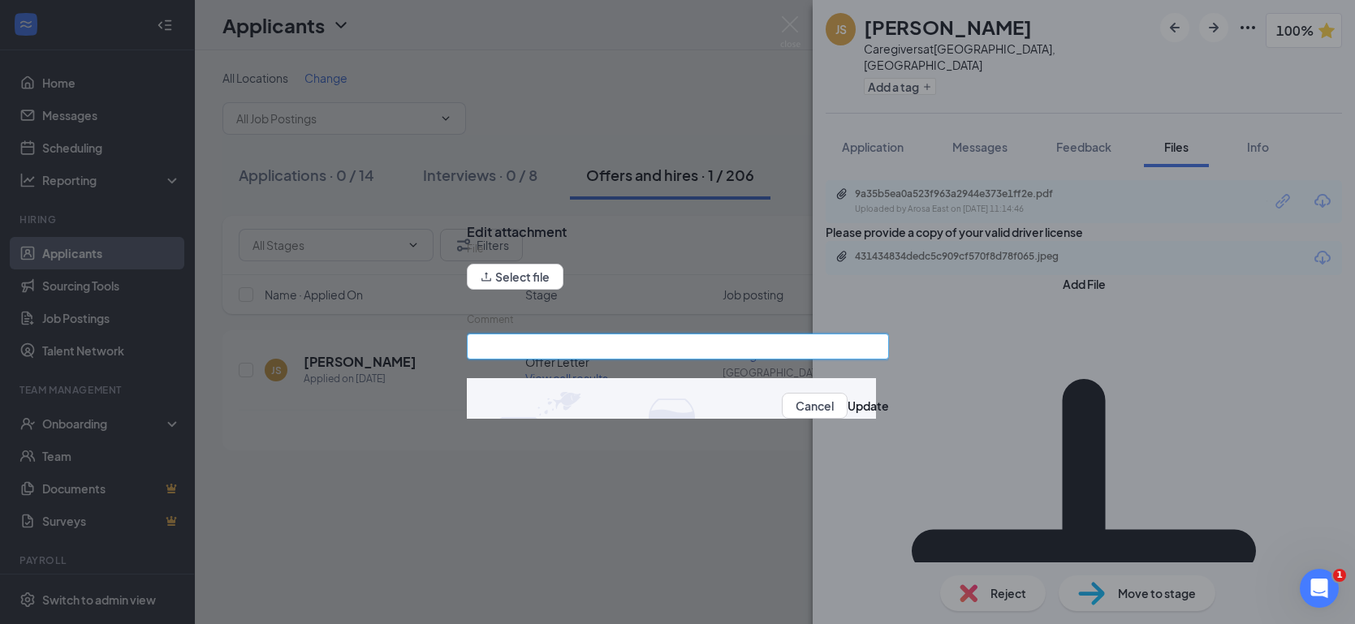
click at [534, 355] on input "Comment" at bounding box center [678, 347] width 422 height 26
type input "TB"
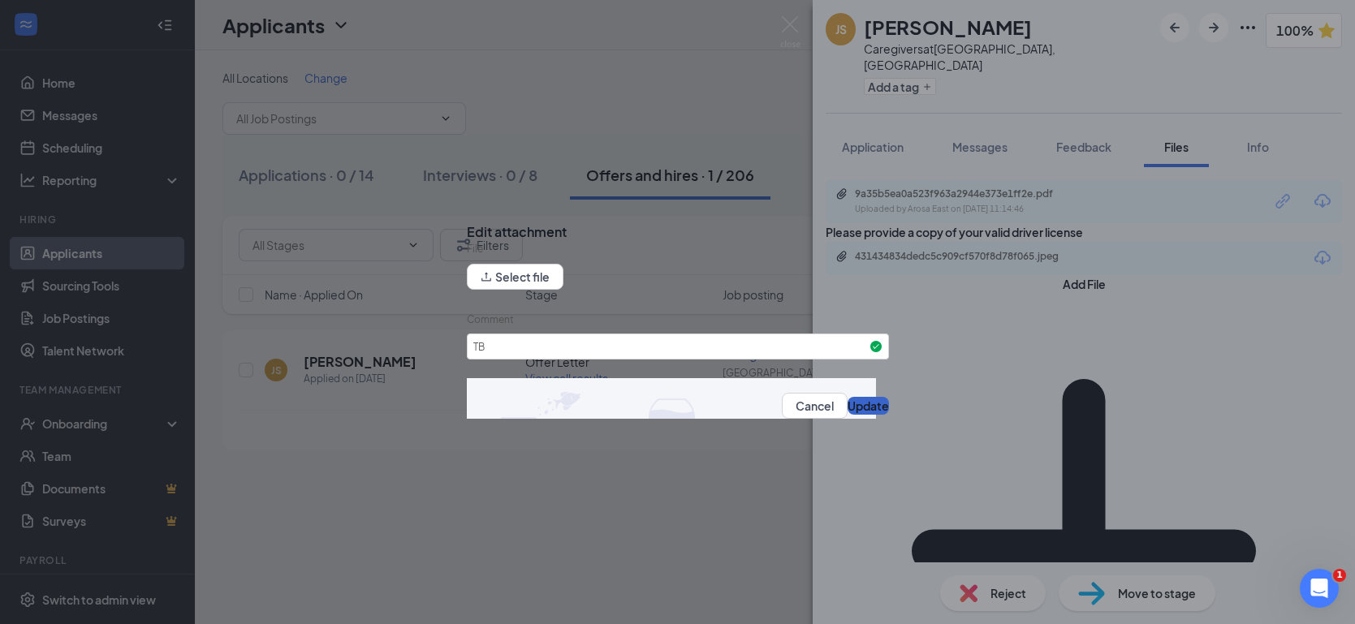
click at [852, 407] on button "Update" at bounding box center [867, 406] width 41 height 18
click at [467, 219] on icon "Cross" at bounding box center [467, 219] width 0 height 0
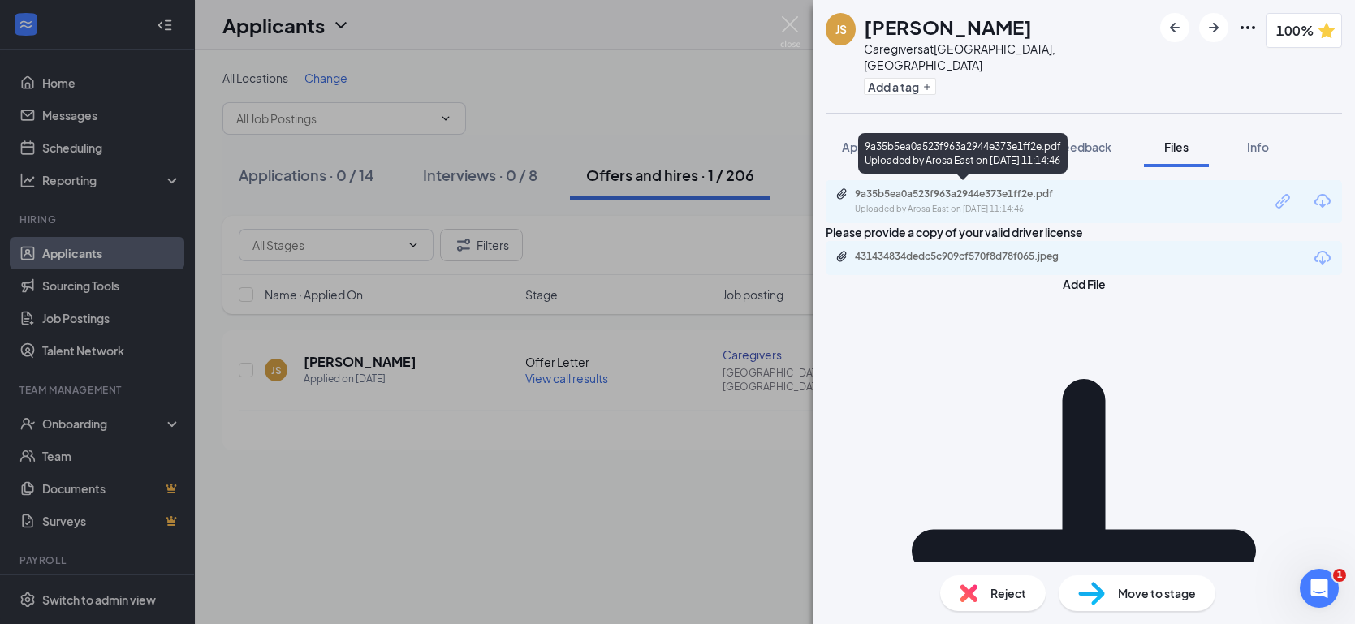
click at [1034, 194] on div "9a35b5ea0a523f963a2944e373e1ff2e.pdf" at bounding box center [968, 193] width 227 height 13
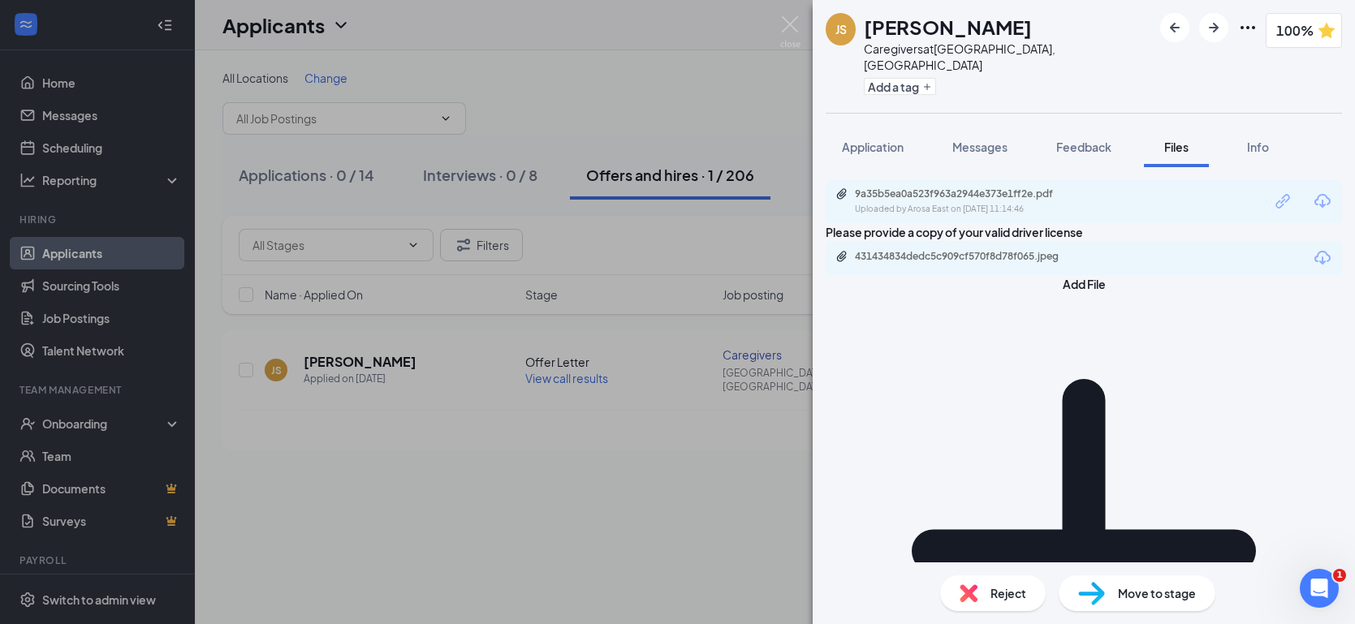
click at [1266, 196] on icon "Pencil" at bounding box center [1266, 201] width 1 height 19
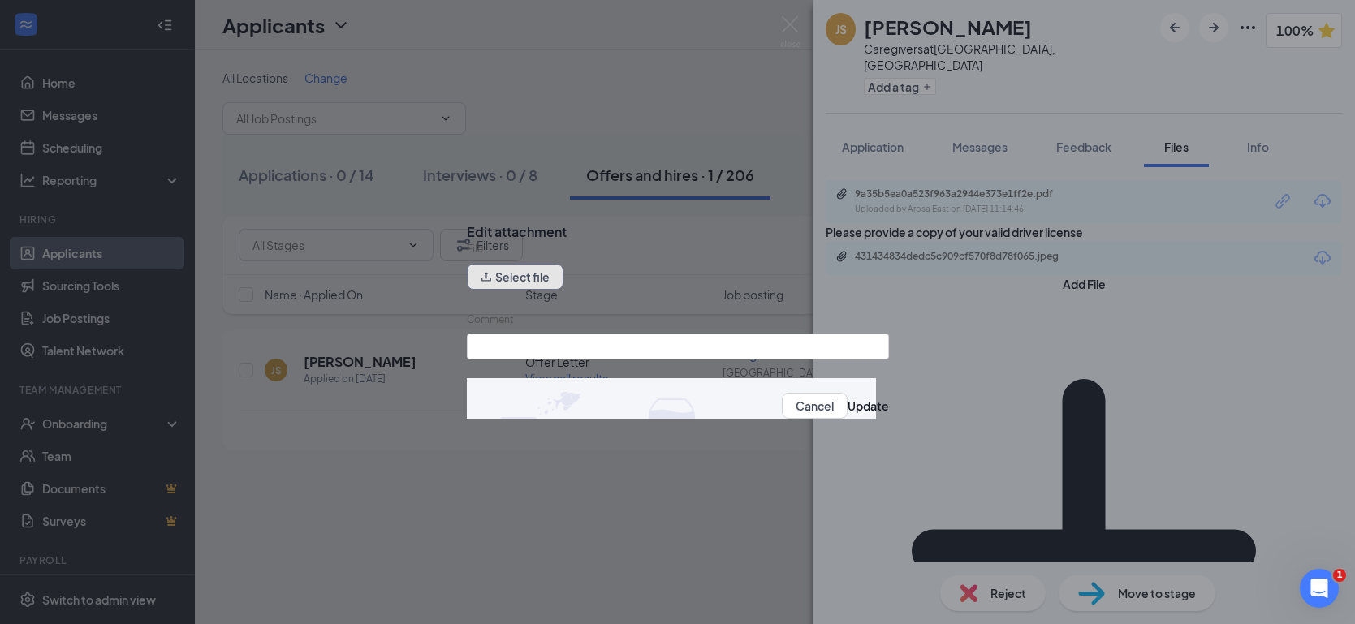
click at [549, 282] on button "Select file" at bounding box center [515, 277] width 97 height 26
click at [480, 224] on icon "Cross" at bounding box center [476, 229] width 10 height 10
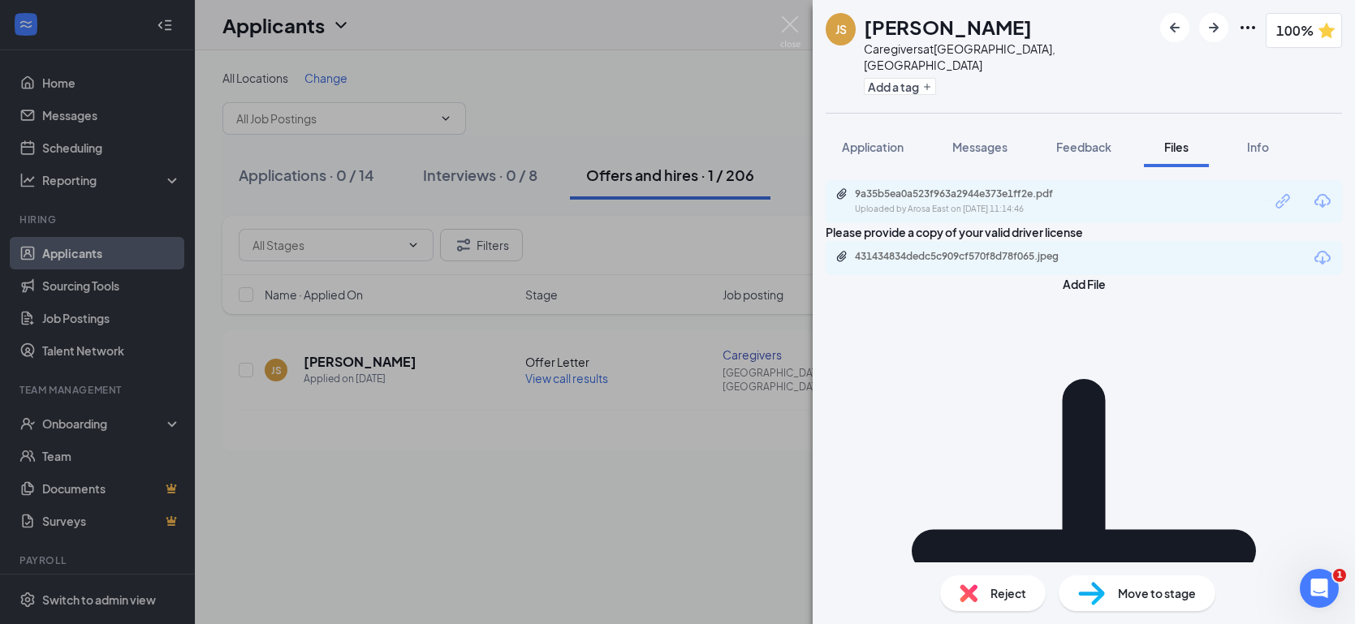
click at [1266, 201] on icon "Pencil" at bounding box center [1266, 201] width 0 height 0
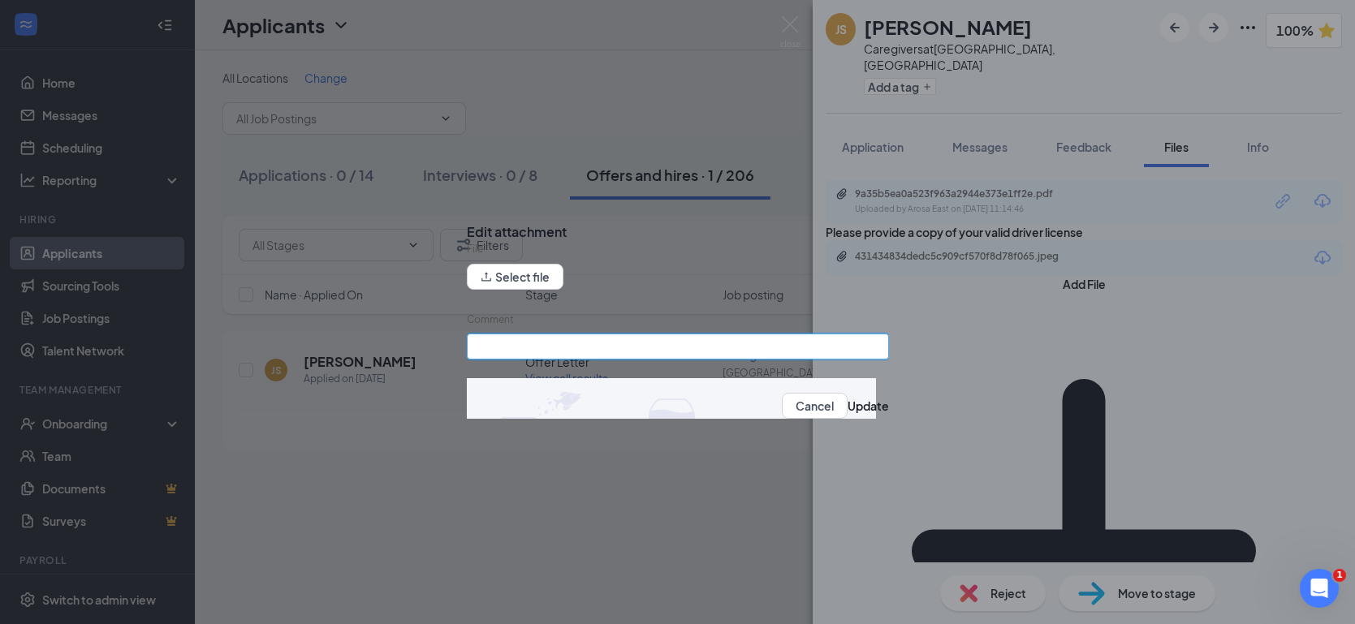
click at [509, 356] on input "Comment" at bounding box center [678, 347] width 422 height 26
type input "TB"
click at [602, 357] on input "TB" at bounding box center [678, 347] width 422 height 26
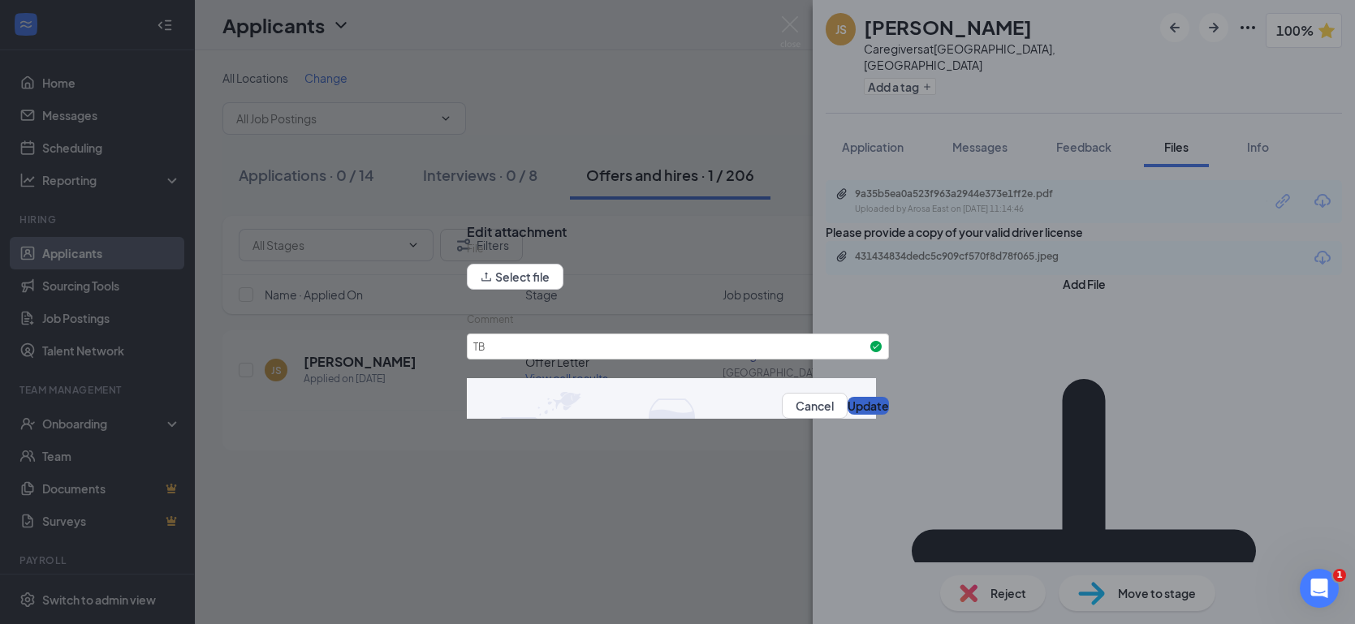
click at [853, 411] on button "Update" at bounding box center [867, 406] width 41 height 18
click at [467, 219] on icon "Cross" at bounding box center [467, 219] width 0 height 0
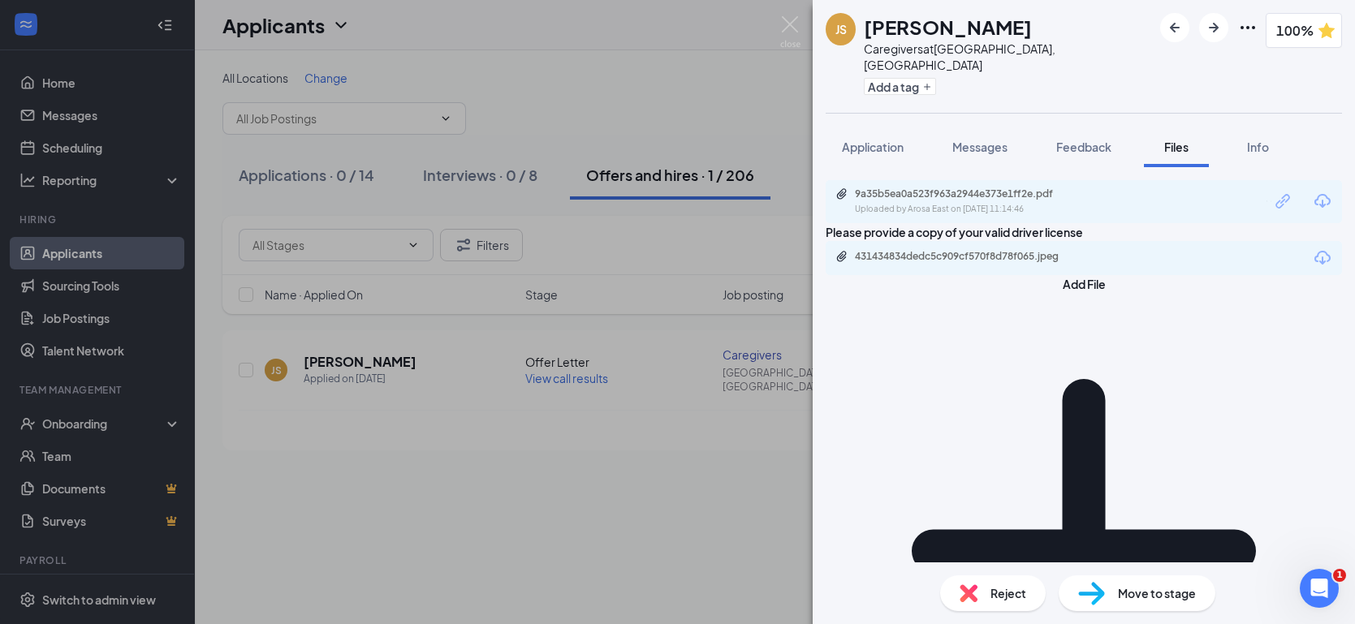
click at [1314, 200] on icon "Download" at bounding box center [1322, 201] width 16 height 14
click at [1270, 201] on icon "Trash" at bounding box center [1270, 201] width 0 height 0
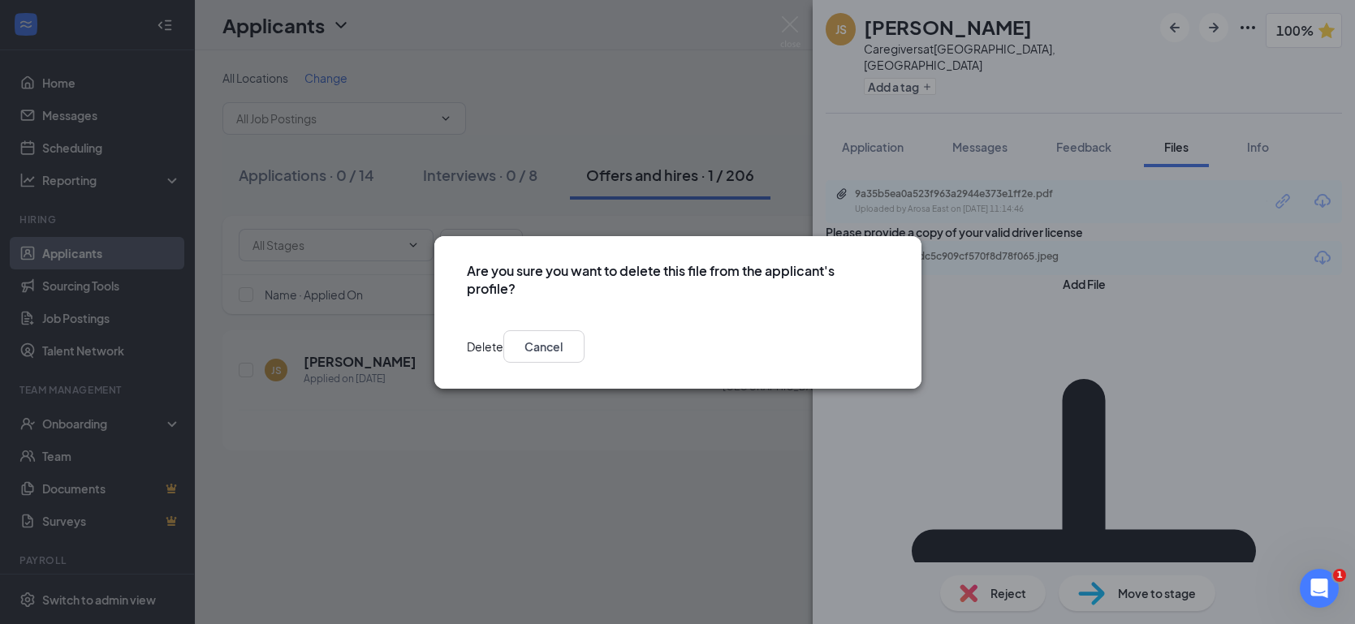
click at [503, 357] on button "Delete" at bounding box center [485, 346] width 37 height 32
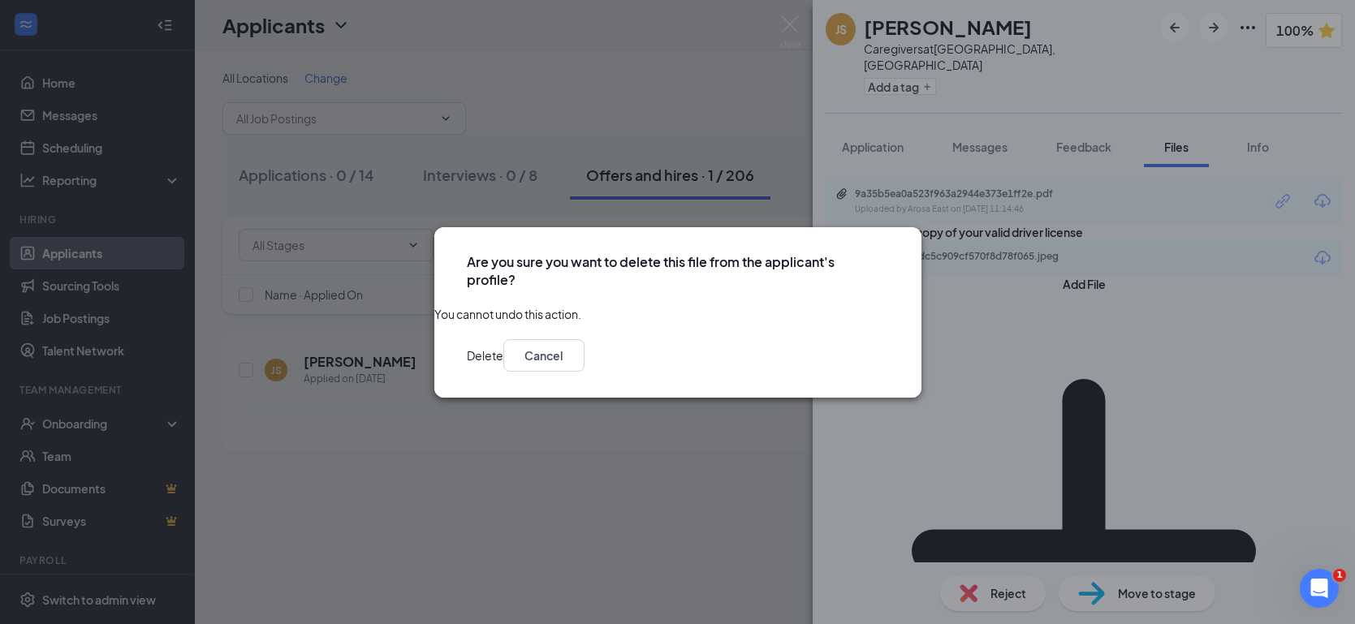
click at [503, 372] on button "Delete" at bounding box center [485, 355] width 37 height 32
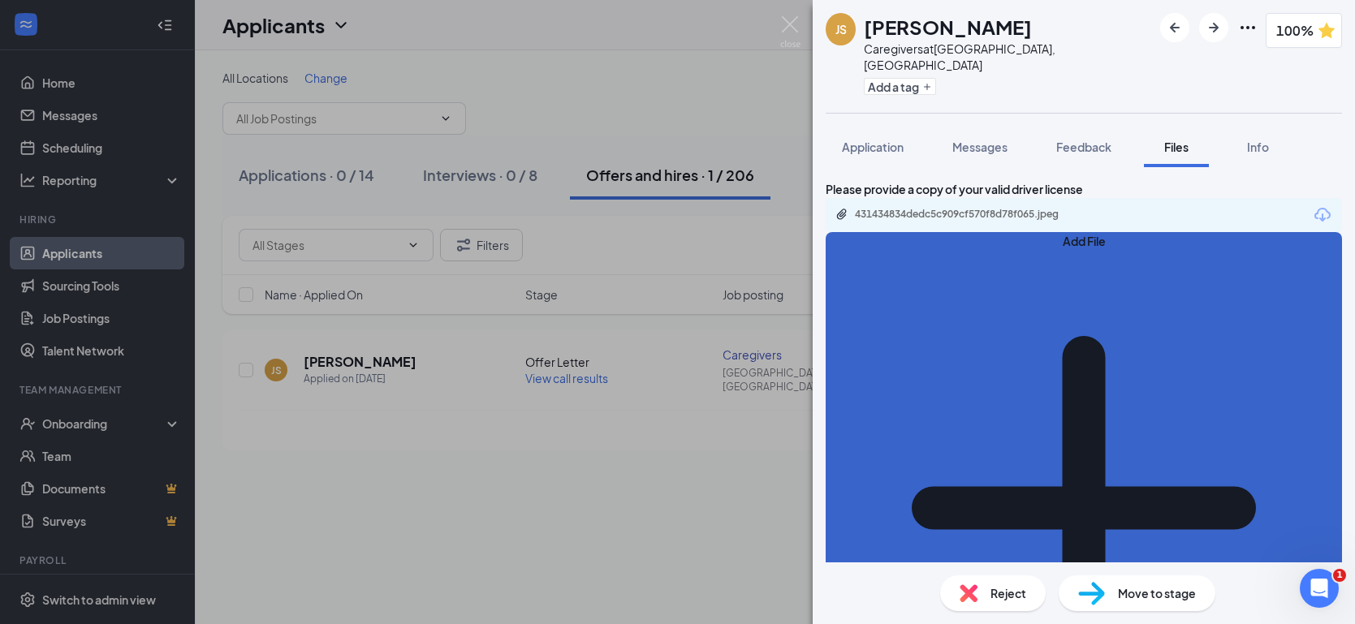
click at [894, 282] on button "Add File" at bounding box center [1083, 499] width 516 height 534
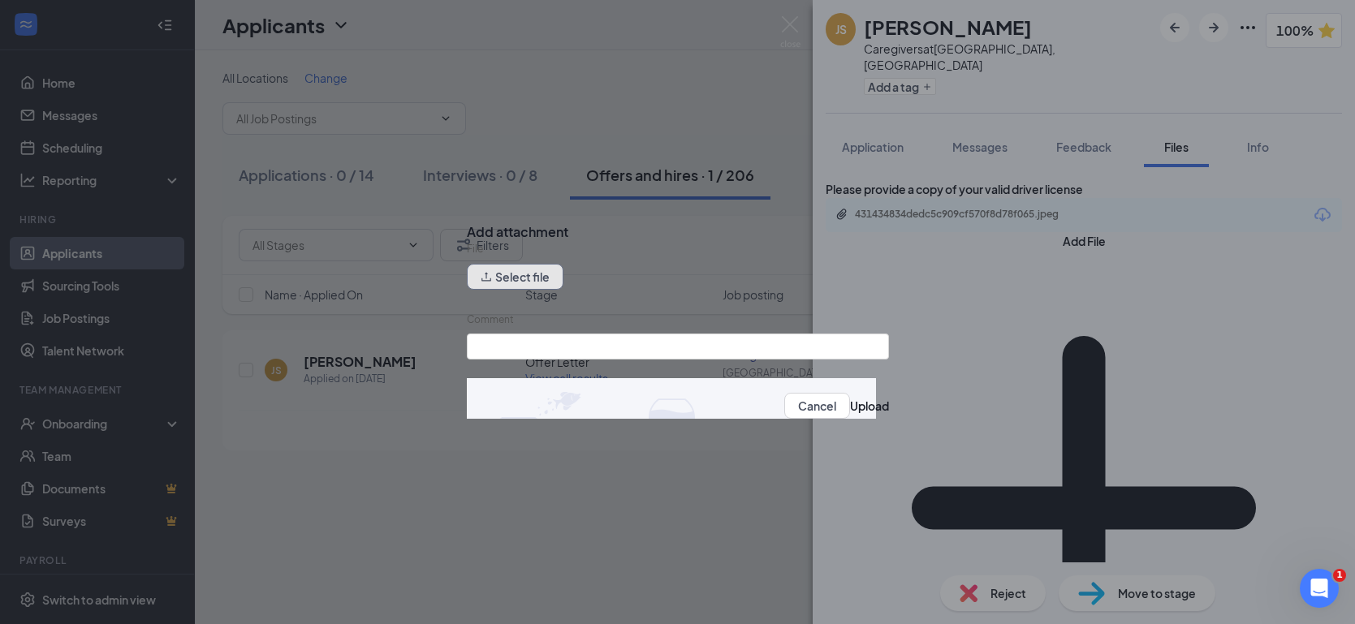
click at [556, 283] on button "Select file" at bounding box center [515, 277] width 97 height 26
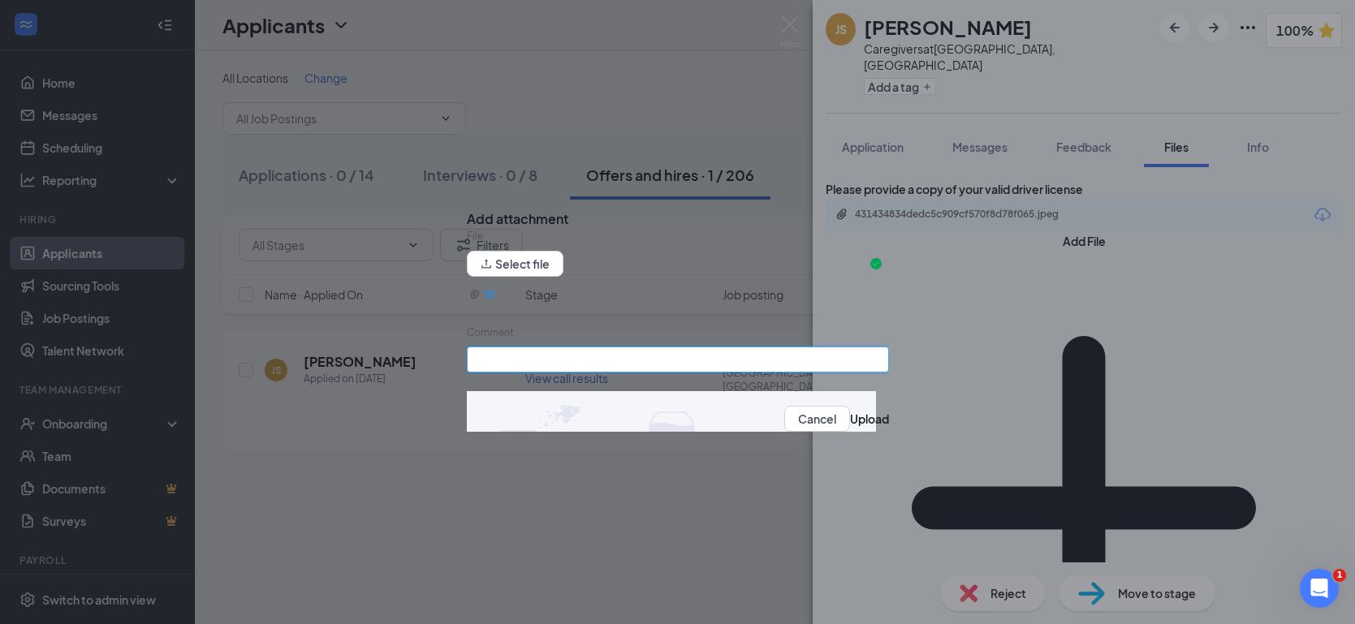
click at [537, 363] on input "Comment" at bounding box center [678, 360] width 422 height 26
type input "TB"
click at [852, 423] on button "Upload" at bounding box center [869, 419] width 39 height 18
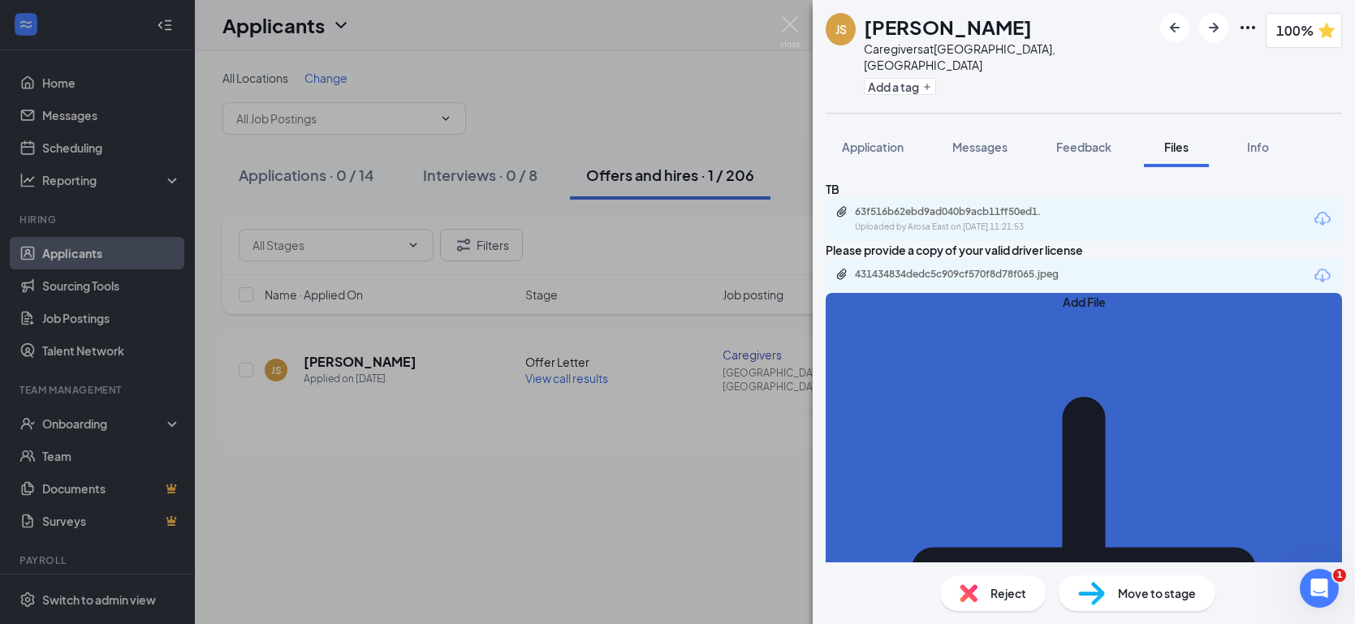
click at [881, 391] on button "Add File" at bounding box center [1083, 560] width 516 height 534
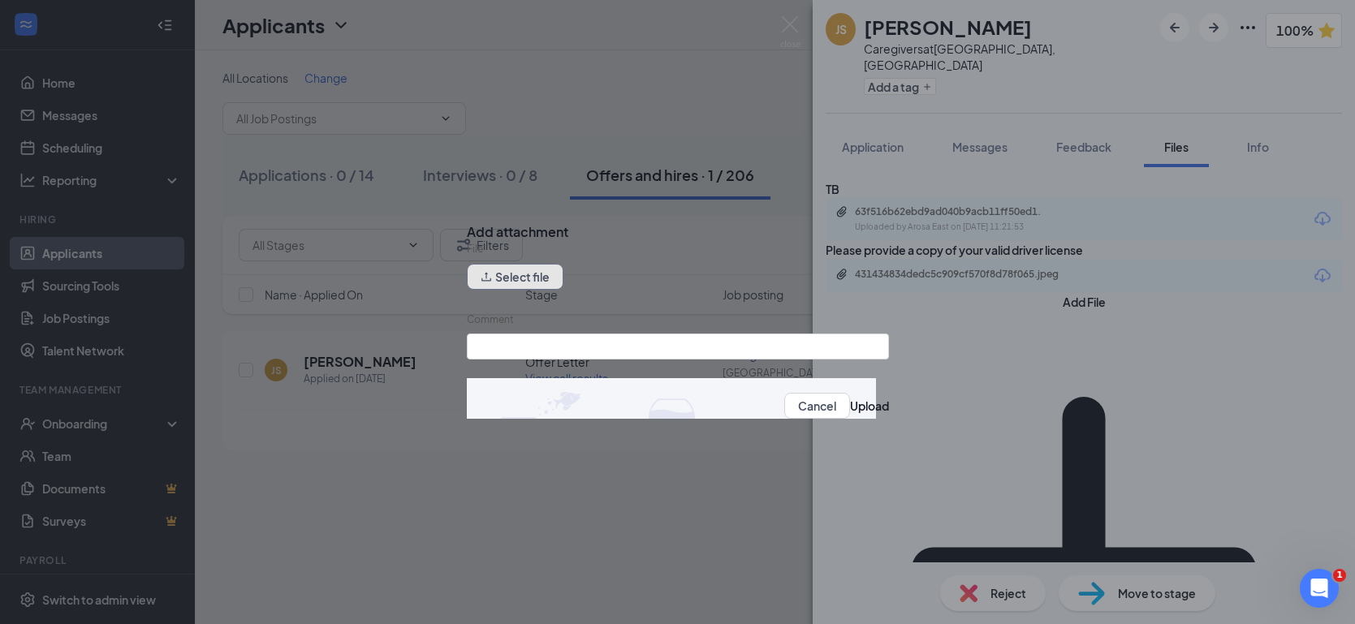
click at [516, 282] on button "Select file" at bounding box center [515, 277] width 97 height 26
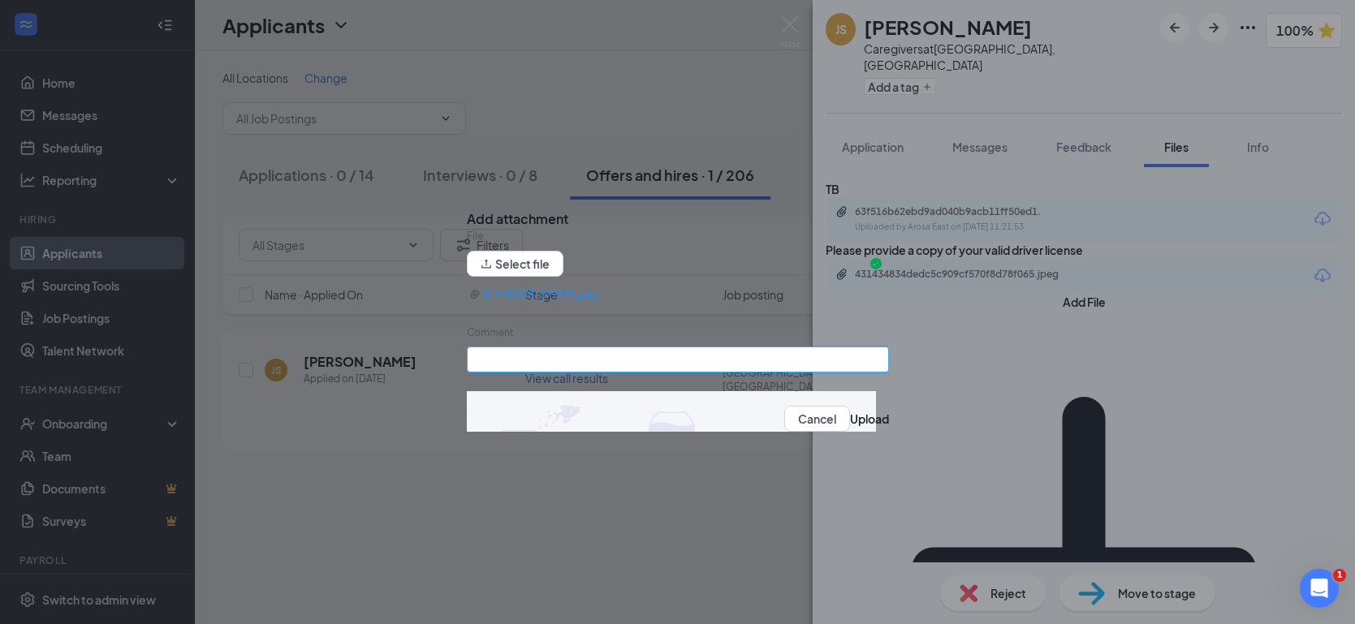
click at [519, 364] on input "Comment" at bounding box center [678, 360] width 422 height 26
type input "auto insurance"
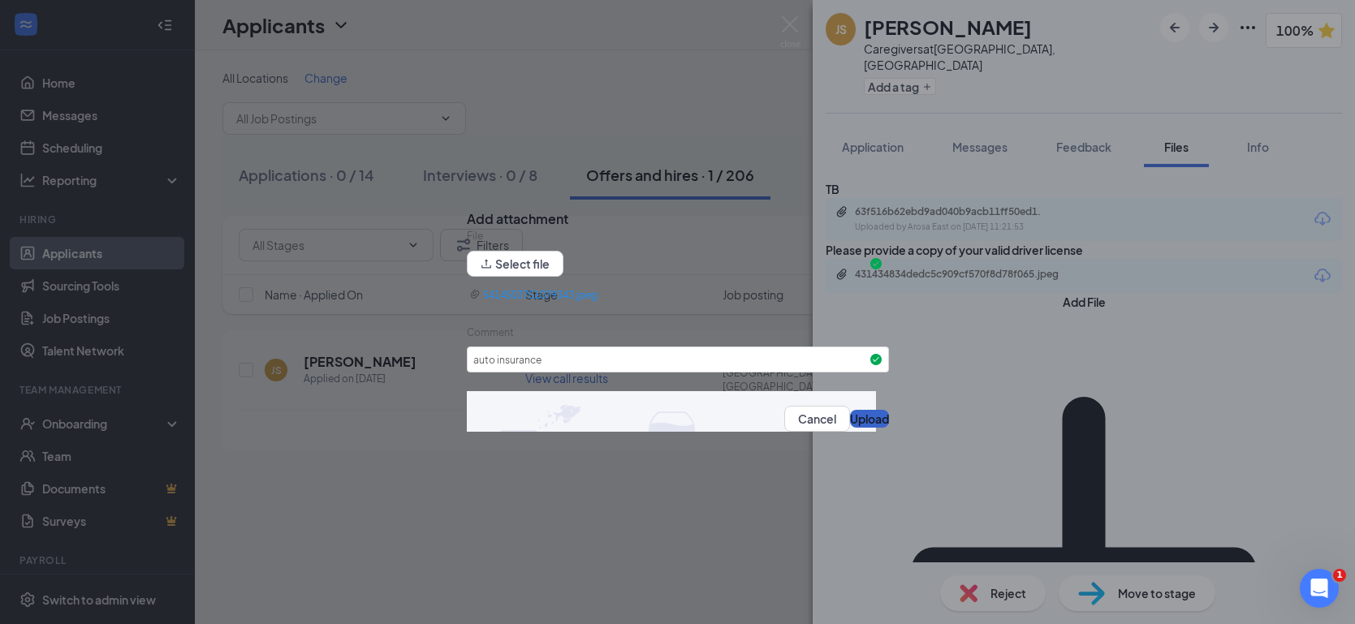
click at [850, 421] on button "Upload" at bounding box center [869, 419] width 39 height 18
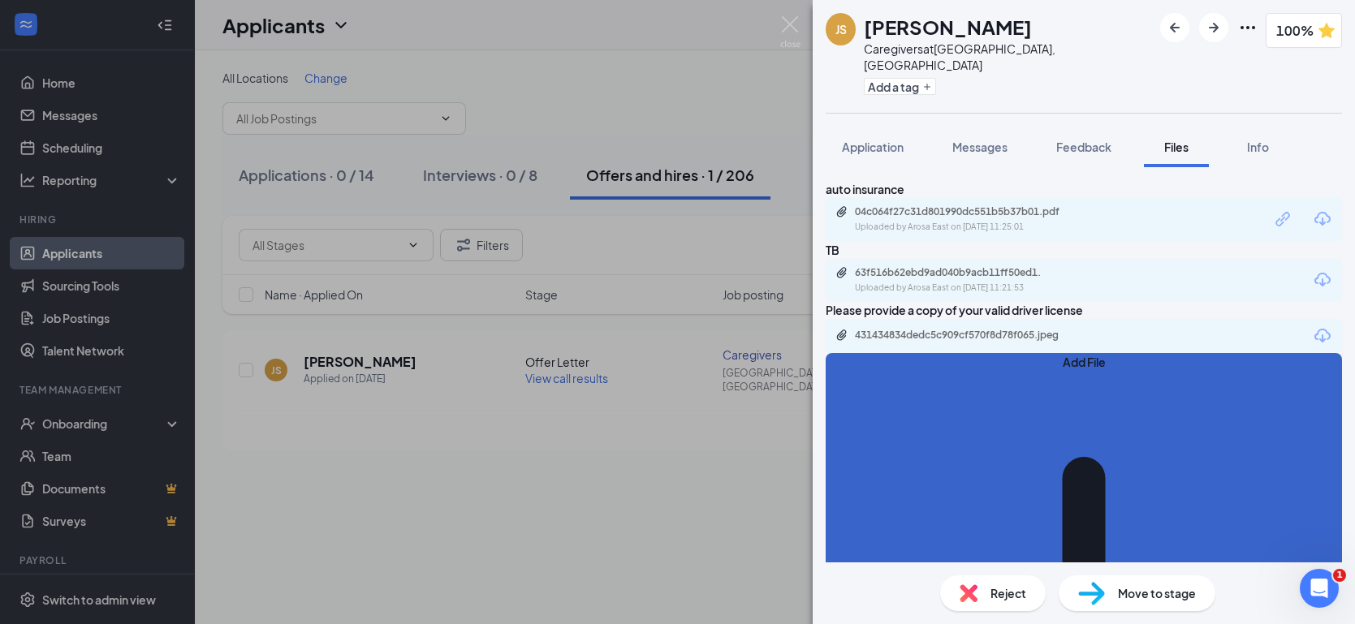
click at [865, 511] on button "Add File" at bounding box center [1083, 620] width 516 height 534
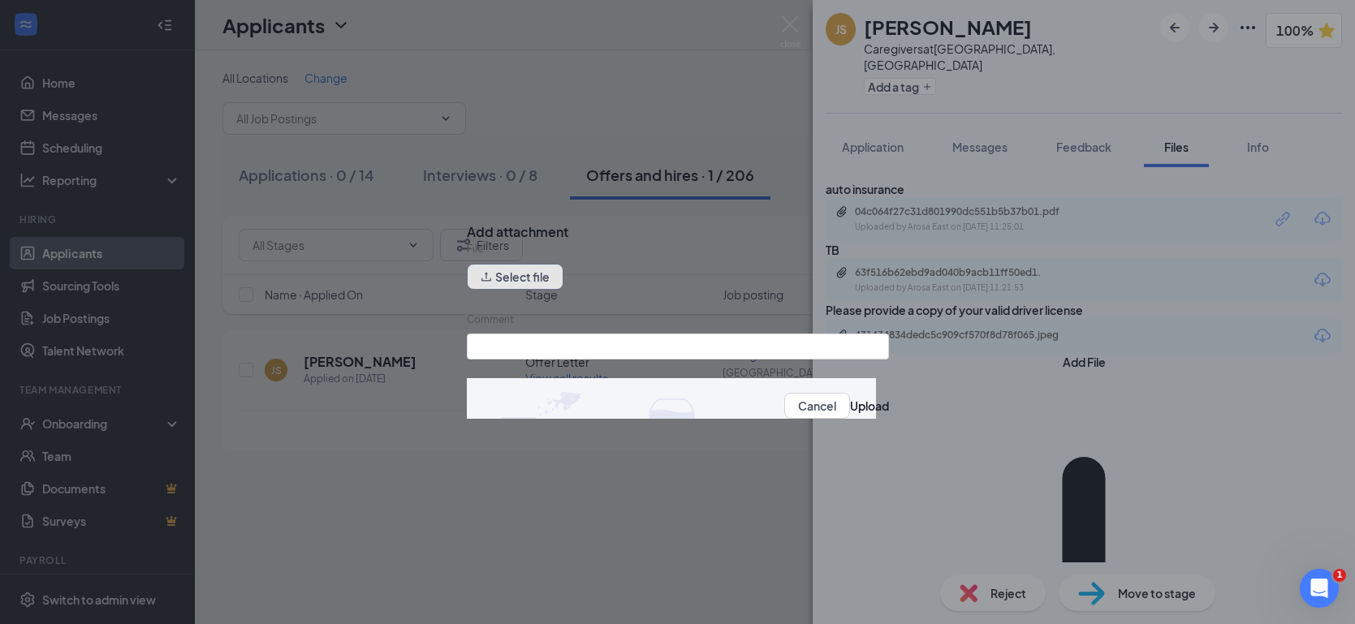
click at [510, 283] on button "Select file" at bounding box center [515, 277] width 97 height 26
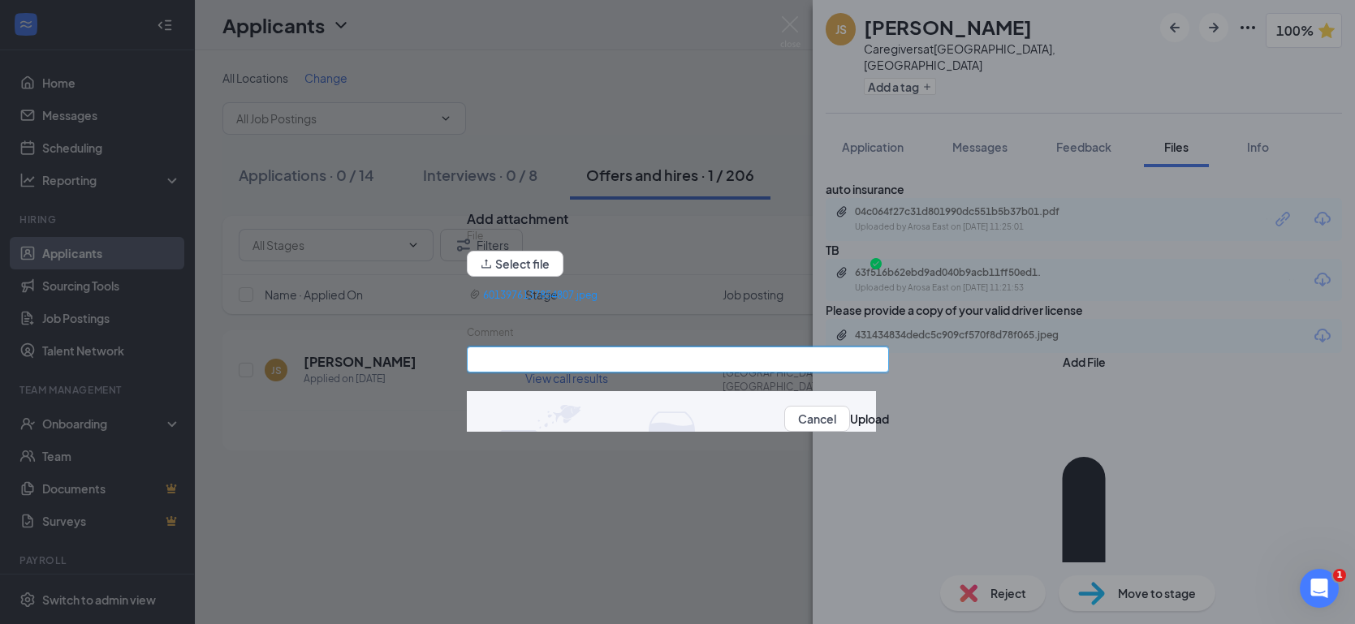
click at [523, 363] on input "Comment" at bounding box center [678, 360] width 422 height 26
type input "social security card"
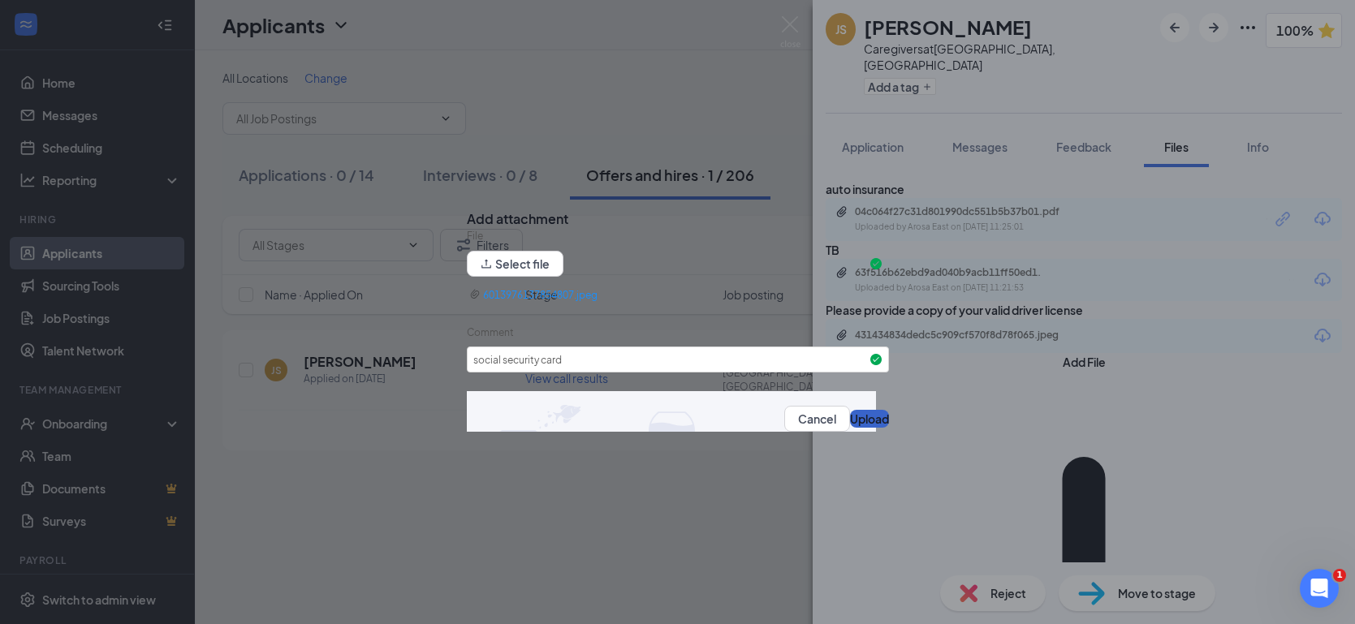
click at [850, 428] on button "Upload" at bounding box center [869, 419] width 39 height 18
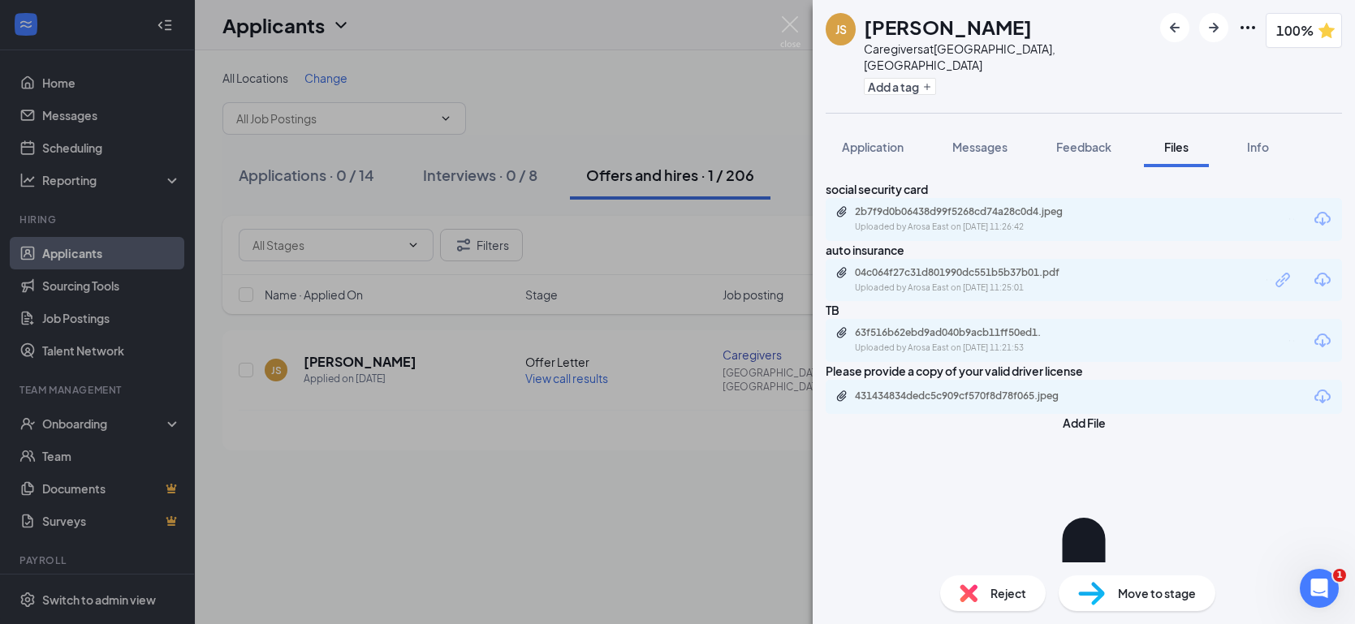
click at [1155, 597] on span "Move to stage" at bounding box center [1157, 593] width 78 height 18
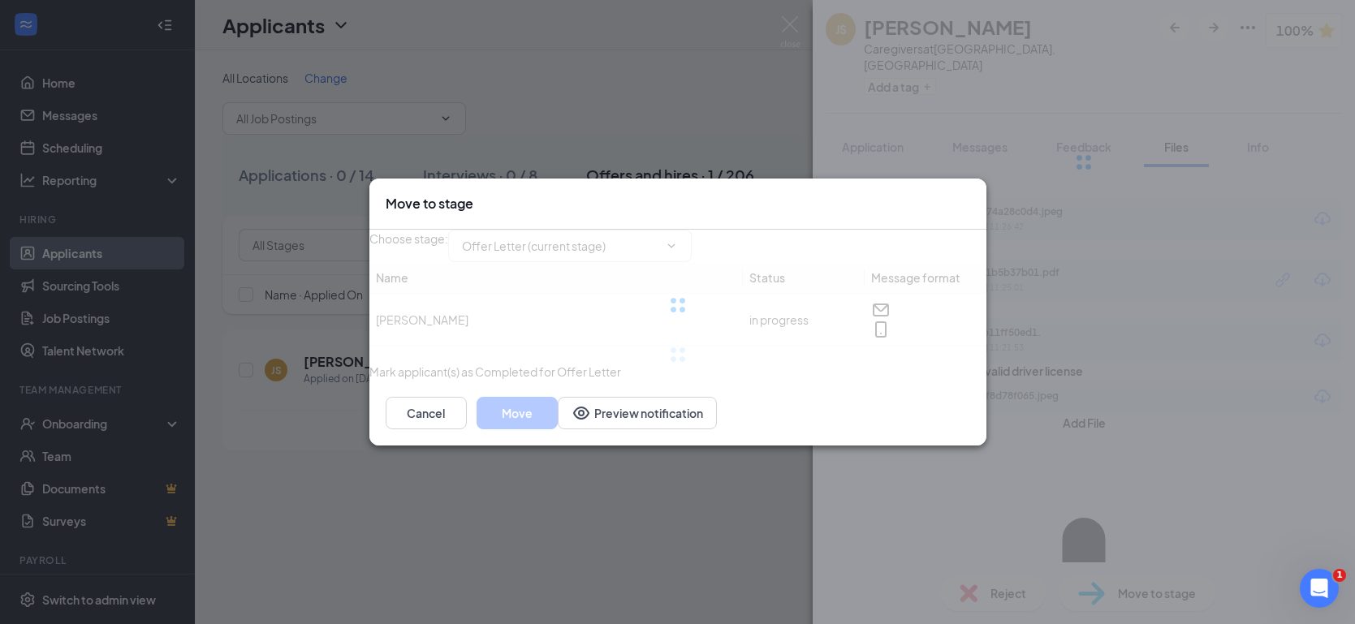
type input "Driver Background Check (next stage)"
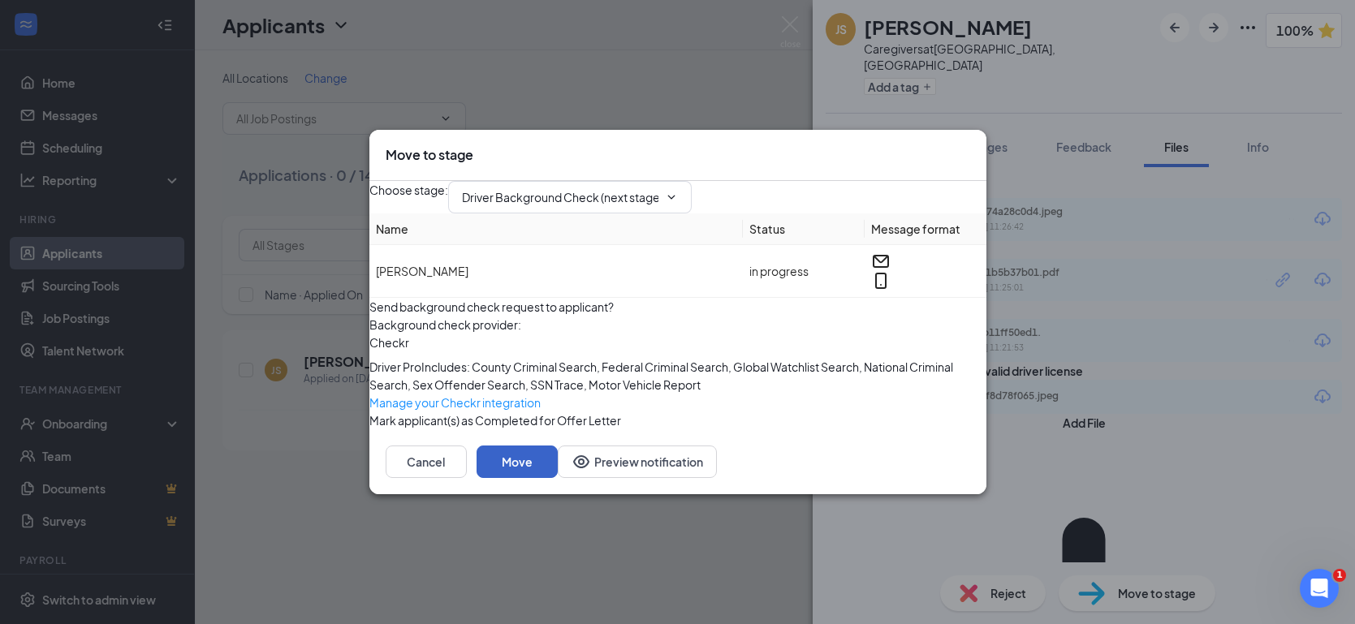
click at [558, 478] on button "Move" at bounding box center [516, 462] width 81 height 32
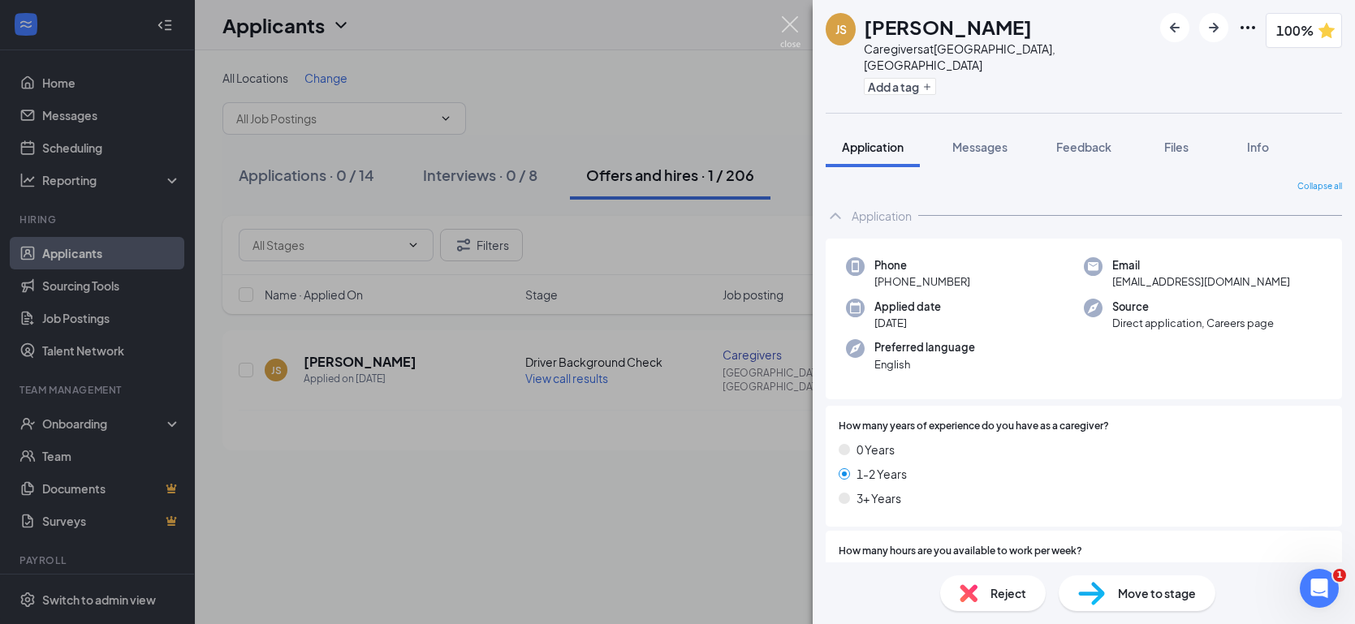
click at [782, 21] on img at bounding box center [790, 32] width 20 height 32
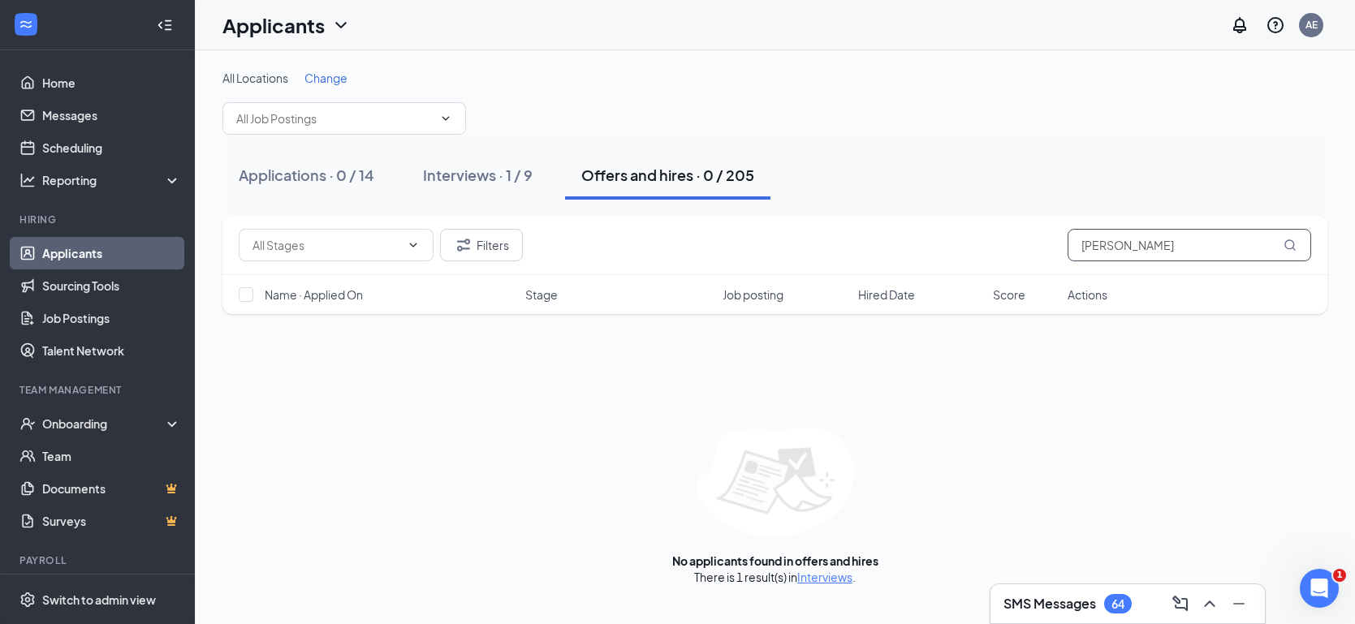
drag, startPoint x: 1195, startPoint y: 240, endPoint x: 942, endPoint y: 213, distance: 254.6
click at [942, 213] on div "All Locations Change Applications · 0 / 14 Interviews · 1 / 9 Offers and hires …" at bounding box center [774, 327] width 1105 height 515
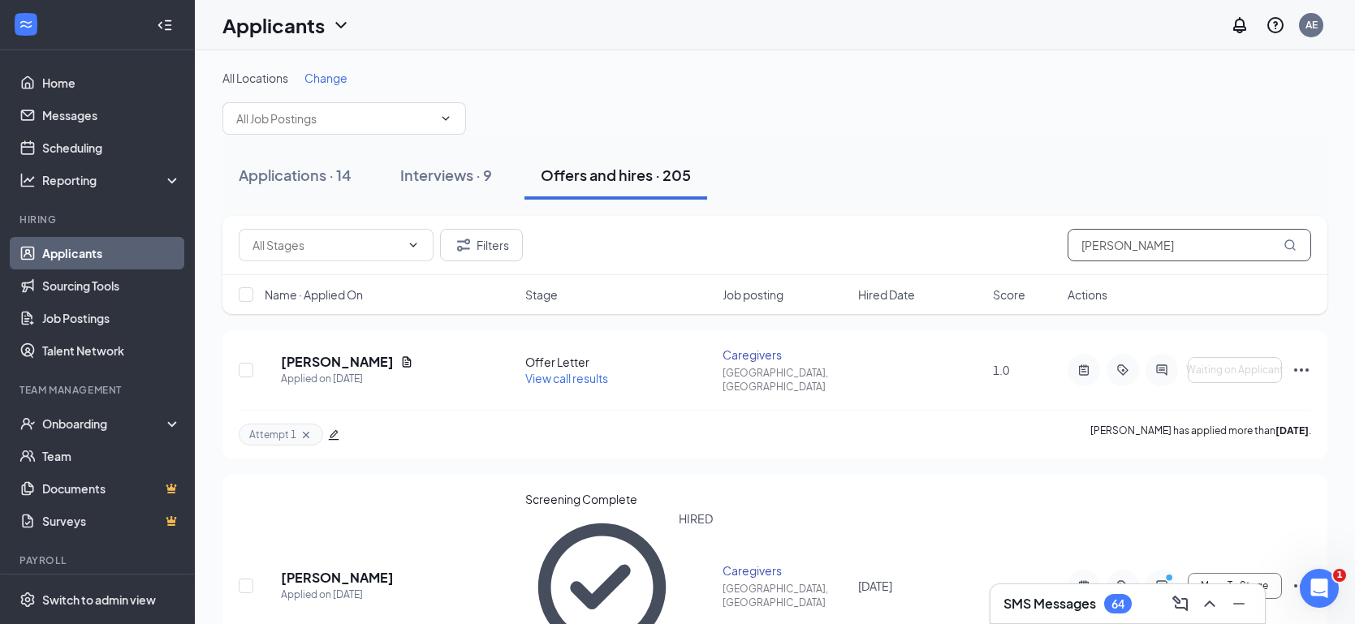
type input "[PERSON_NAME]"
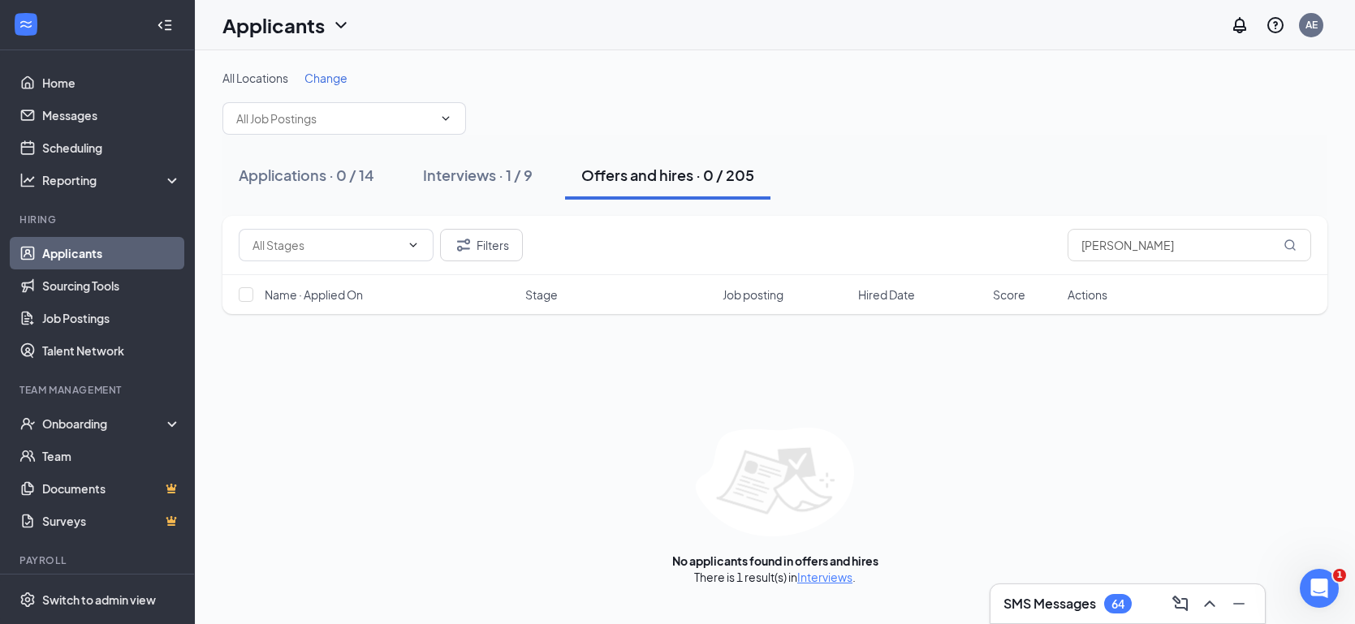
click at [682, 178] on div "Offers and hires · 0 / 205" at bounding box center [667, 175] width 173 height 20
drag, startPoint x: 1182, startPoint y: 248, endPoint x: 884, endPoint y: 212, distance: 300.8
click at [884, 212] on div "All Locations Change Applications · 0 / 14 Interviews · 1 / 9 Offers and hires …" at bounding box center [774, 327] width 1105 height 515
type input "[PERSON_NAME]"
click at [674, 174] on div "Offers and hires · 0 / 205" at bounding box center [667, 175] width 173 height 20
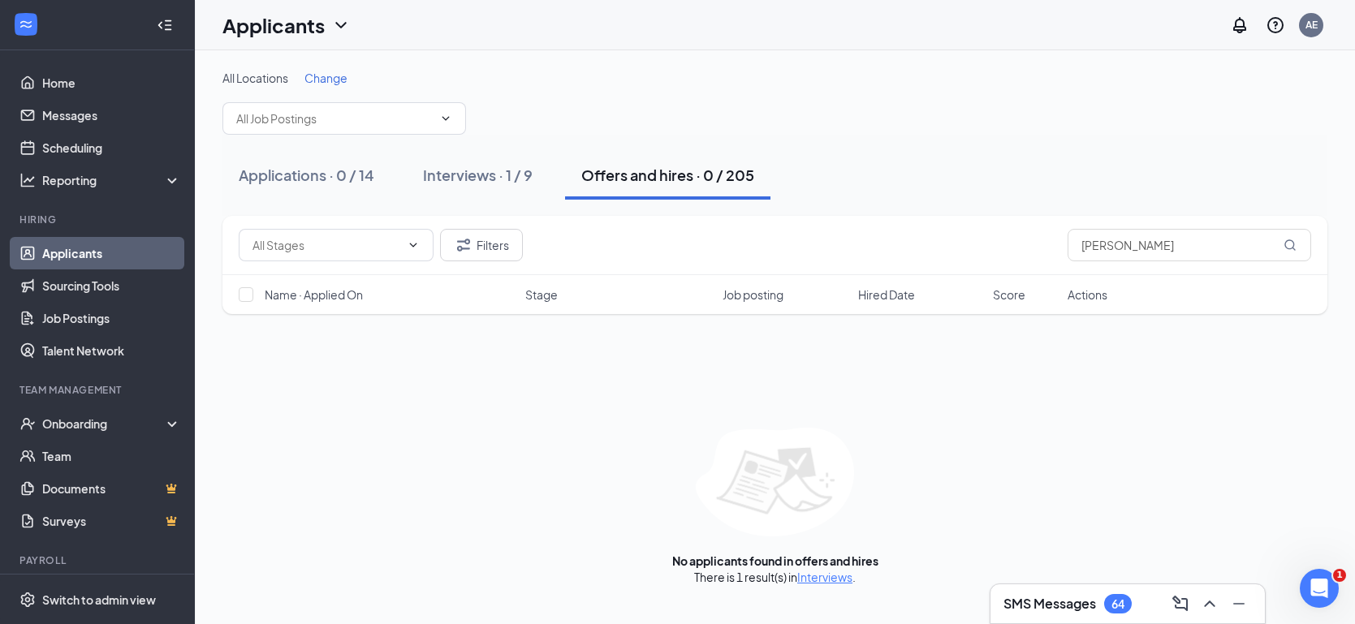
click at [674, 175] on div "Offers and hires · 0 / 205" at bounding box center [667, 175] width 173 height 20
click at [463, 171] on div "Interviews · 1 / 9" at bounding box center [478, 175] width 110 height 20
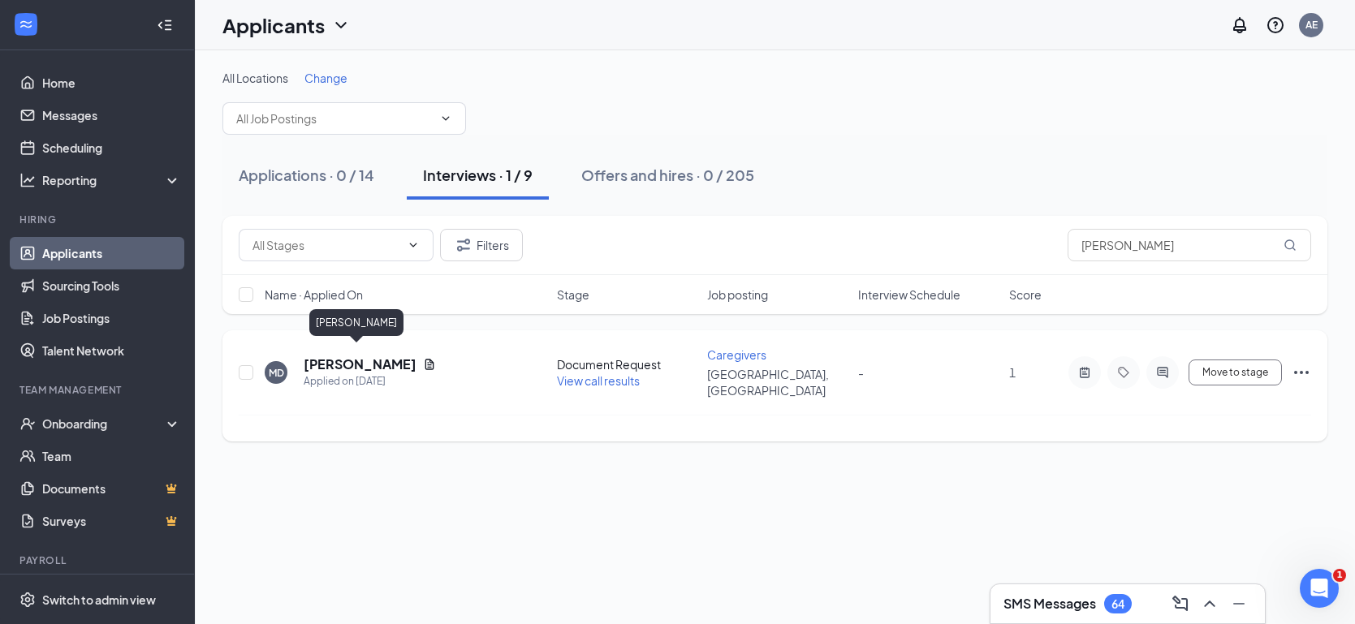
click at [350, 357] on h5 "[PERSON_NAME]" at bounding box center [360, 364] width 113 height 18
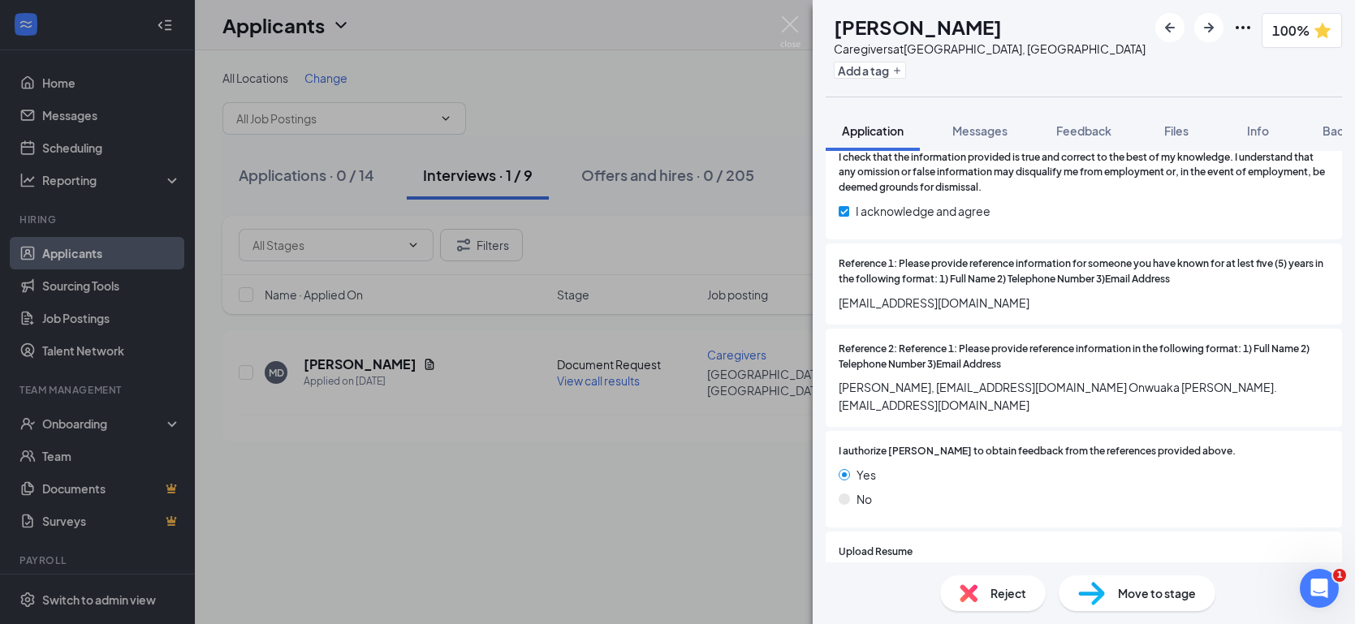
scroll to position [1909, 0]
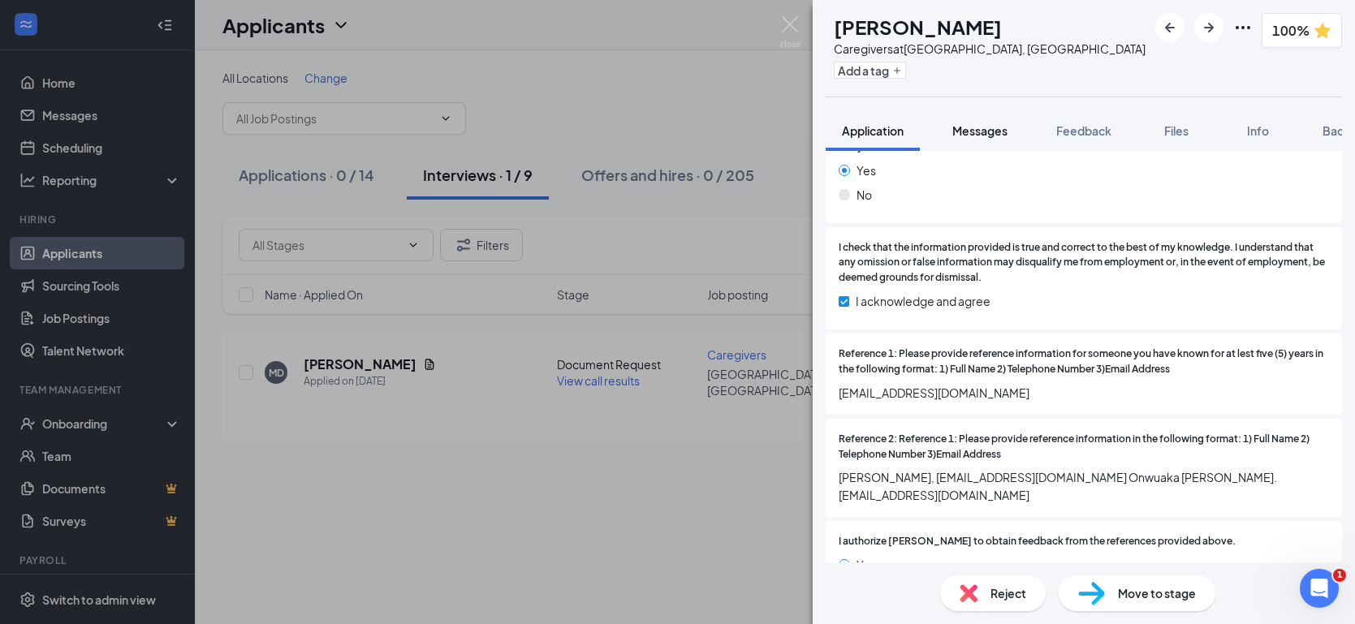
click at [985, 130] on span "Messages" at bounding box center [979, 130] width 55 height 15
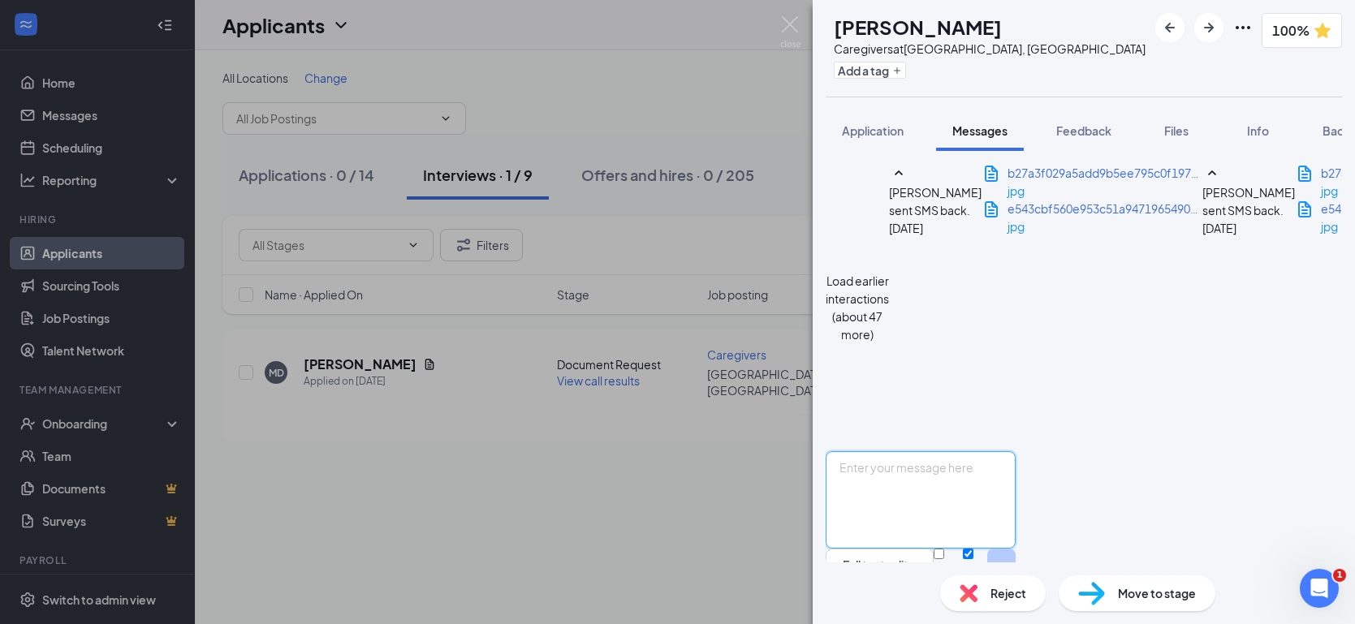
click at [993, 451] on textarea at bounding box center [920, 499] width 190 height 97
click at [1015, 451] on textarea "Hi [PERSON_NAME], [PERSON_NAME]'s email address came invalid. Pls send" at bounding box center [920, 499] width 190 height 97
click at [1015, 451] on textarea "Hi [PERSON_NAME], [PERSON_NAME]'s email address came back invalid. Pls send" at bounding box center [920, 499] width 190 height 97
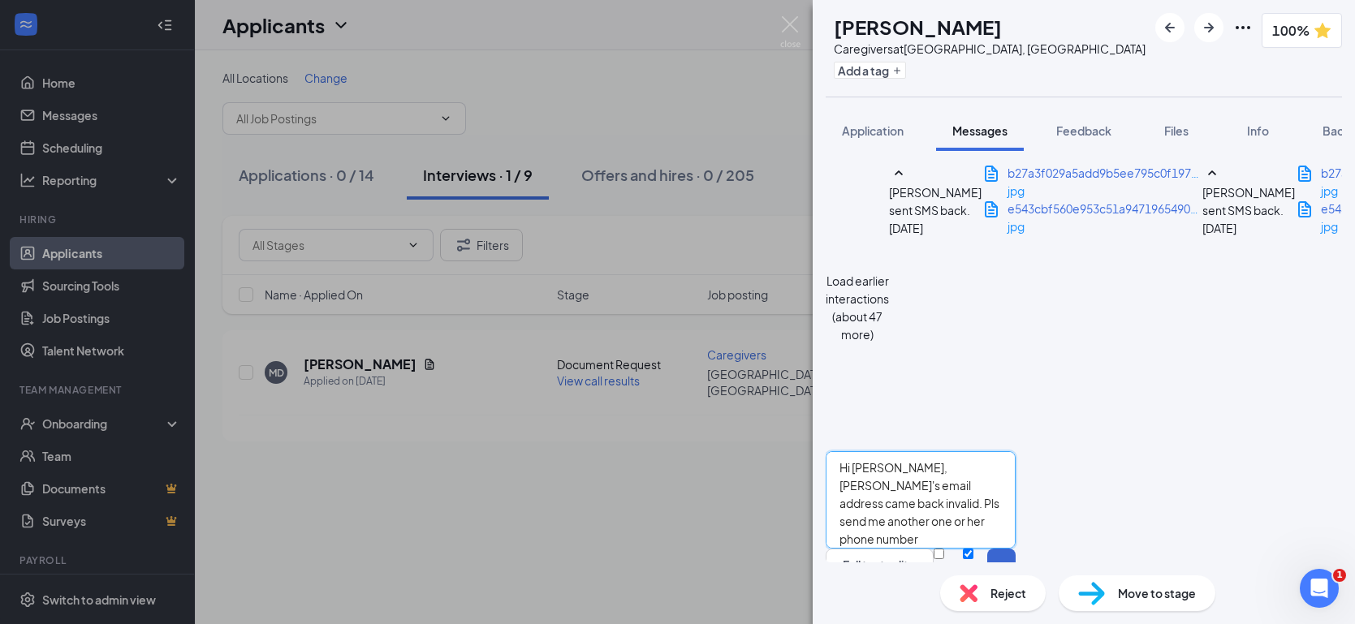
type textarea "Hi [PERSON_NAME], [PERSON_NAME]'s email address came back invalid. Pls send me …"
click at [1015, 549] on button "Send" at bounding box center [1001, 577] width 28 height 56
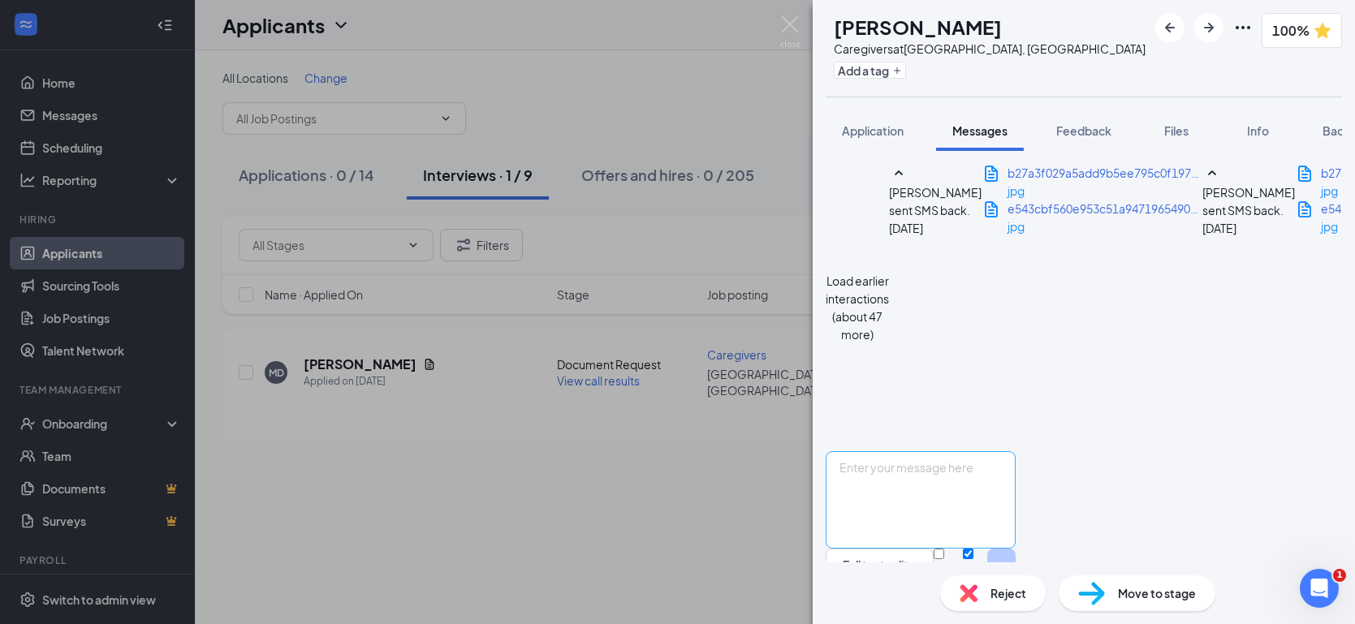
scroll to position [1169, 0]
